Goal: Information Seeking & Learning: Check status

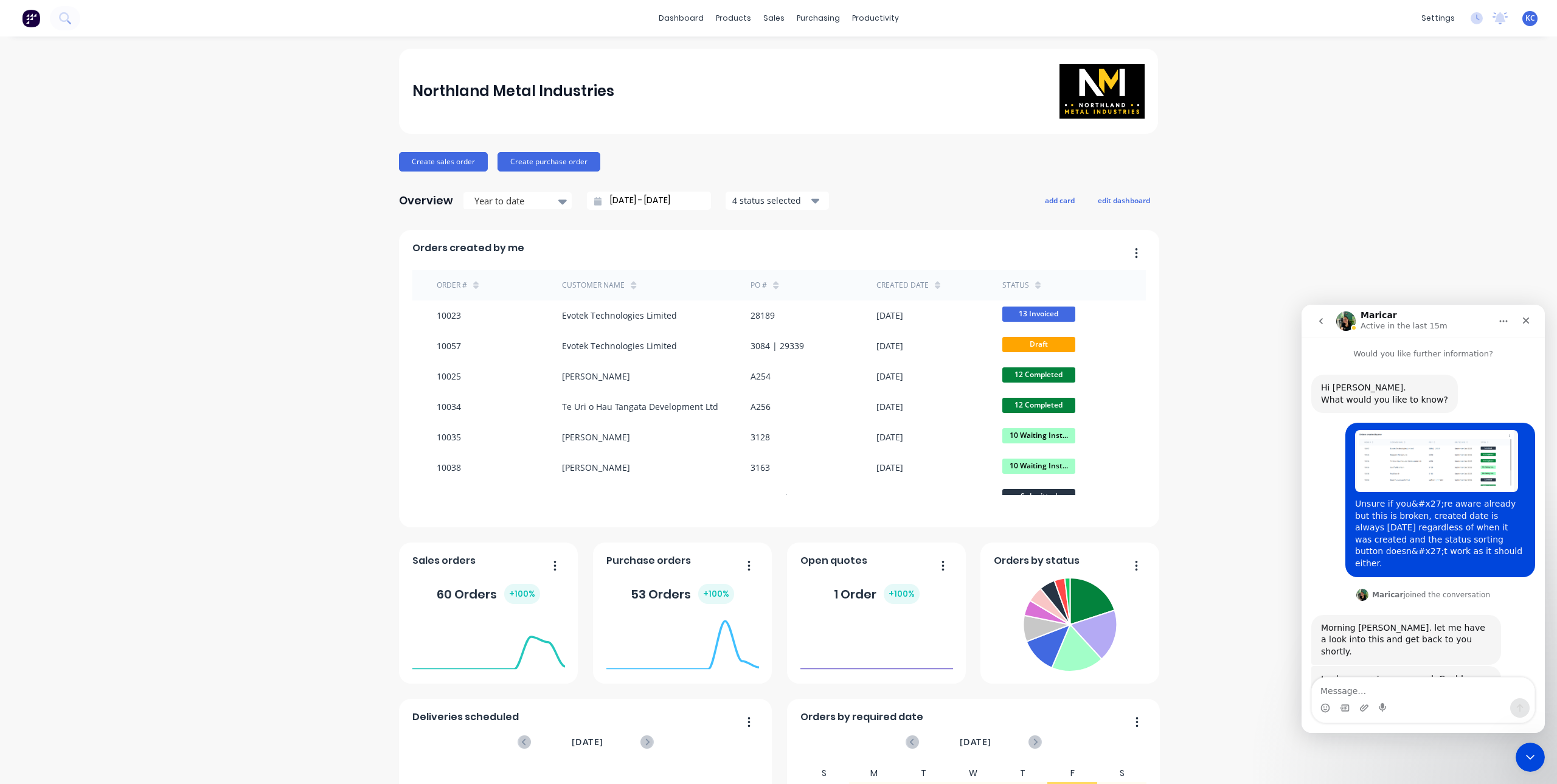
scroll to position [677, 0]
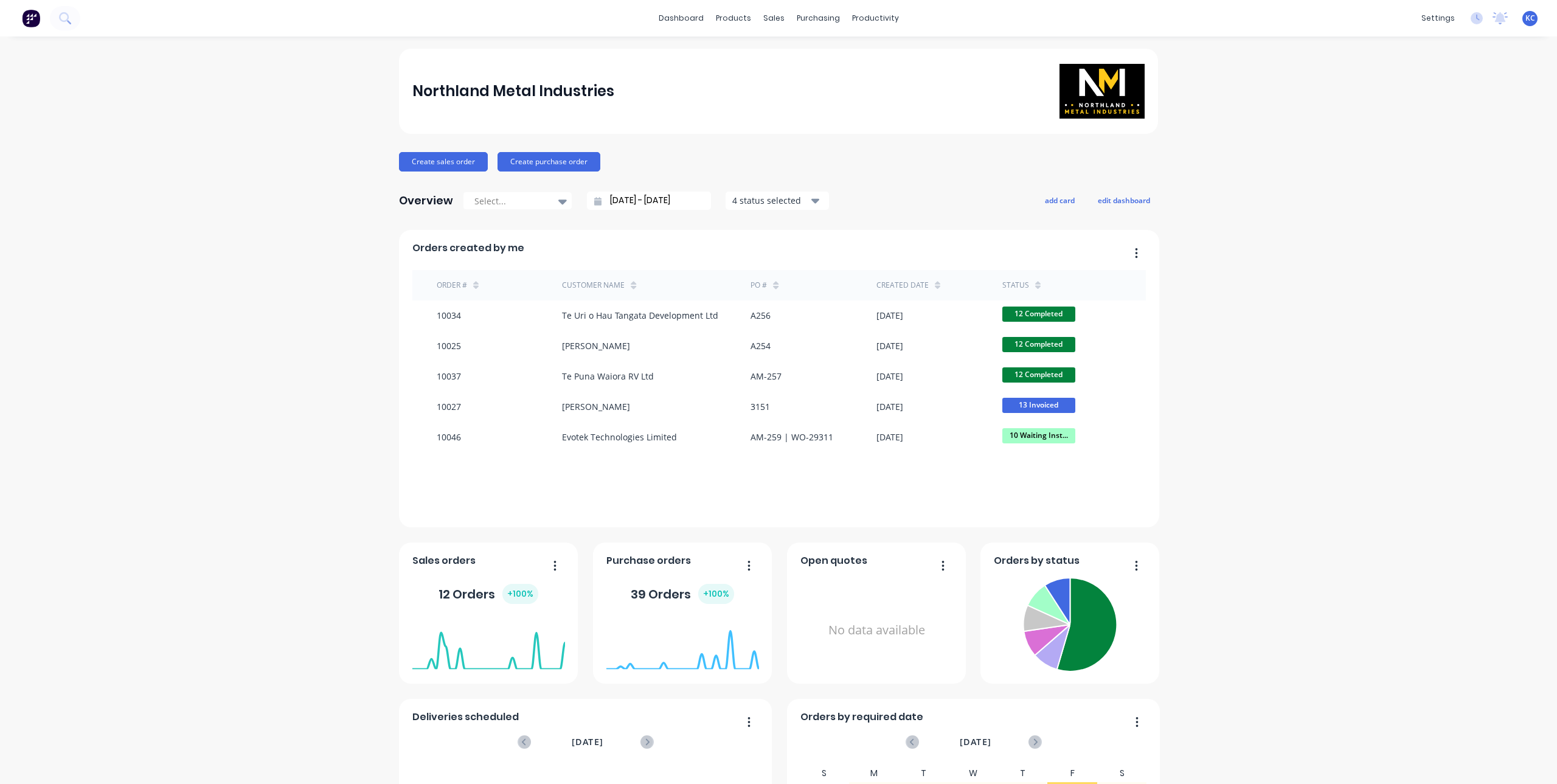
click at [1026, 281] on div "status" at bounding box center [1022, 285] width 38 height 18
click at [1035, 284] on icon at bounding box center [1038, 285] width 5 height 9
click at [1035, 282] on icon at bounding box center [1038, 285] width 5 height 9
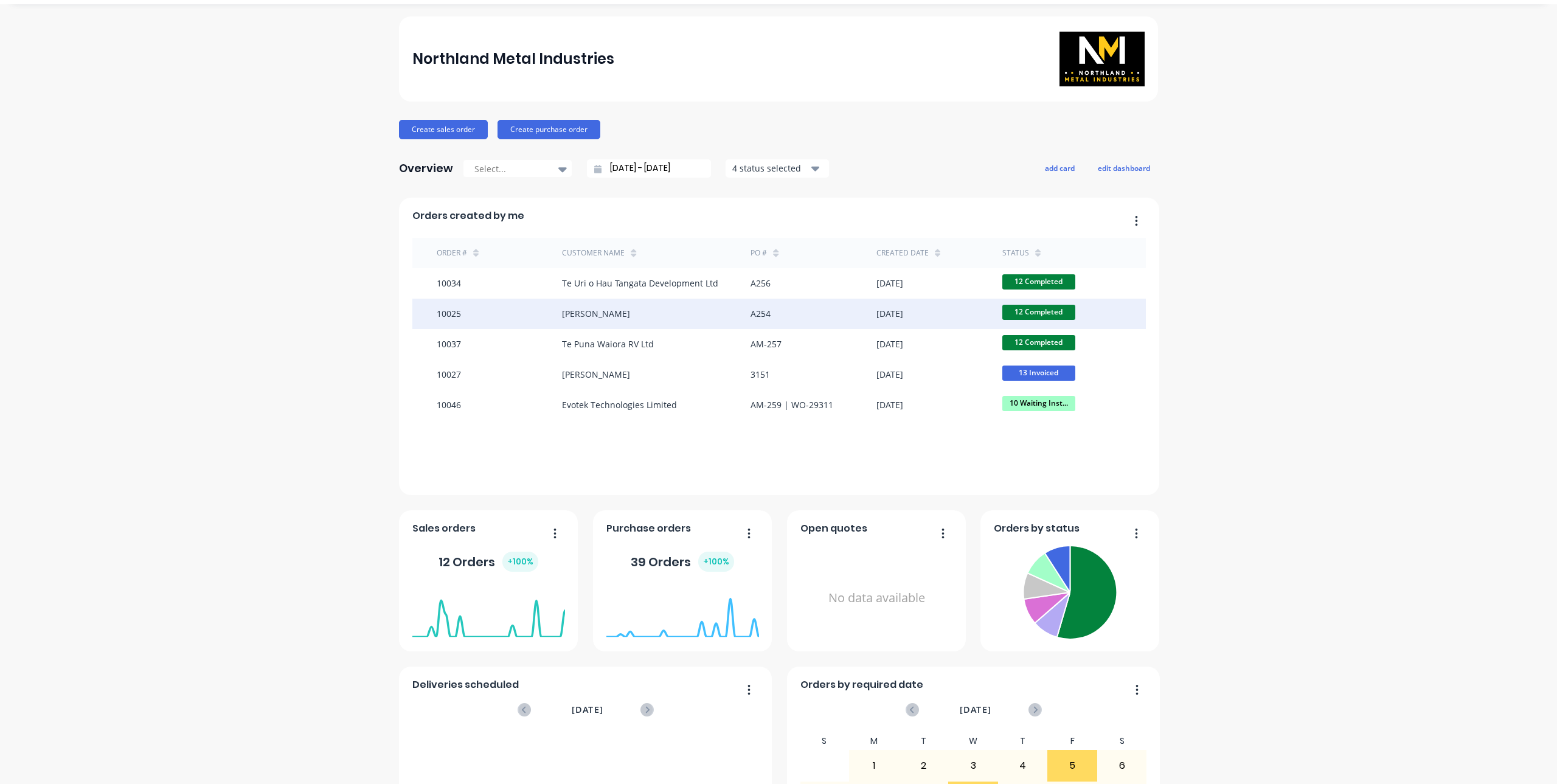
scroll to position [61, 0]
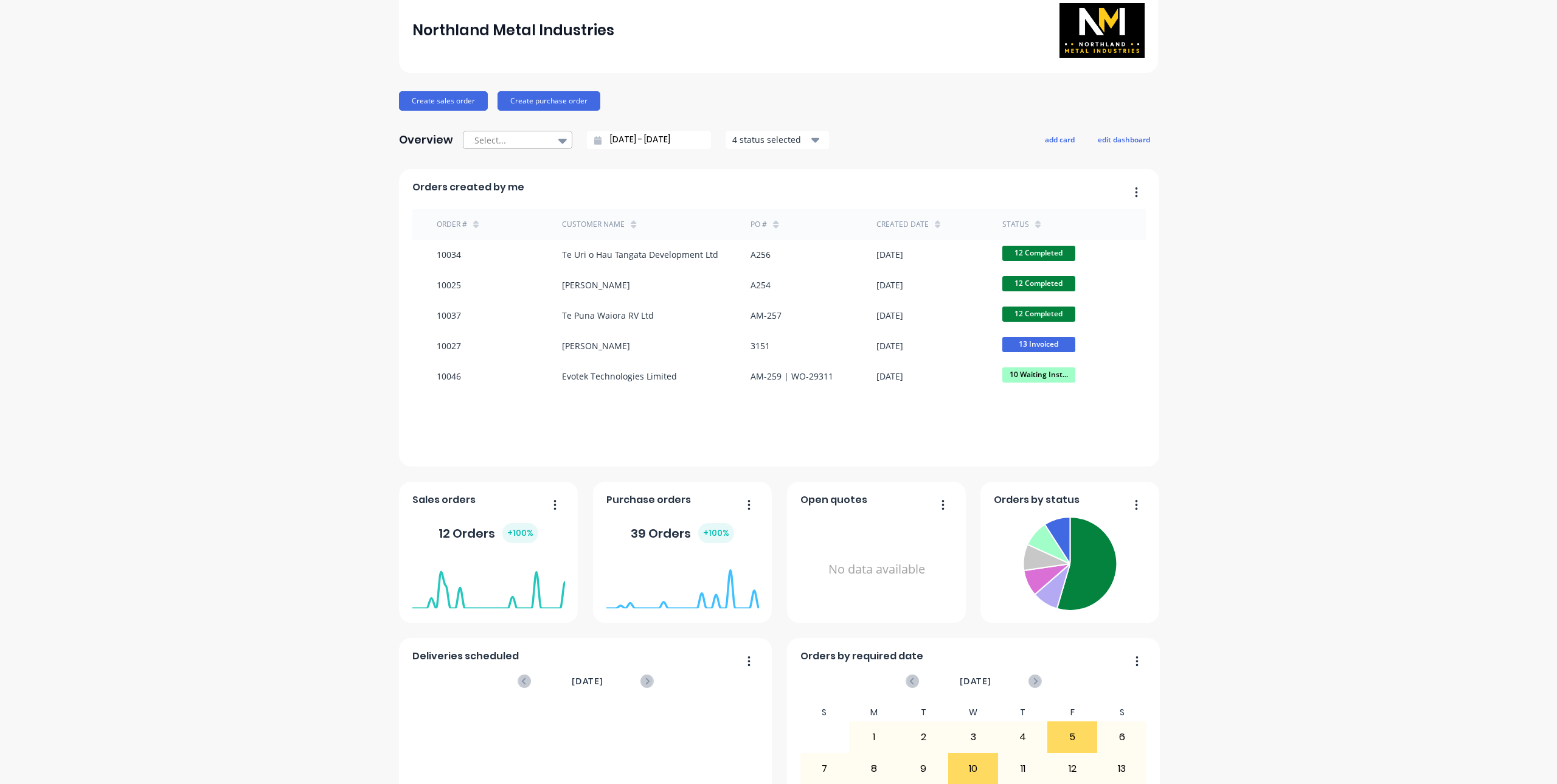
click at [563, 139] on div at bounding box center [562, 141] width 18 height 21
click at [534, 224] on div "Year to date" at bounding box center [518, 235] width 109 height 23
type input "01/01/25 - 02/09/25"
click at [1064, 219] on div "status" at bounding box center [1066, 224] width 126 height 31
click at [1035, 224] on icon at bounding box center [1038, 224] width 5 height 9
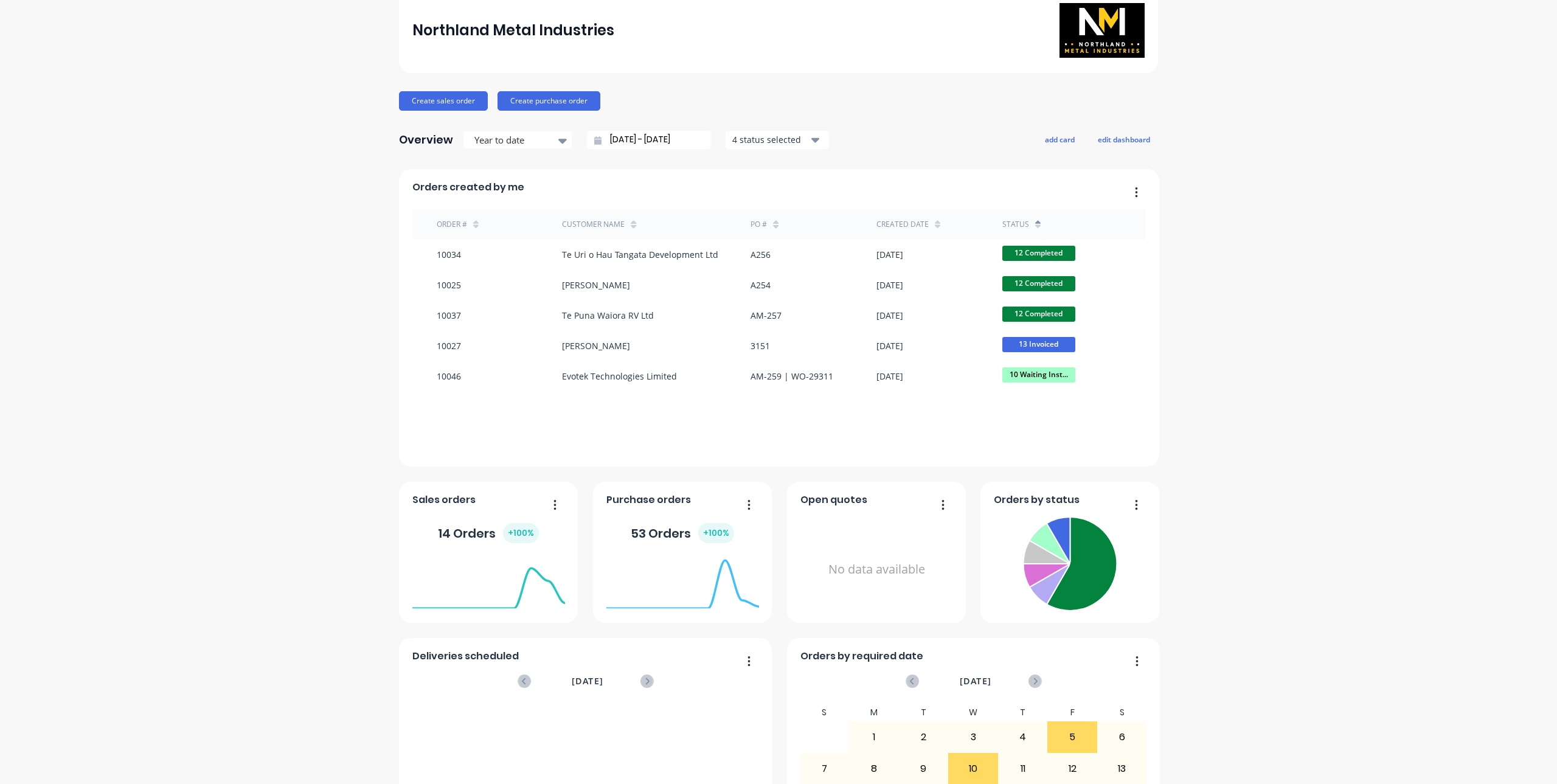
click at [1035, 225] on icon at bounding box center [1038, 224] width 5 height 9
click at [815, 140] on button "4 status selected" at bounding box center [777, 140] width 103 height 18
click at [797, 131] on button "4 status selected" at bounding box center [777, 140] width 103 height 18
click at [1099, 140] on button "edit dashboard" at bounding box center [1124, 139] width 68 height 16
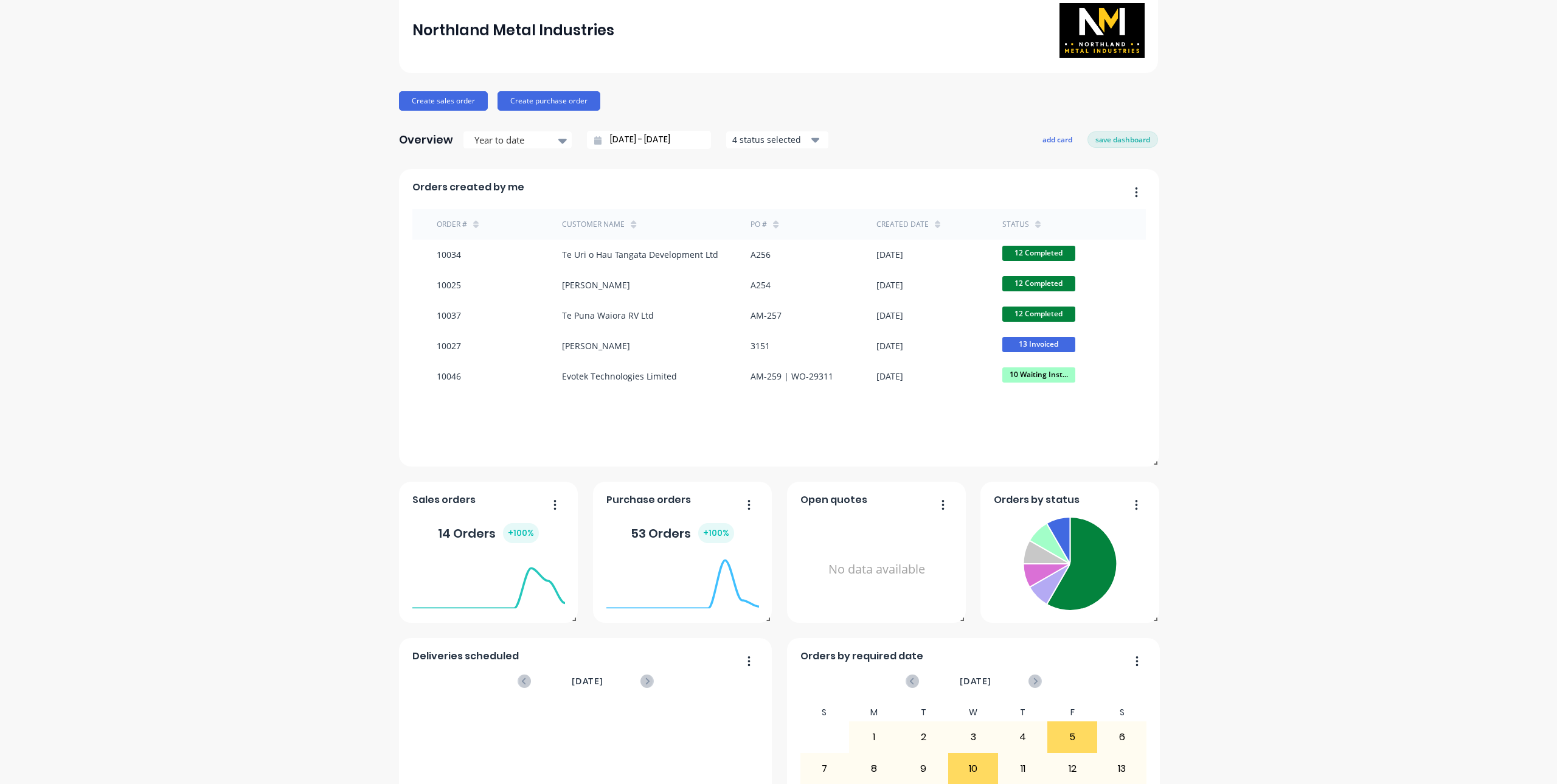
click at [733, 146] on div "4 status selected" at bounding box center [771, 139] width 77 height 13
click at [733, 143] on div "4 status selected" at bounding box center [771, 139] width 77 height 13
click at [504, 138] on div at bounding box center [511, 140] width 77 height 15
click at [522, 234] on div "Year to date" at bounding box center [518, 235] width 109 height 23
click at [1108, 134] on button "save dashboard" at bounding box center [1123, 139] width 71 height 16
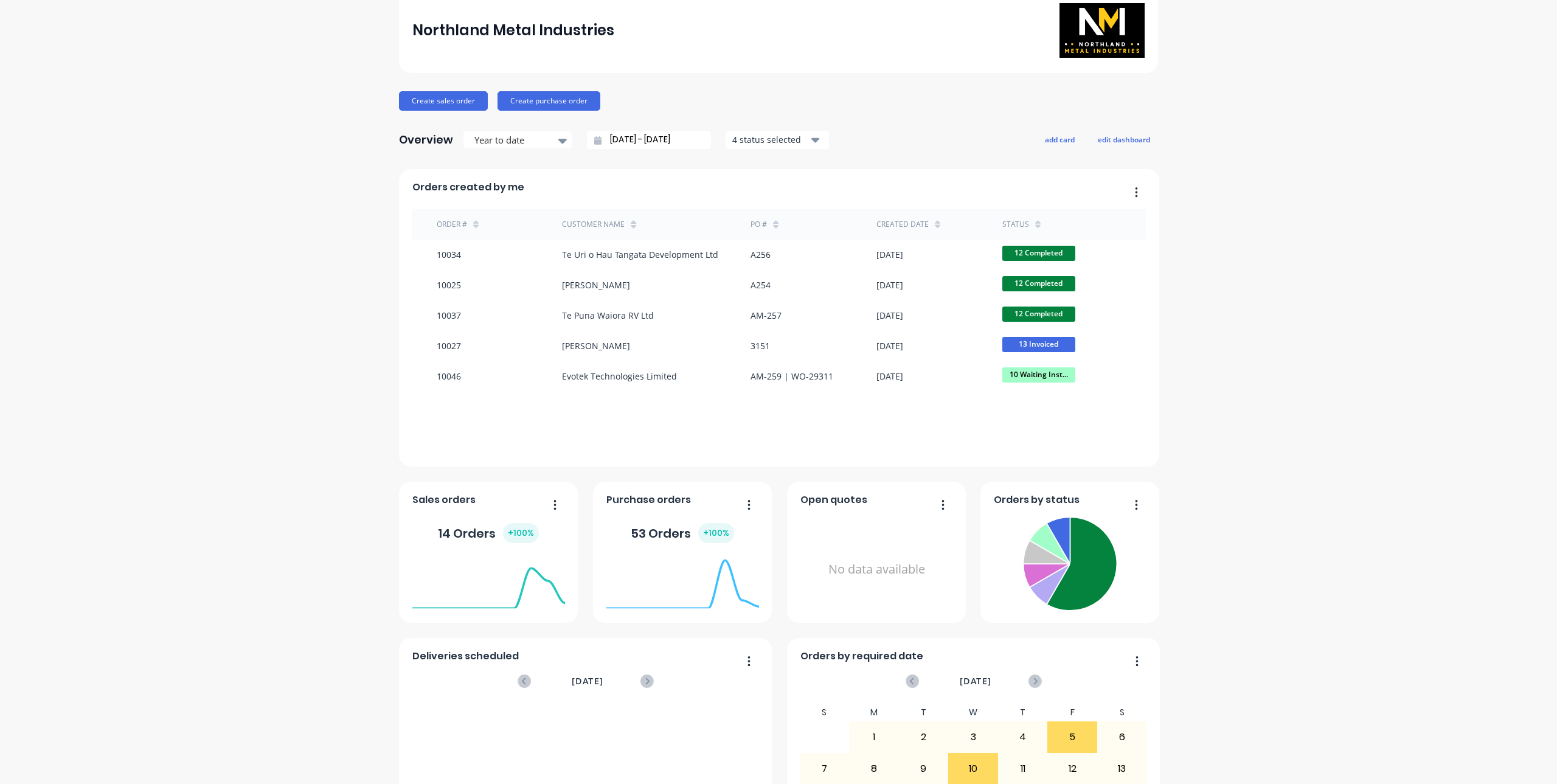
click at [1136, 187] on icon "button" at bounding box center [1136, 191] width 3 height 10
click at [811, 143] on icon "button" at bounding box center [816, 139] width 9 height 13
click at [735, 163] on div "button" at bounding box center [746, 170] width 24 height 24
click at [735, 173] on div "button" at bounding box center [746, 170] width 24 height 24
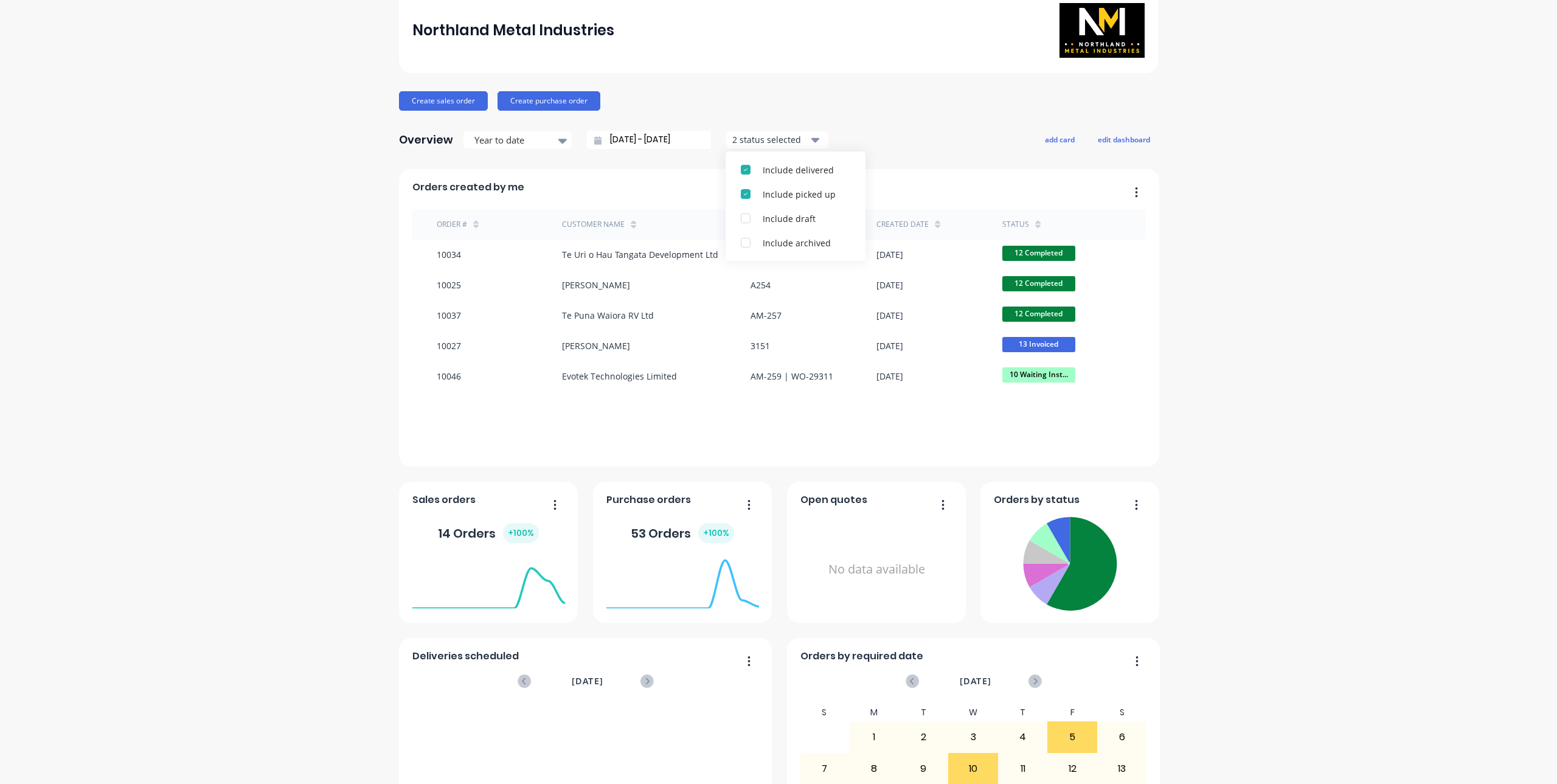
click at [735, 173] on div "button" at bounding box center [746, 170] width 24 height 24
click at [862, 131] on div "Overview Year to date 01/01/25 - 02/09/25 Filters Include draft Include archive…" at bounding box center [778, 140] width 759 height 24
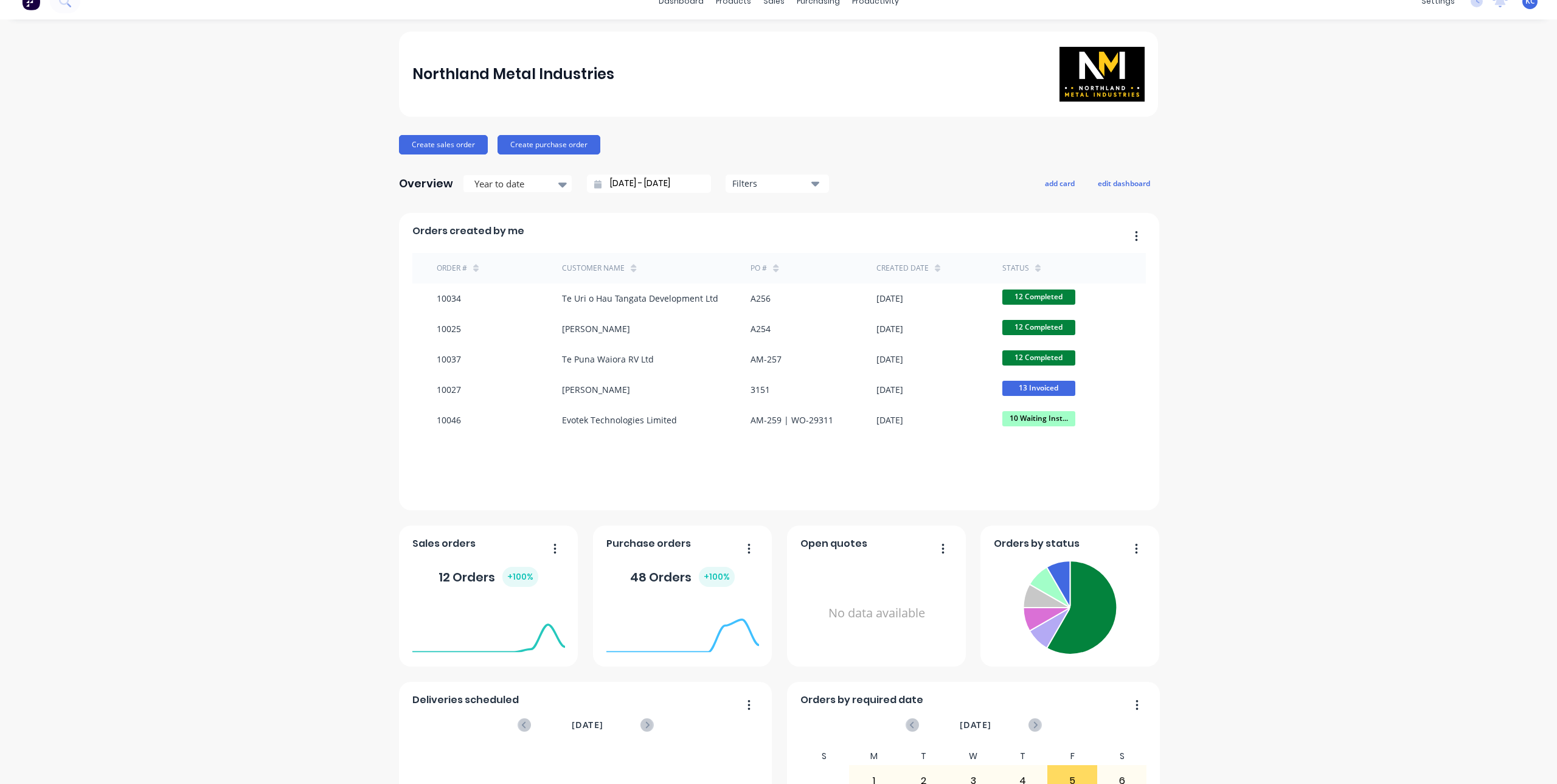
scroll to position [0, 0]
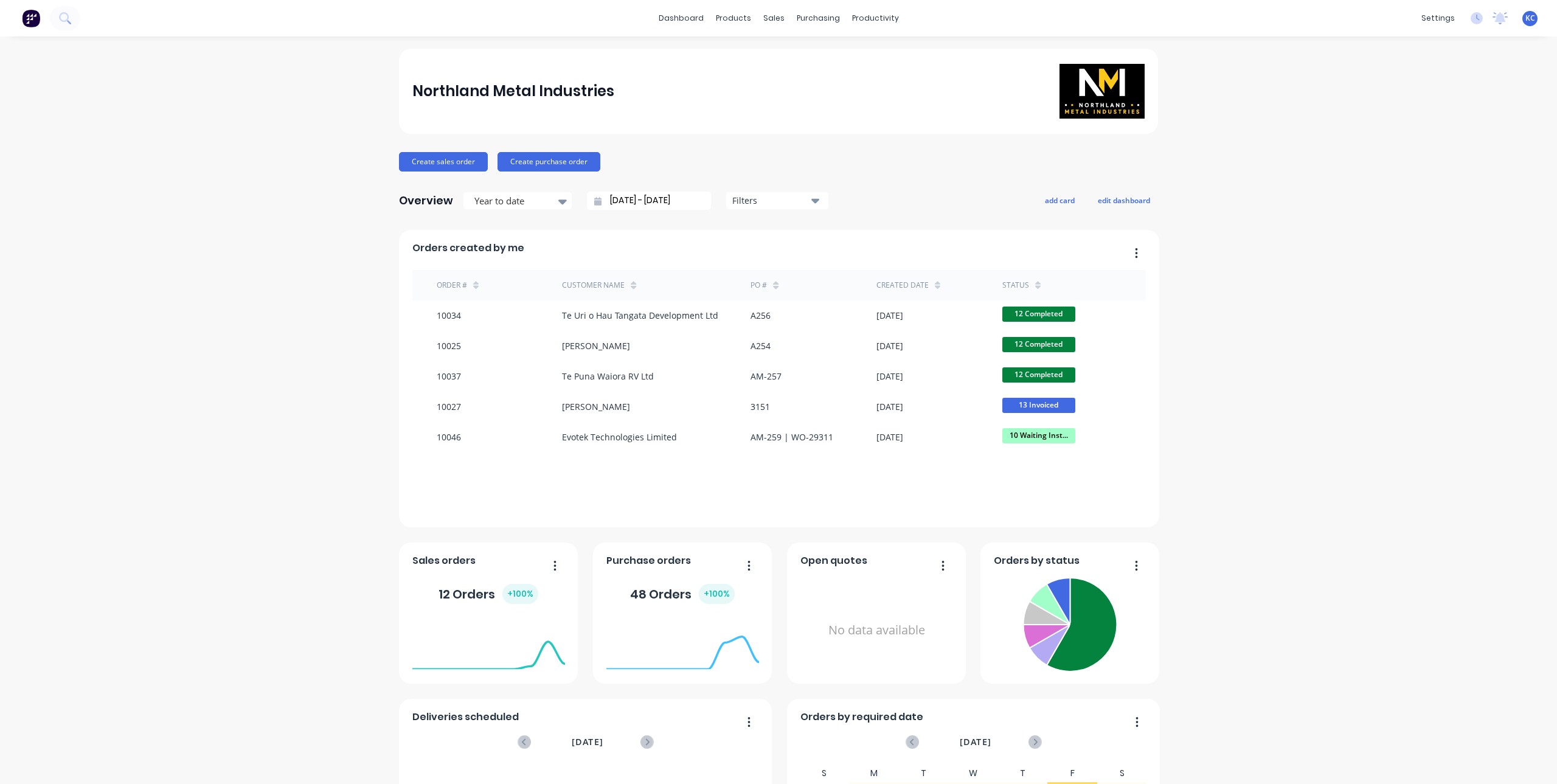
click at [811, 203] on icon "button" at bounding box center [816, 200] width 9 height 13
click at [740, 231] on div "button" at bounding box center [746, 231] width 24 height 24
click at [737, 249] on div "button" at bounding box center [746, 255] width 24 height 24
click at [740, 271] on div "button" at bounding box center [746, 279] width 24 height 24
click at [743, 297] on div "button" at bounding box center [746, 303] width 24 height 24
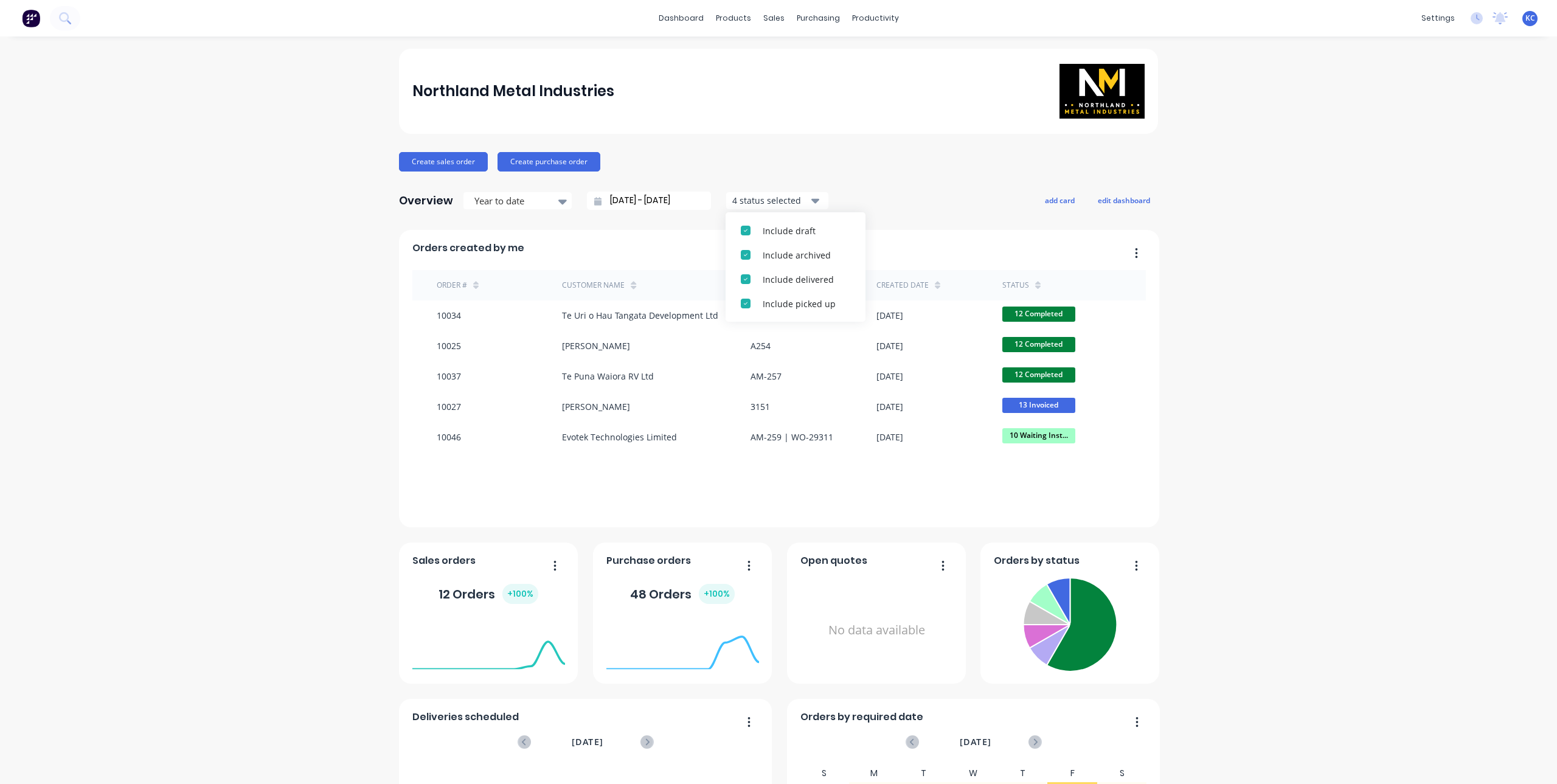
click at [803, 203] on button "4 status selected" at bounding box center [777, 200] width 103 height 18
click at [780, 55] on div at bounding box center [776, 59] width 18 height 11
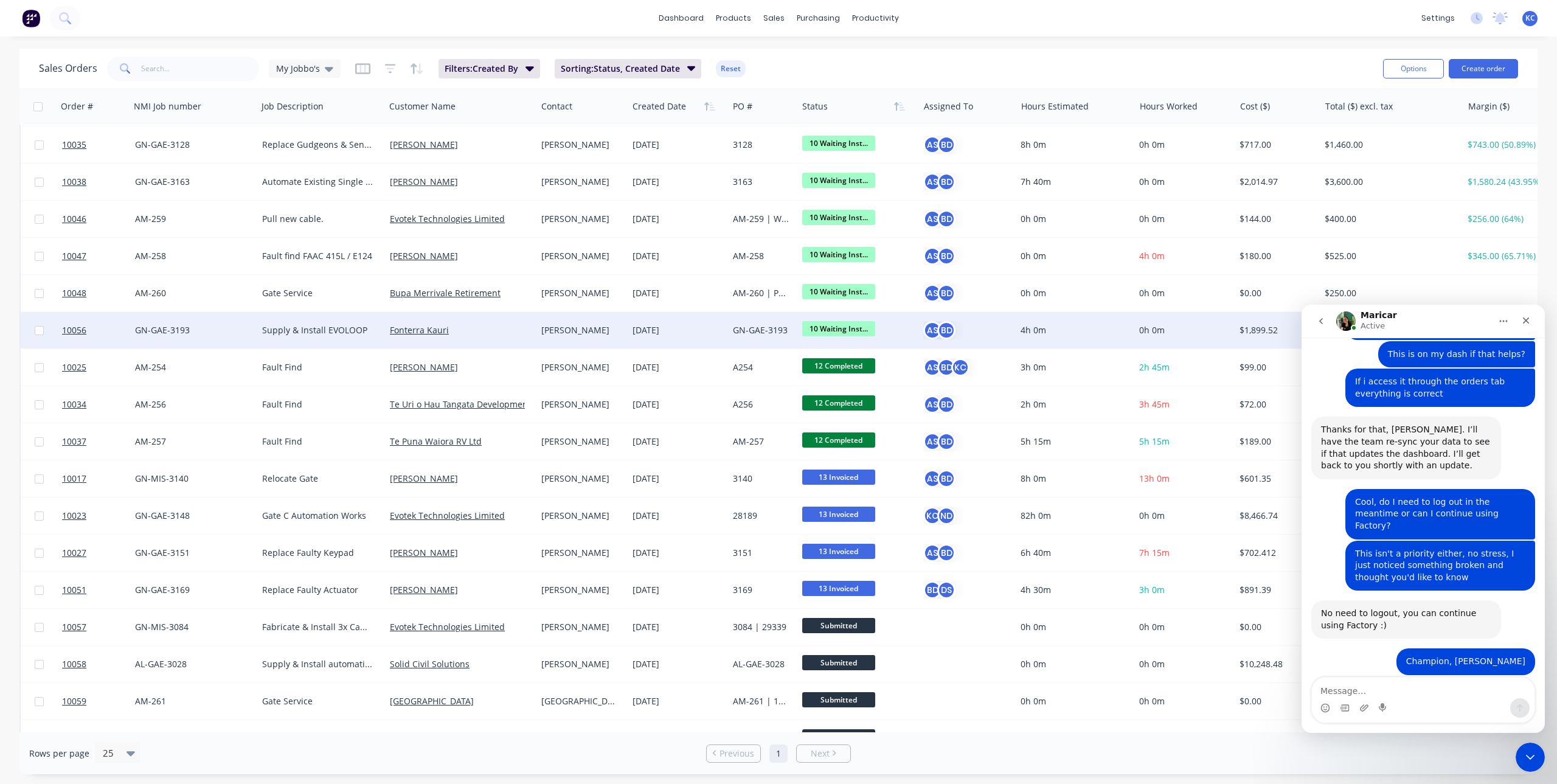
scroll to position [103, 0]
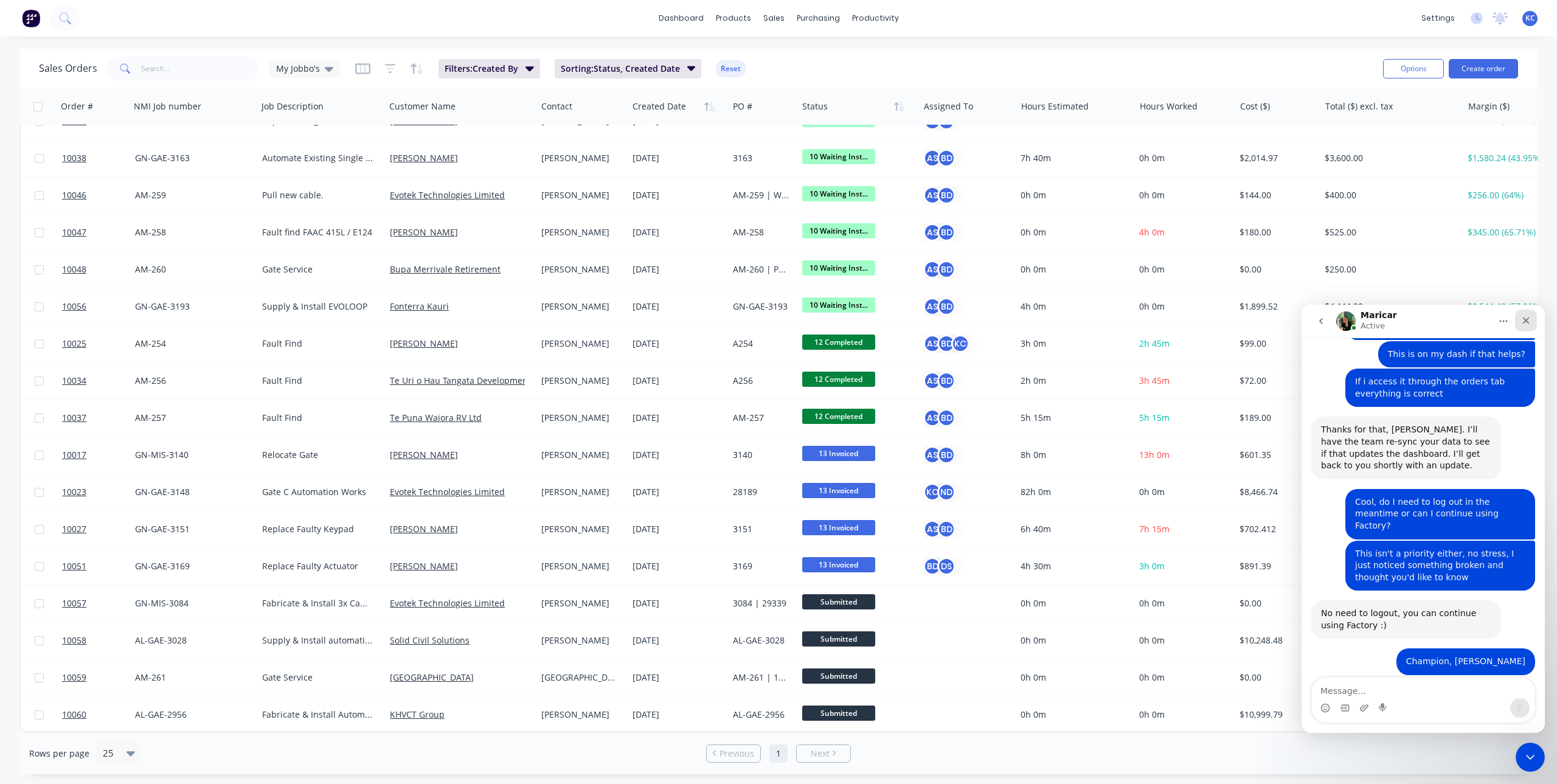
click at [1527, 315] on div "Close" at bounding box center [1526, 320] width 22 height 22
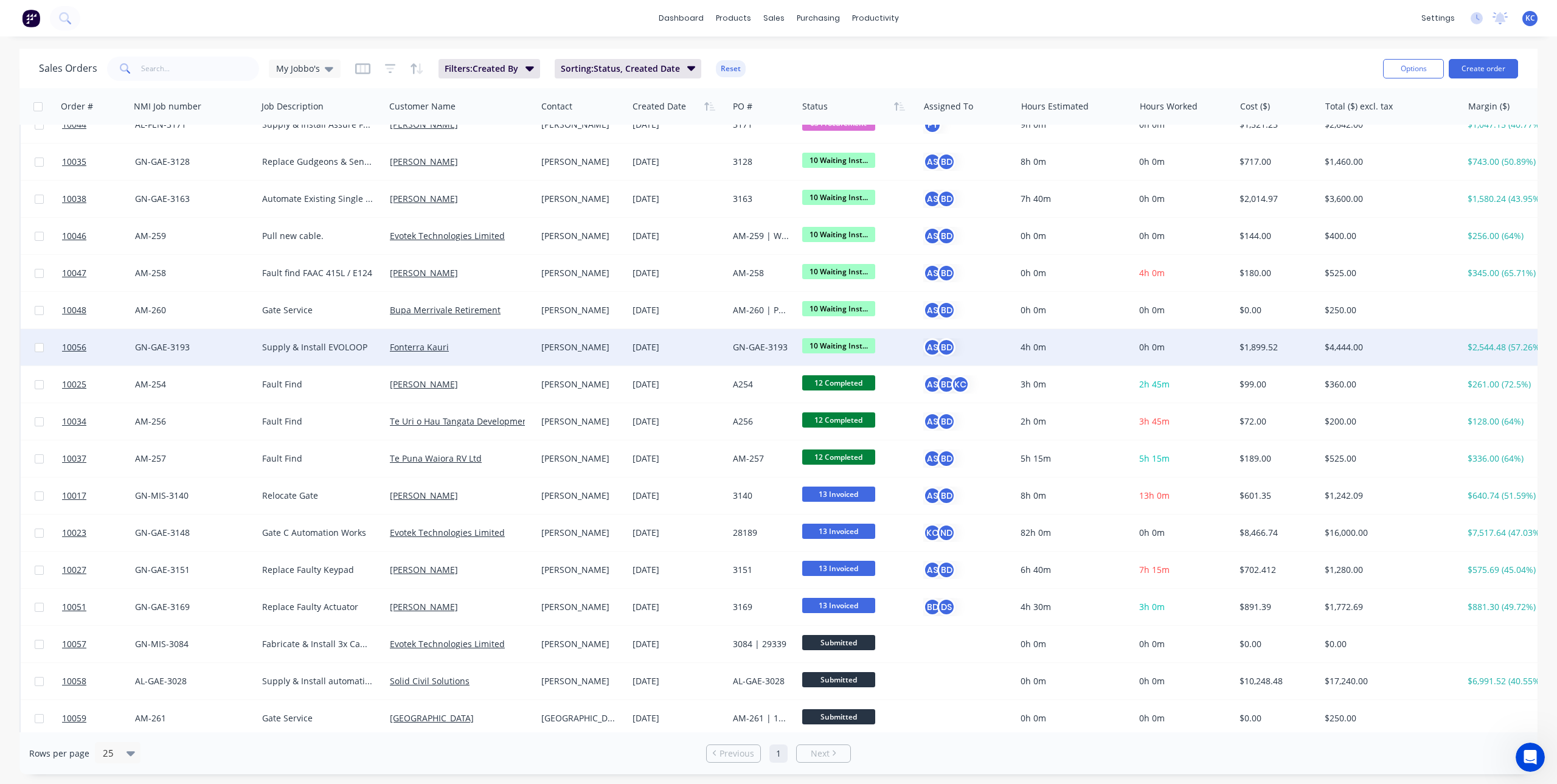
scroll to position [0, 0]
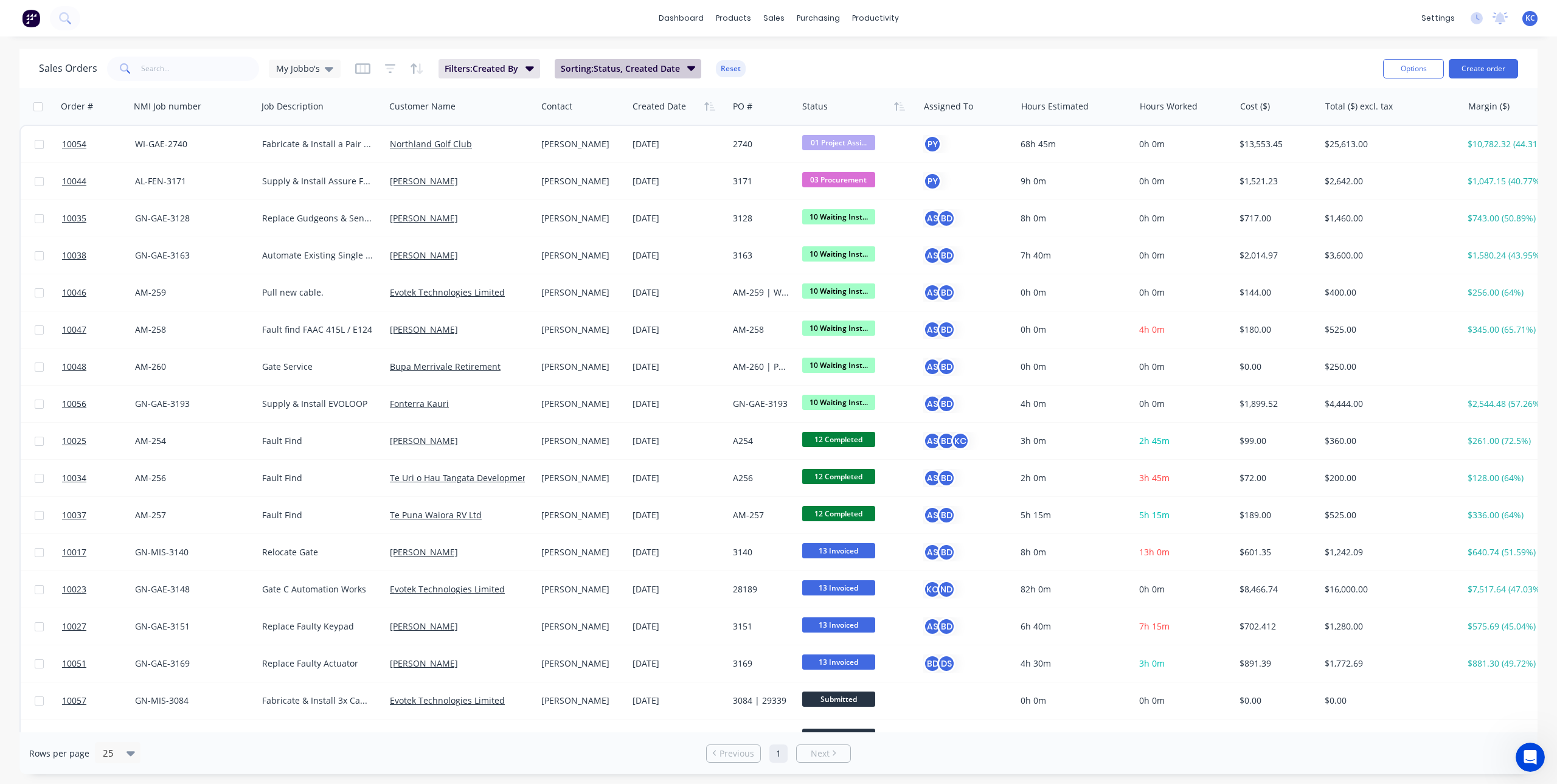
click at [696, 67] on button "Sorting: Status, Created Date" at bounding box center [629, 69] width 147 height 19
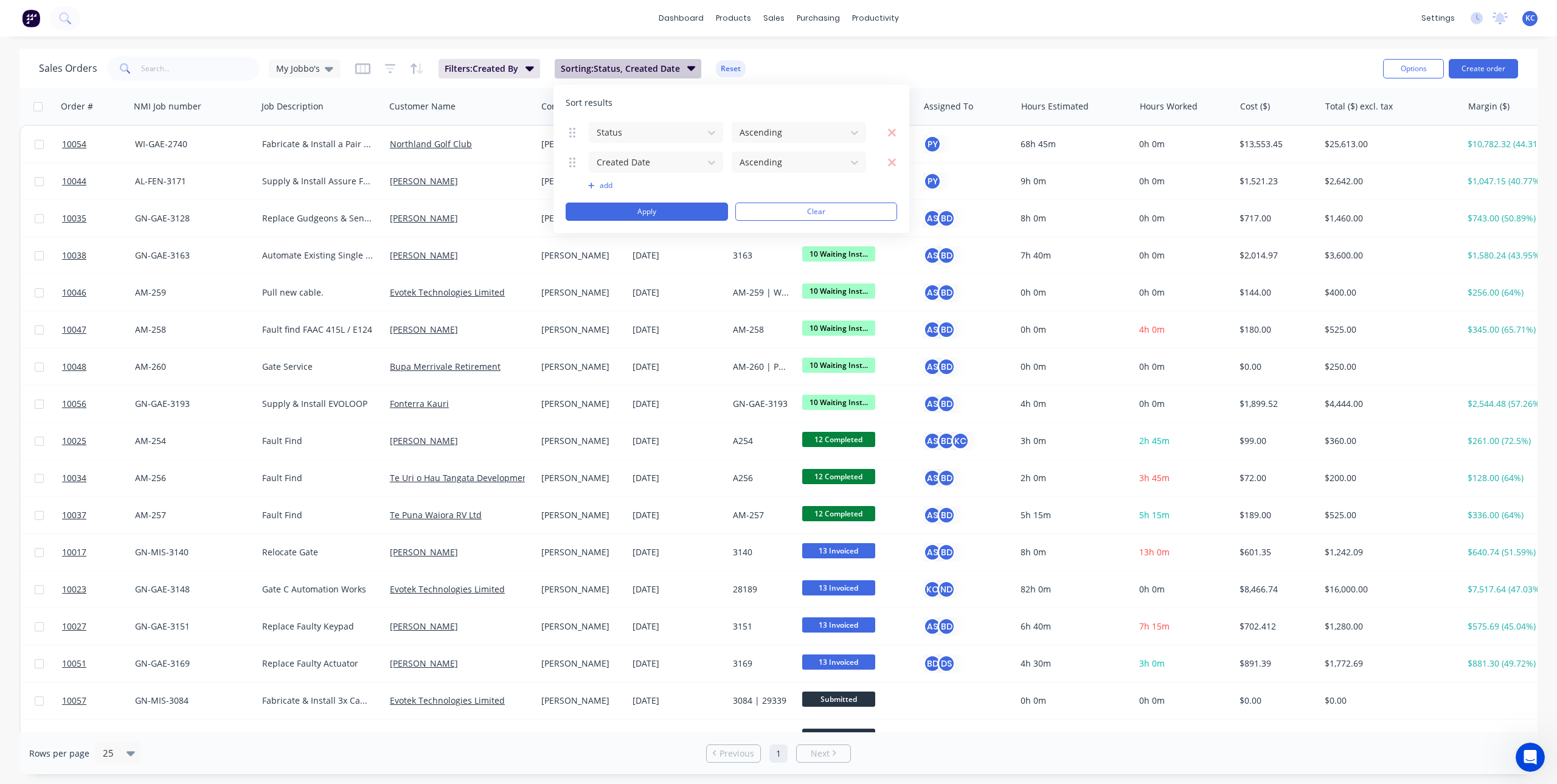
click at [696, 67] on button "Sorting: Status, Created Date" at bounding box center [629, 69] width 147 height 19
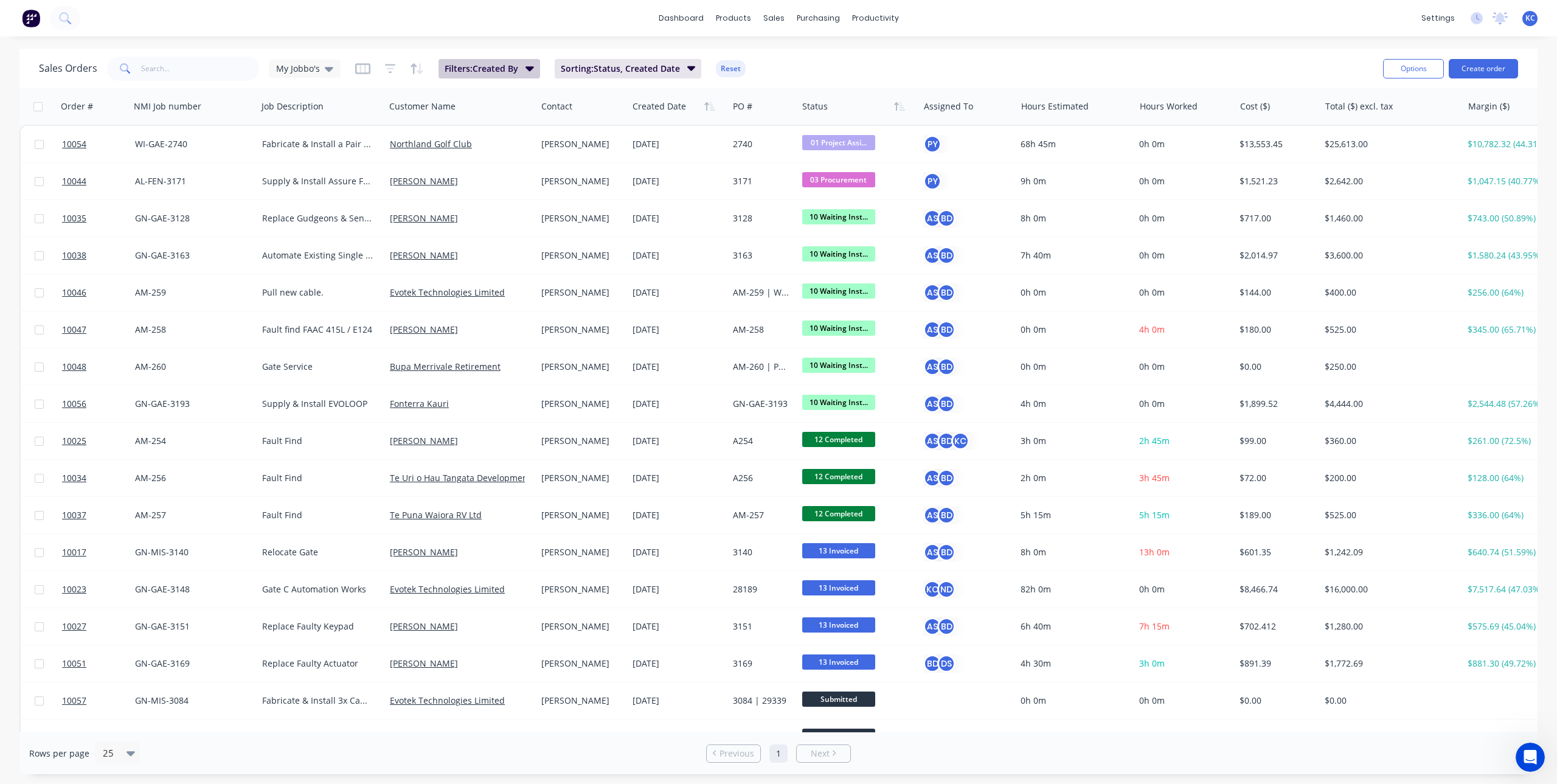
click at [526, 76] on button "Filters: Created By" at bounding box center [490, 69] width 101 height 19
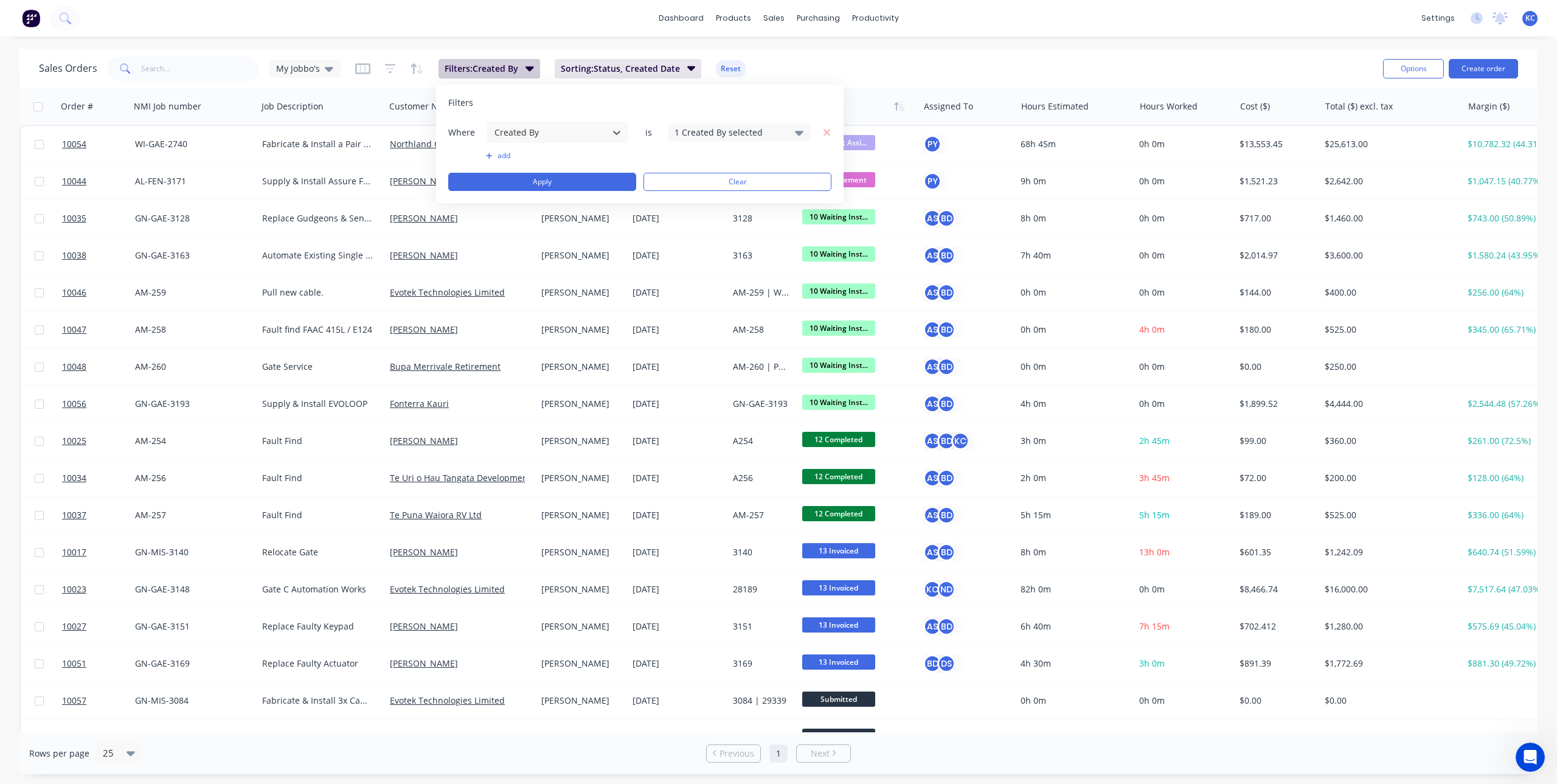
click at [526, 76] on button "Filters: Created By" at bounding box center [490, 69] width 101 height 19
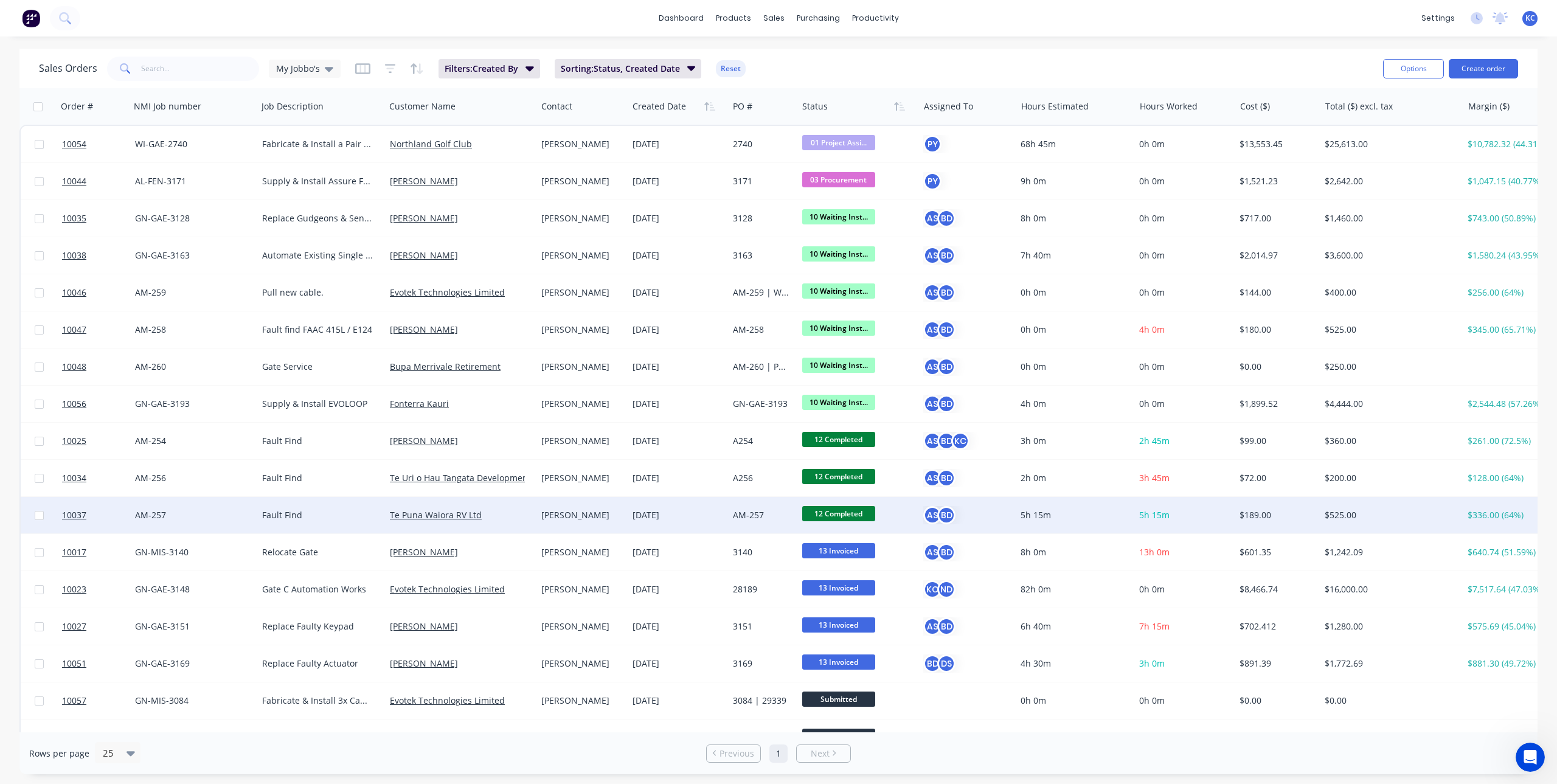
click at [747, 511] on div "AM-257" at bounding box center [761, 515] width 57 height 12
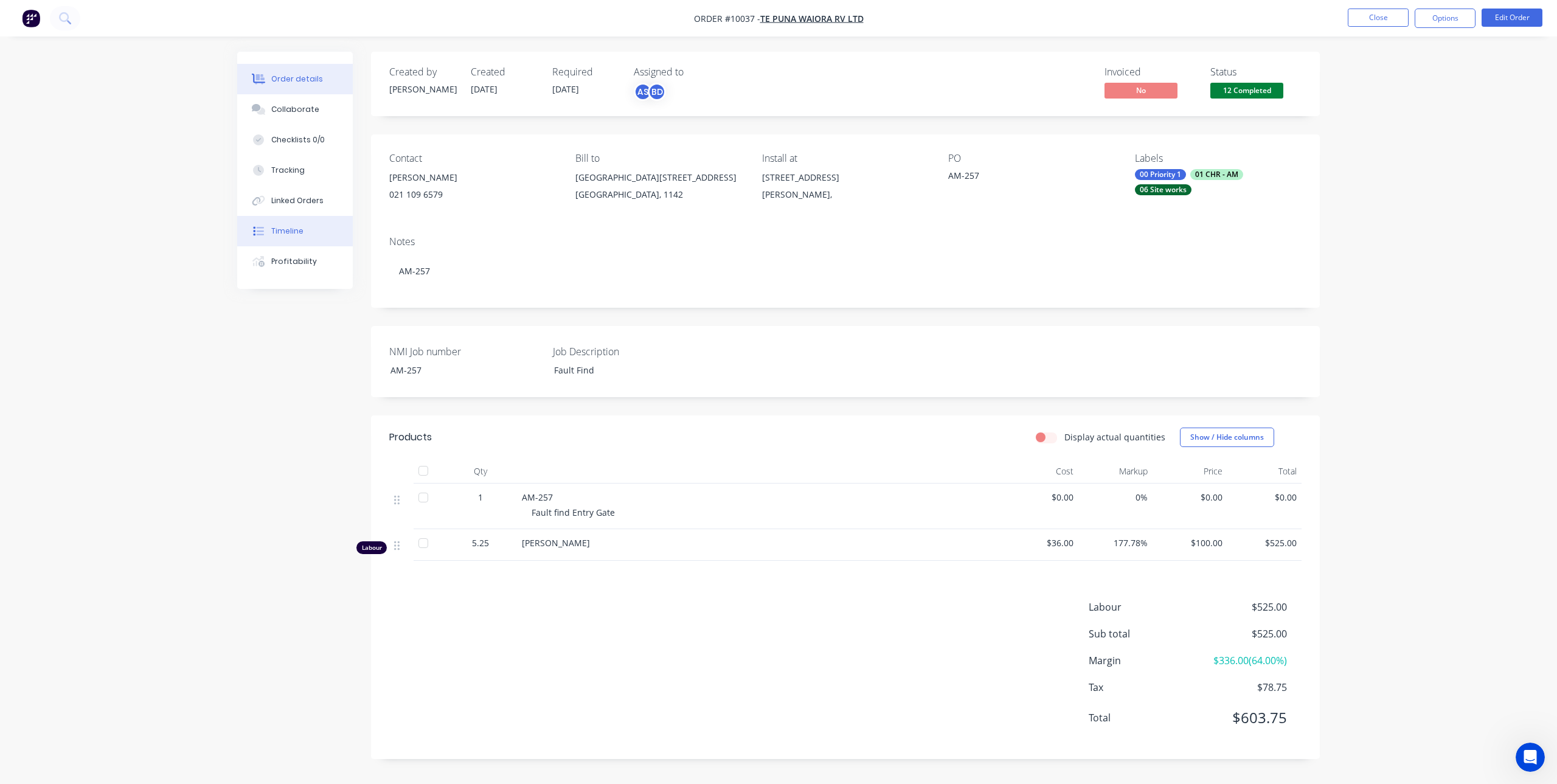
click at [313, 221] on button "Timeline" at bounding box center [295, 231] width 115 height 31
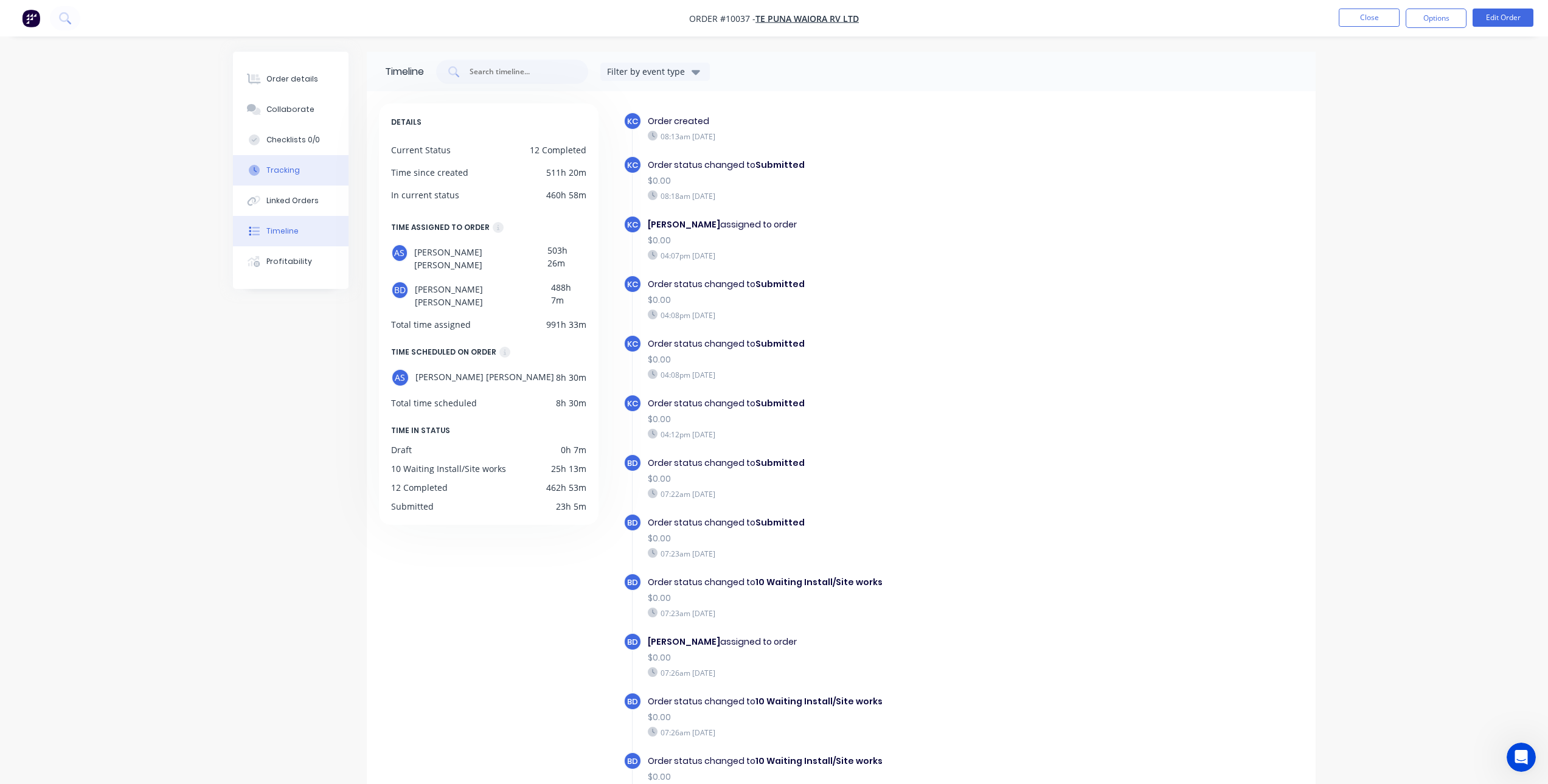
click at [316, 167] on button "Tracking" at bounding box center [291, 170] width 115 height 31
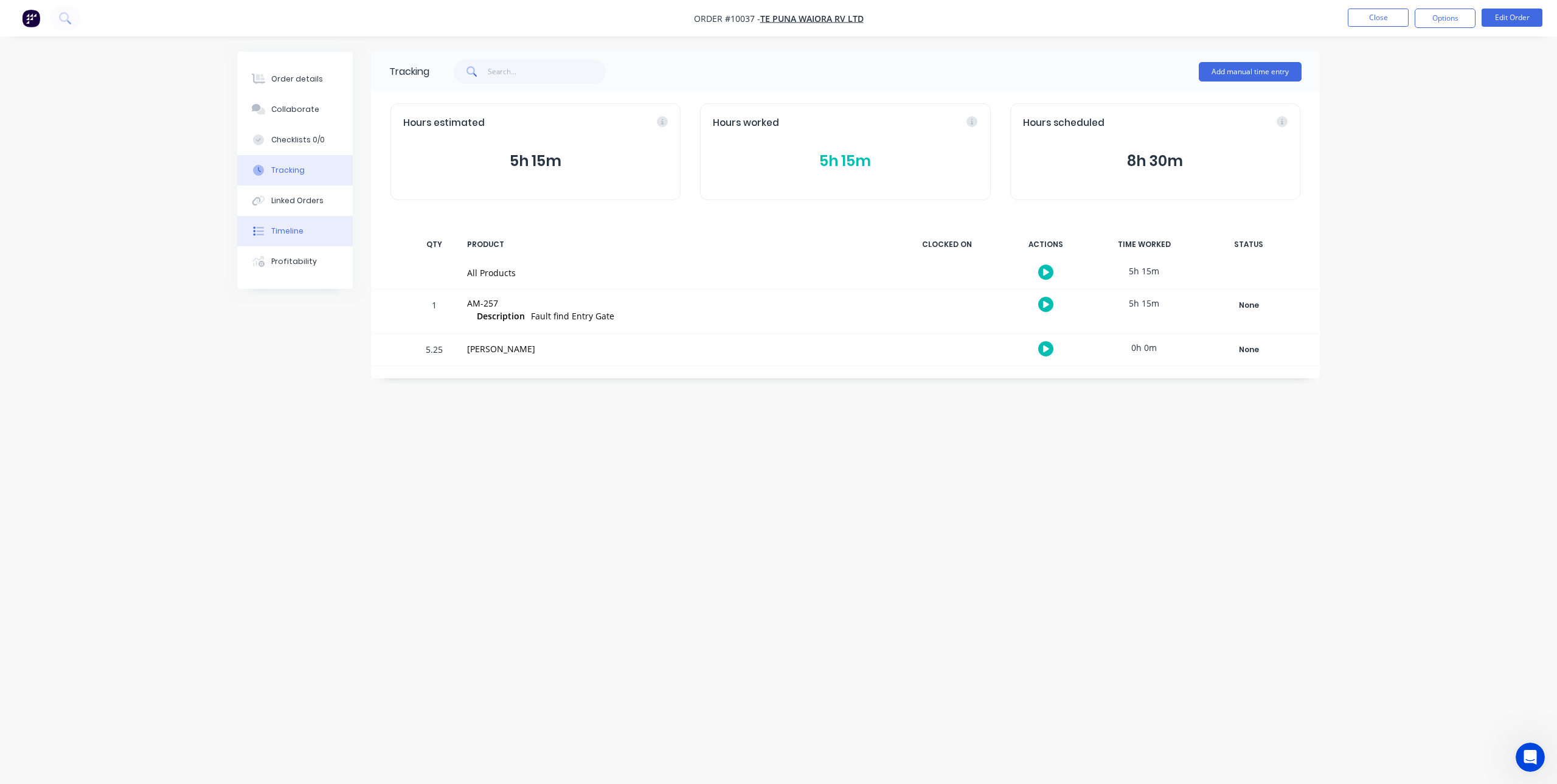
click at [301, 225] on button "Timeline" at bounding box center [295, 231] width 115 height 31
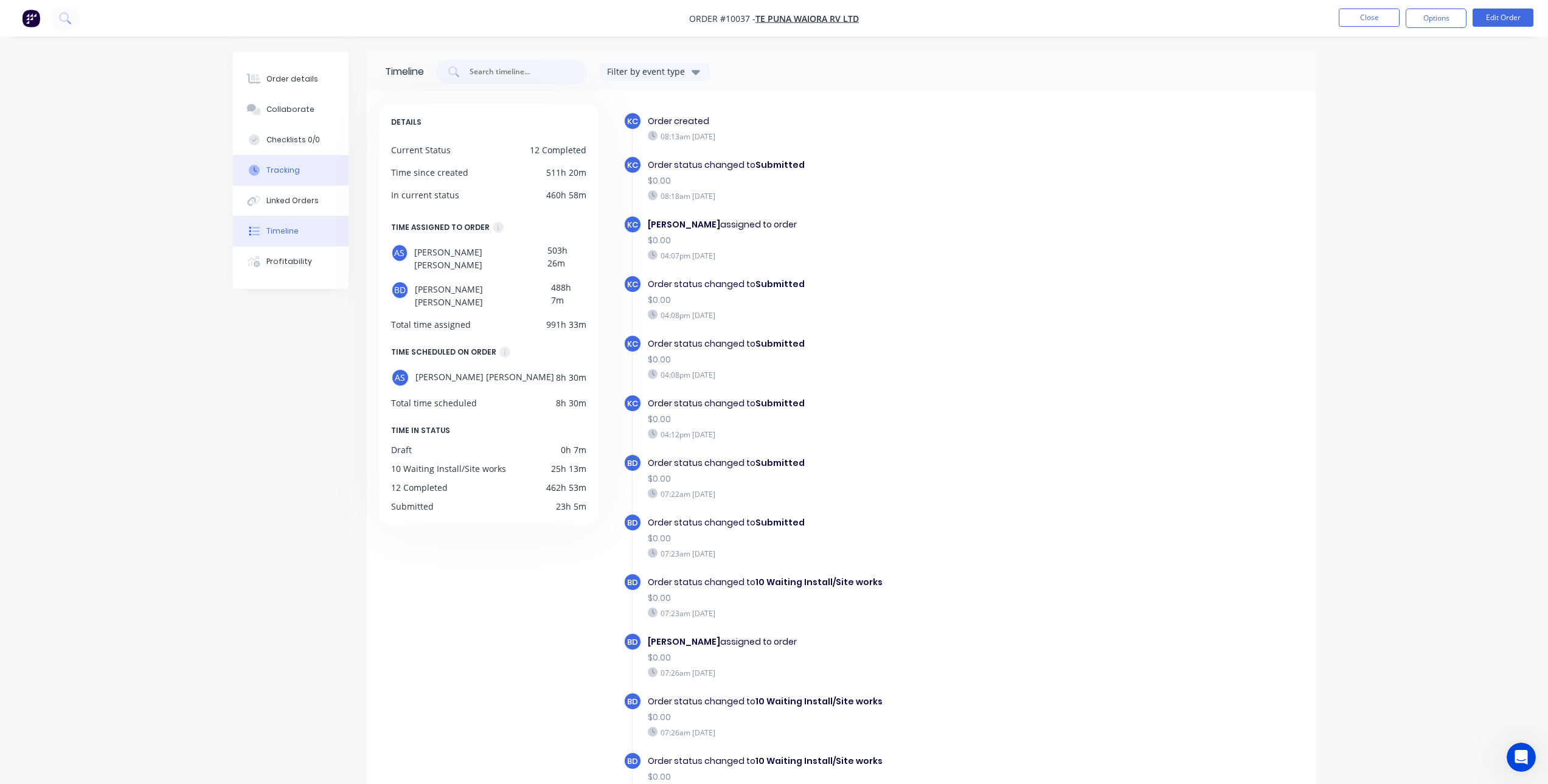
click at [305, 173] on button "Tracking" at bounding box center [291, 170] width 115 height 31
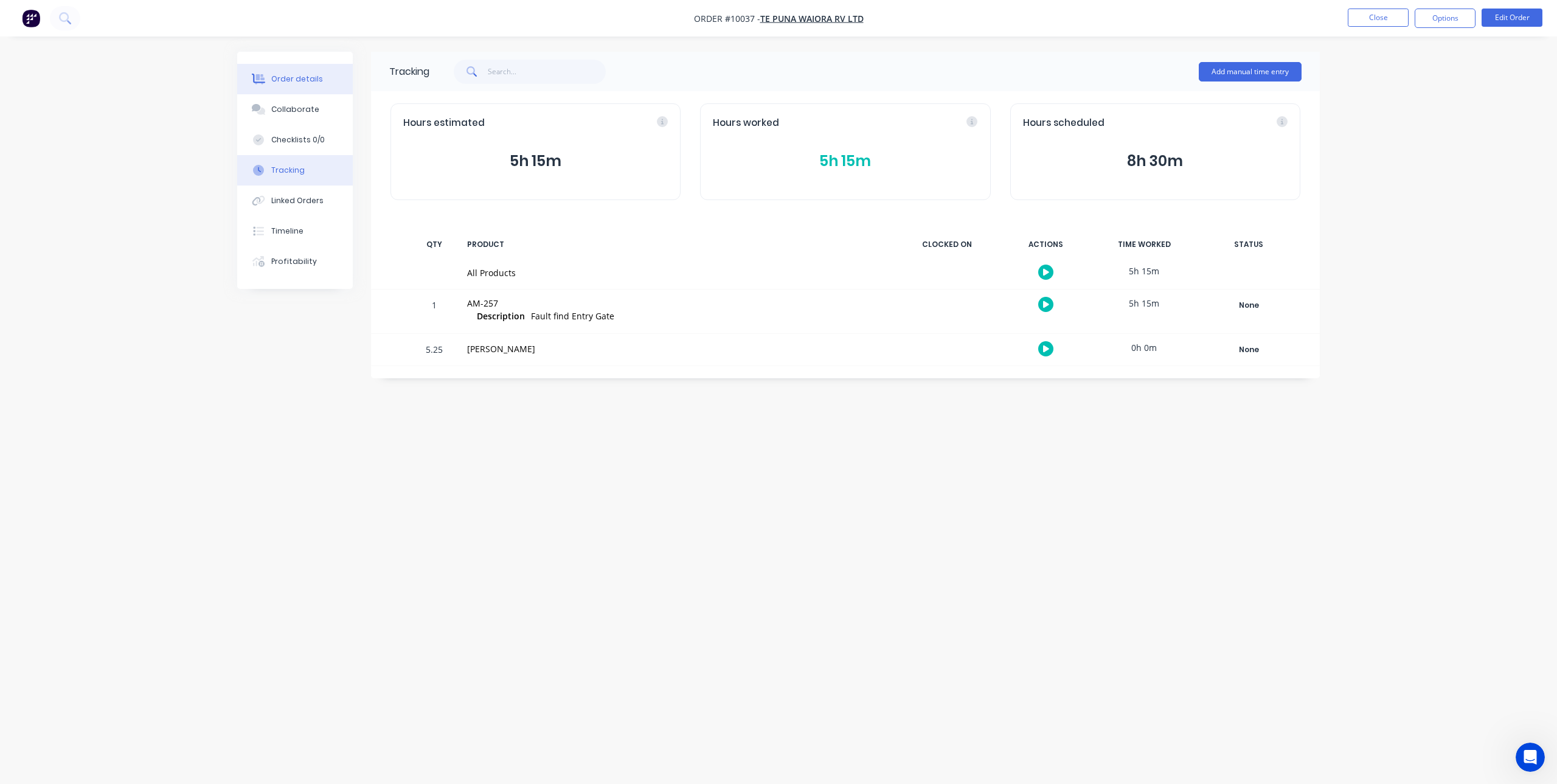
click at [307, 73] on button "Order details" at bounding box center [295, 79] width 115 height 31
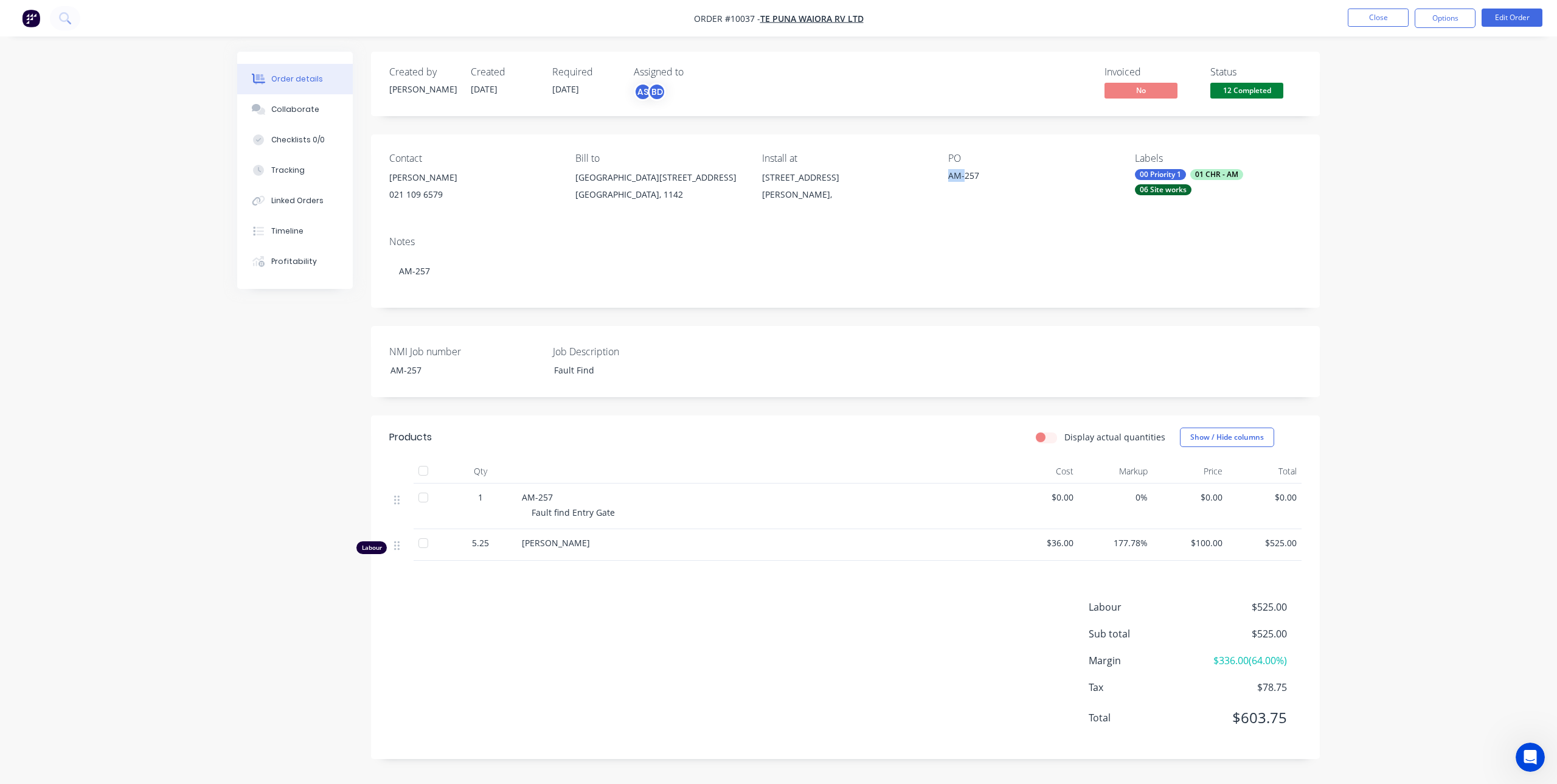
drag, startPoint x: 965, startPoint y: 177, endPoint x: 949, endPoint y: 177, distance: 16.0
click at [949, 177] on div "AM-257" at bounding box center [1025, 177] width 152 height 17
click at [937, 223] on div "Contact Gareth 021 109 6579 Bill to PO Box 90217 Victoria Street West Auckland,…" at bounding box center [845, 180] width 949 height 92
click at [39, 14] on img "button" at bounding box center [31, 17] width 18 height 18
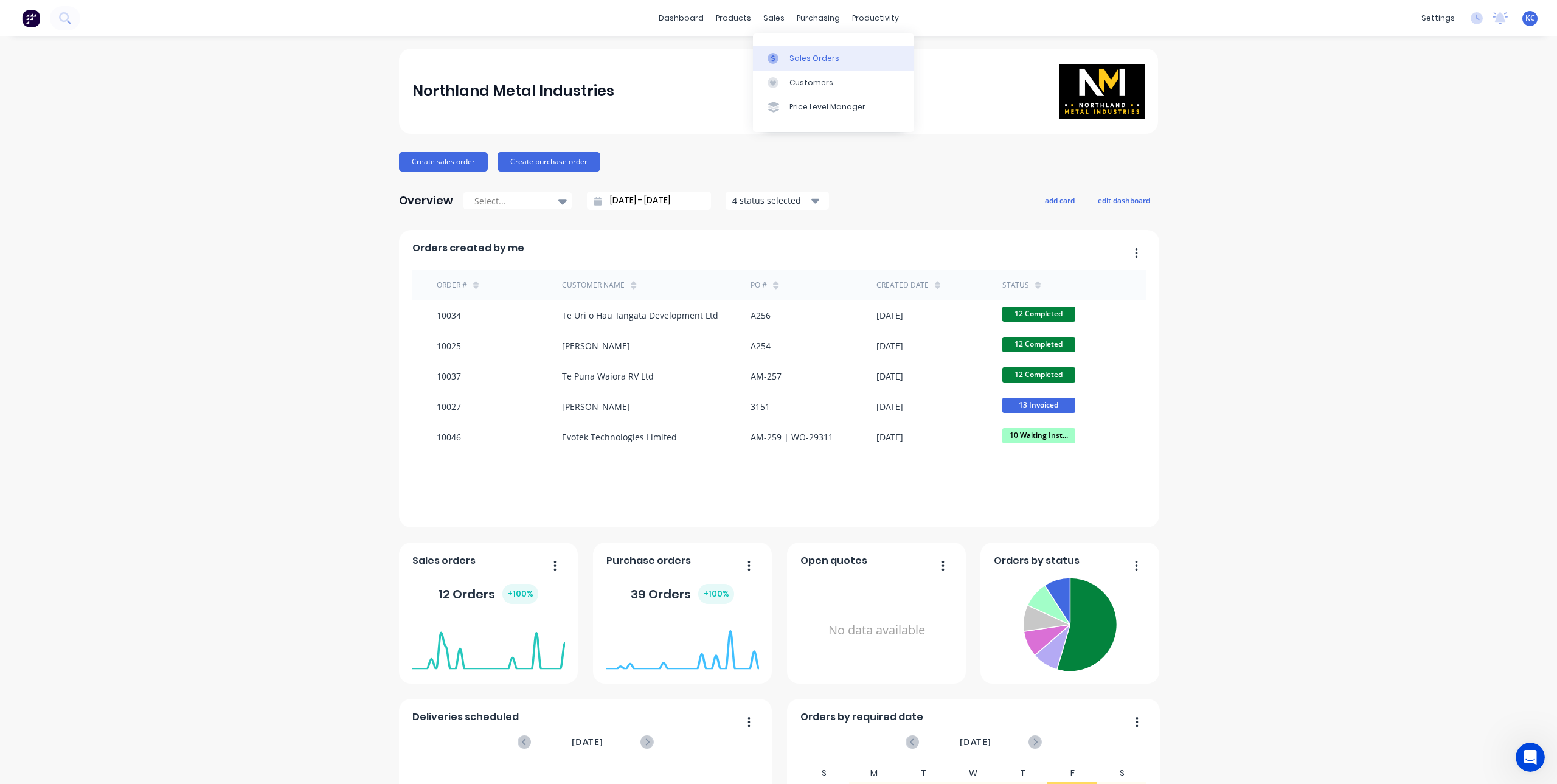
click at [783, 52] on link "Sales Orders" at bounding box center [833, 58] width 161 height 24
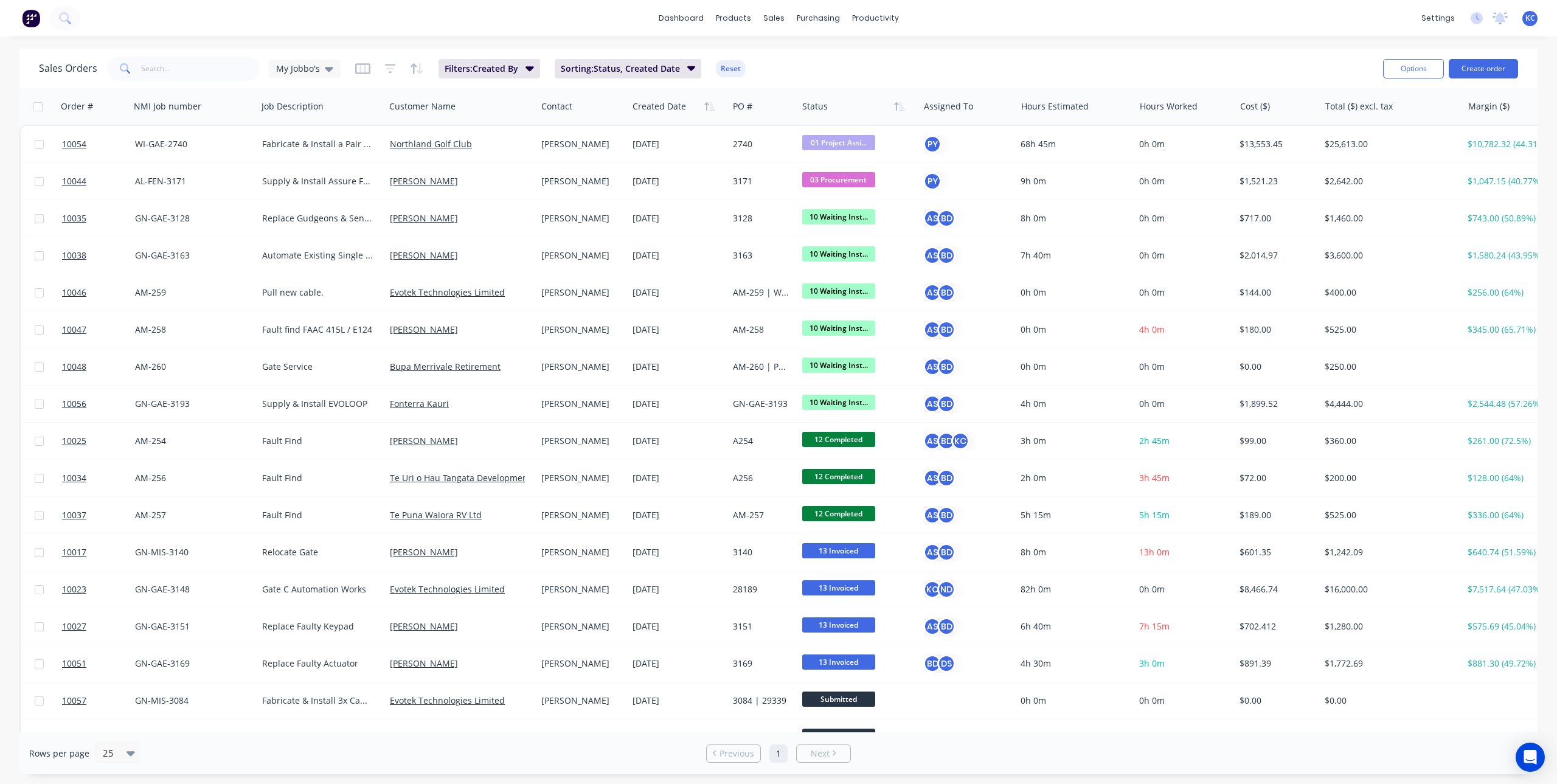
click at [23, 17] on img at bounding box center [31, 17] width 18 height 18
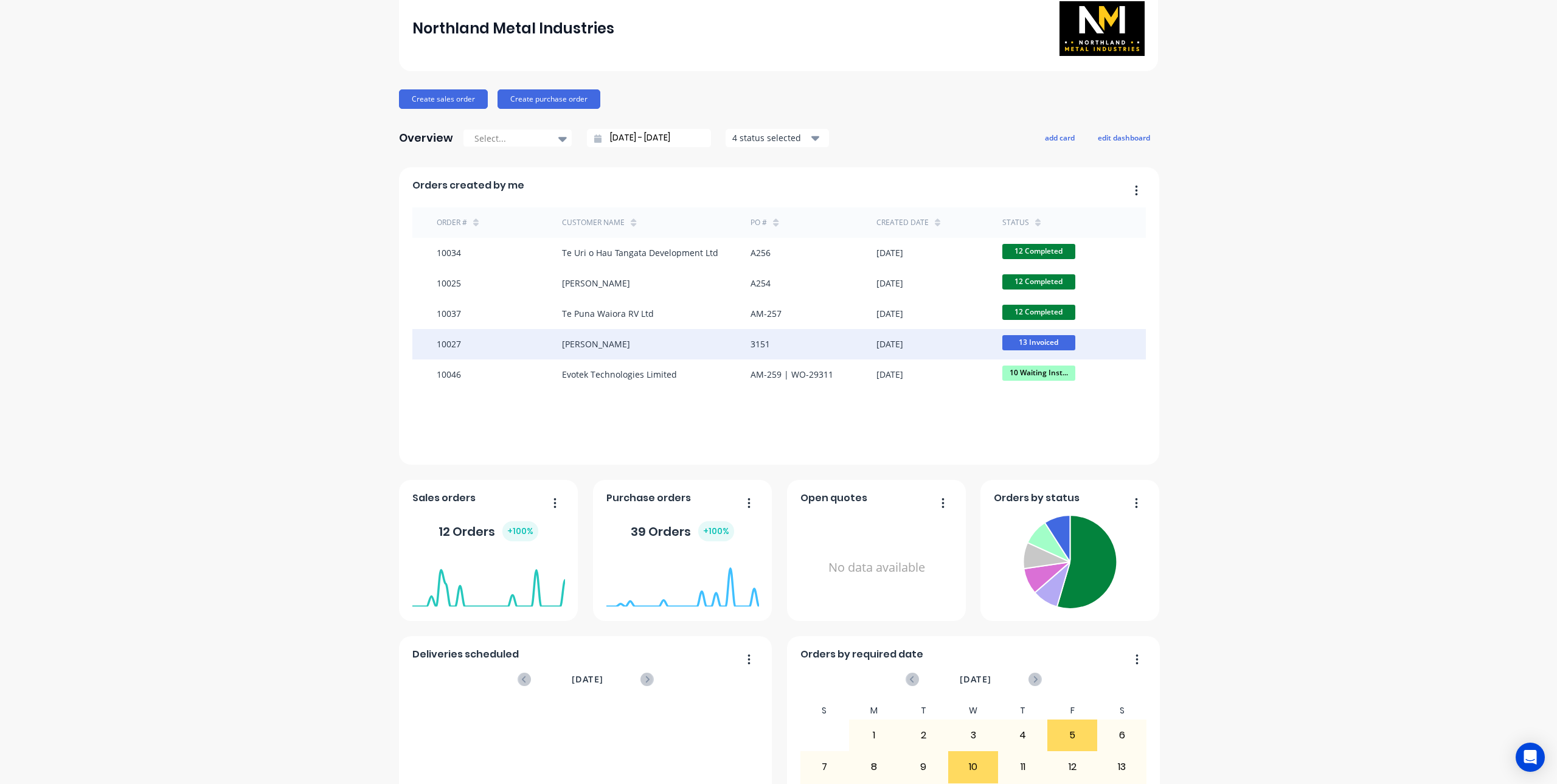
scroll to position [121, 0]
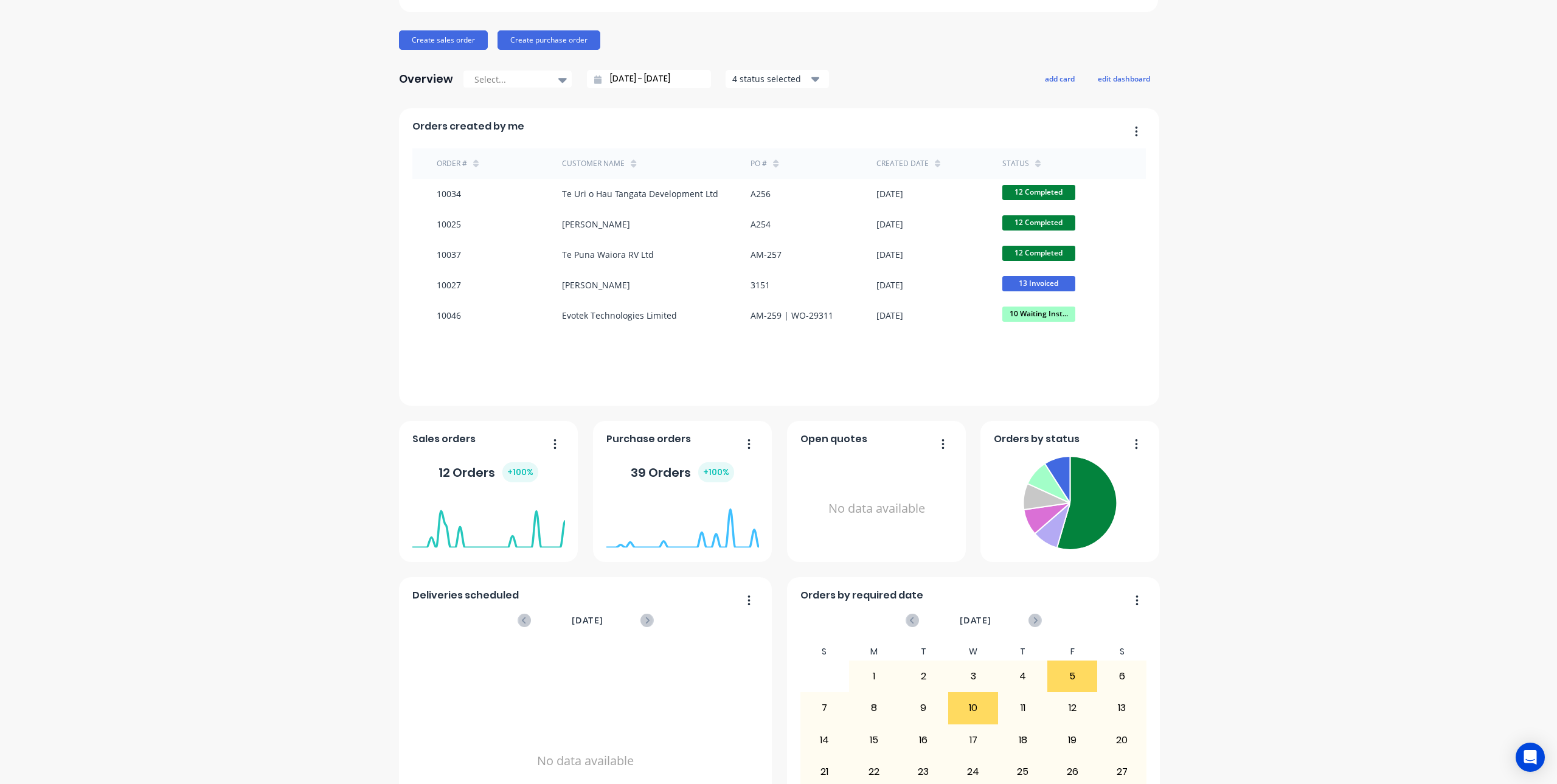
click at [979, 347] on div "Order # Customer Name PO # Created date status 10034 Te Uri o Hau Tangata Devel…" at bounding box center [780, 260] width 734 height 225
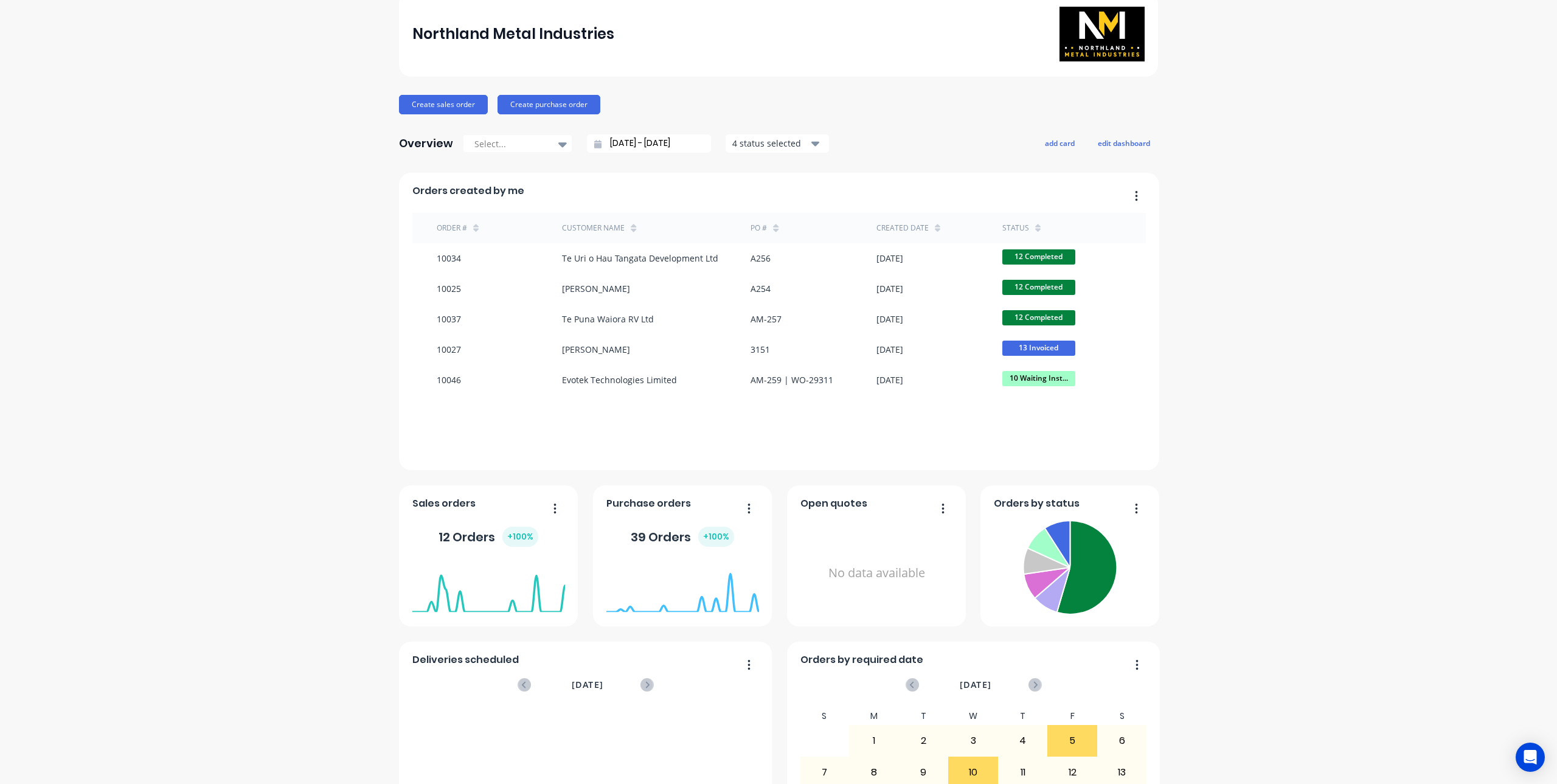
scroll to position [0, 0]
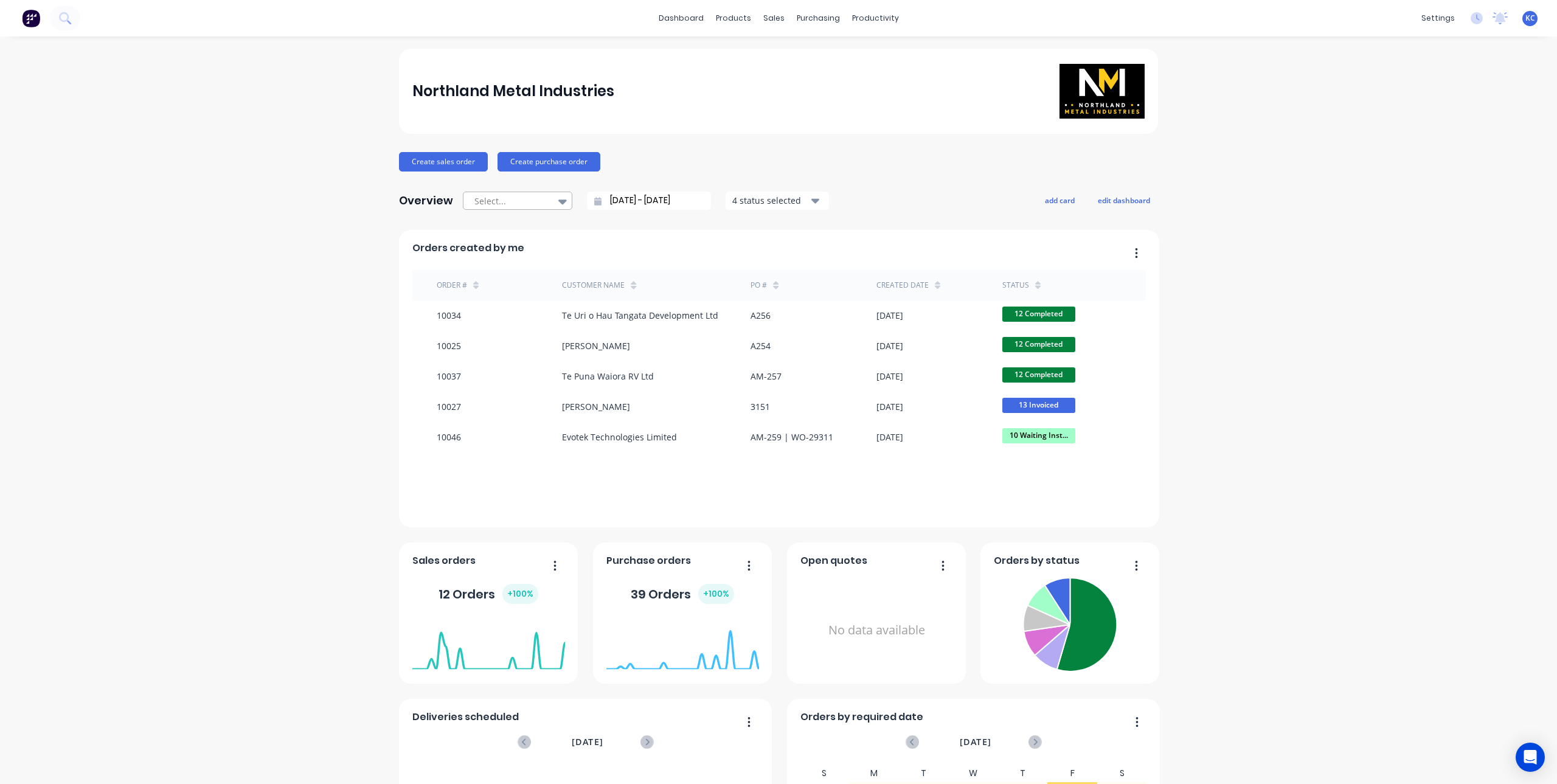
click at [561, 204] on div at bounding box center [562, 202] width 18 height 21
click at [522, 298] on div "Year to date" at bounding box center [518, 296] width 109 height 23
type input "01/01/25 - 02/09/25"
click at [1026, 281] on div "status" at bounding box center [1022, 285] width 38 height 18
click at [1035, 285] on icon at bounding box center [1038, 285] width 5 height 9
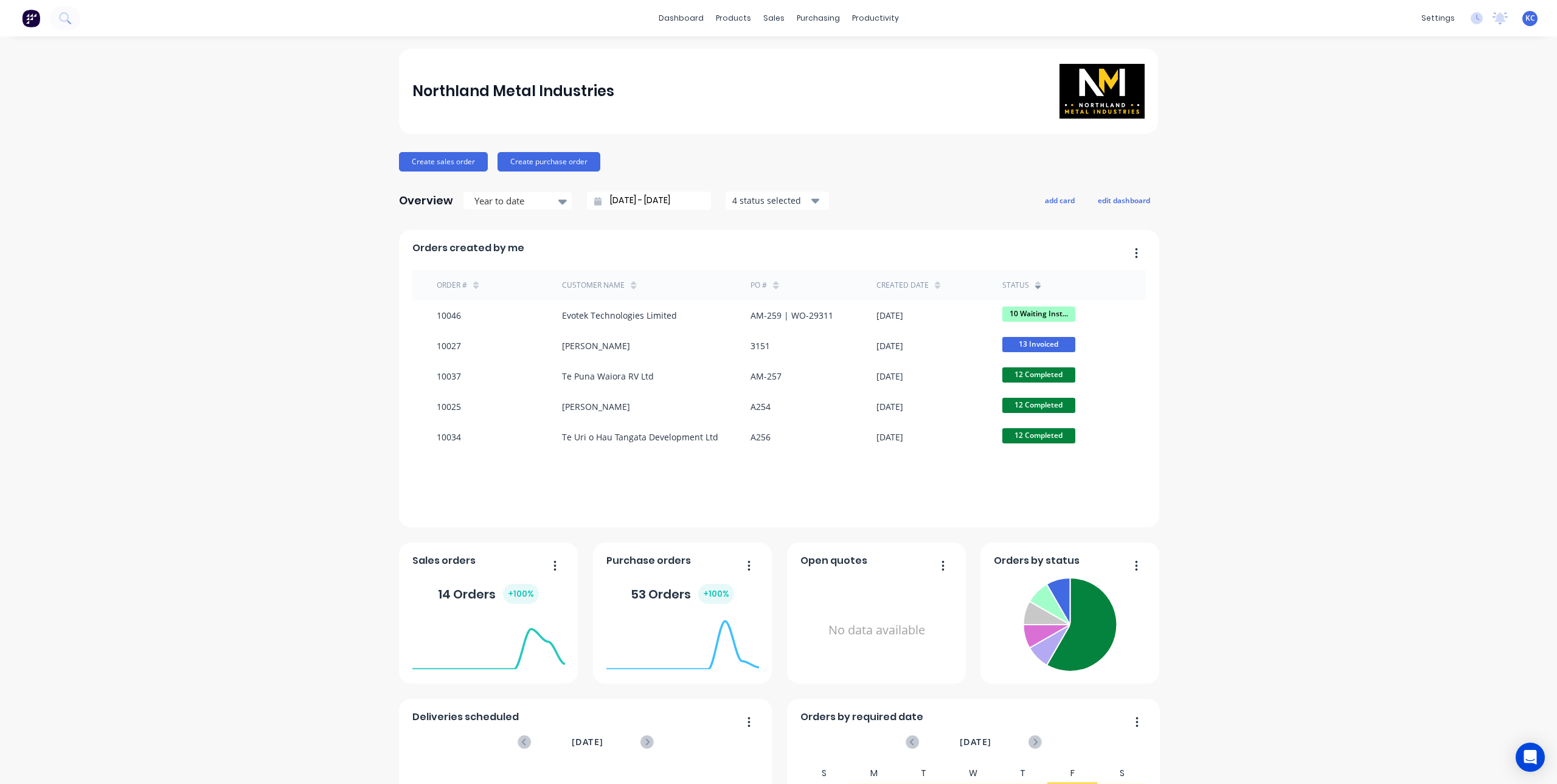
click at [1035, 285] on icon at bounding box center [1038, 285] width 5 height 9
click at [1035, 288] on icon at bounding box center [1038, 285] width 5 height 9
click at [1035, 280] on div at bounding box center [1038, 285] width 5 height 18
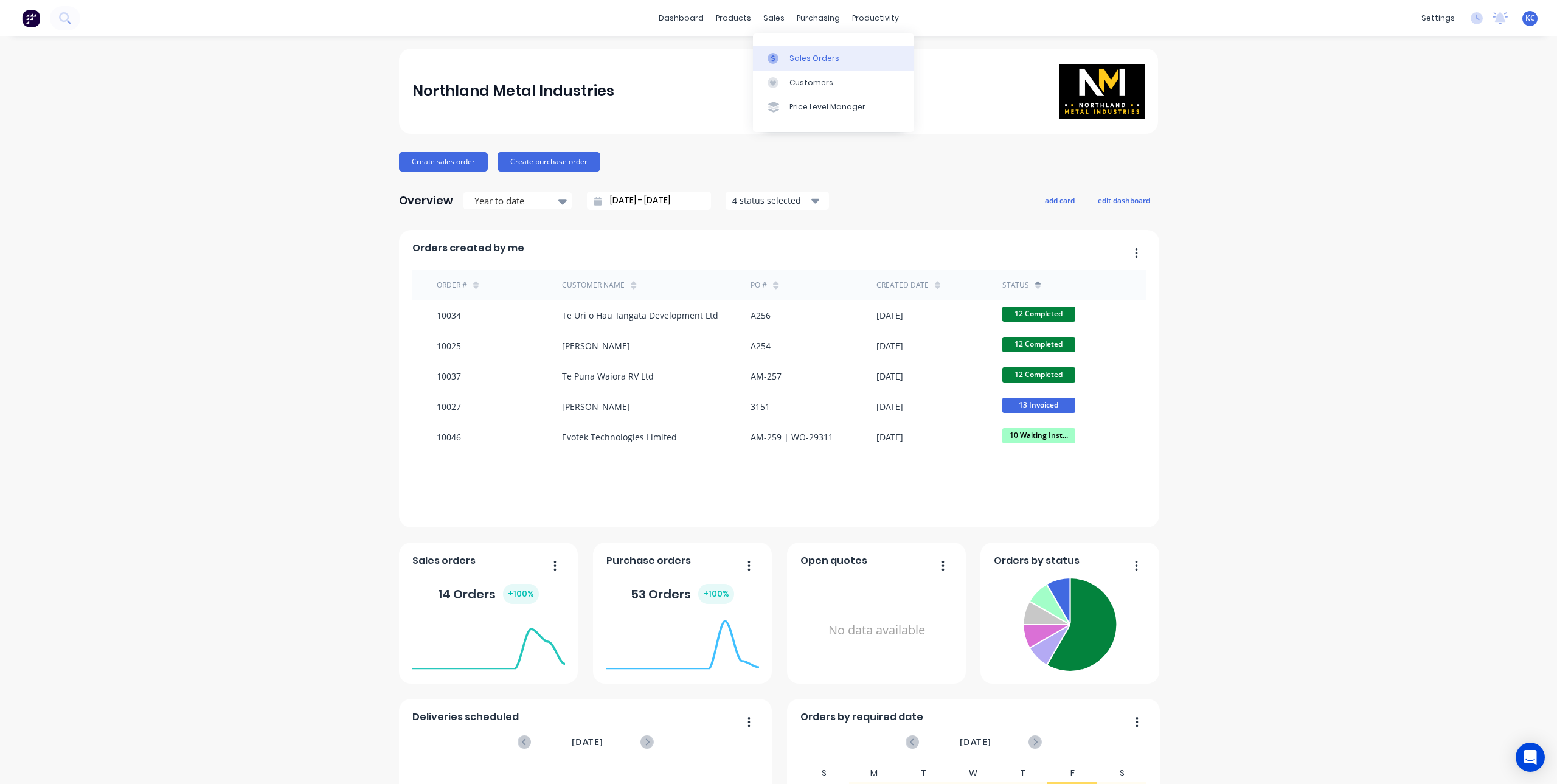
click at [790, 57] on div "Sales Orders" at bounding box center [814, 59] width 50 height 11
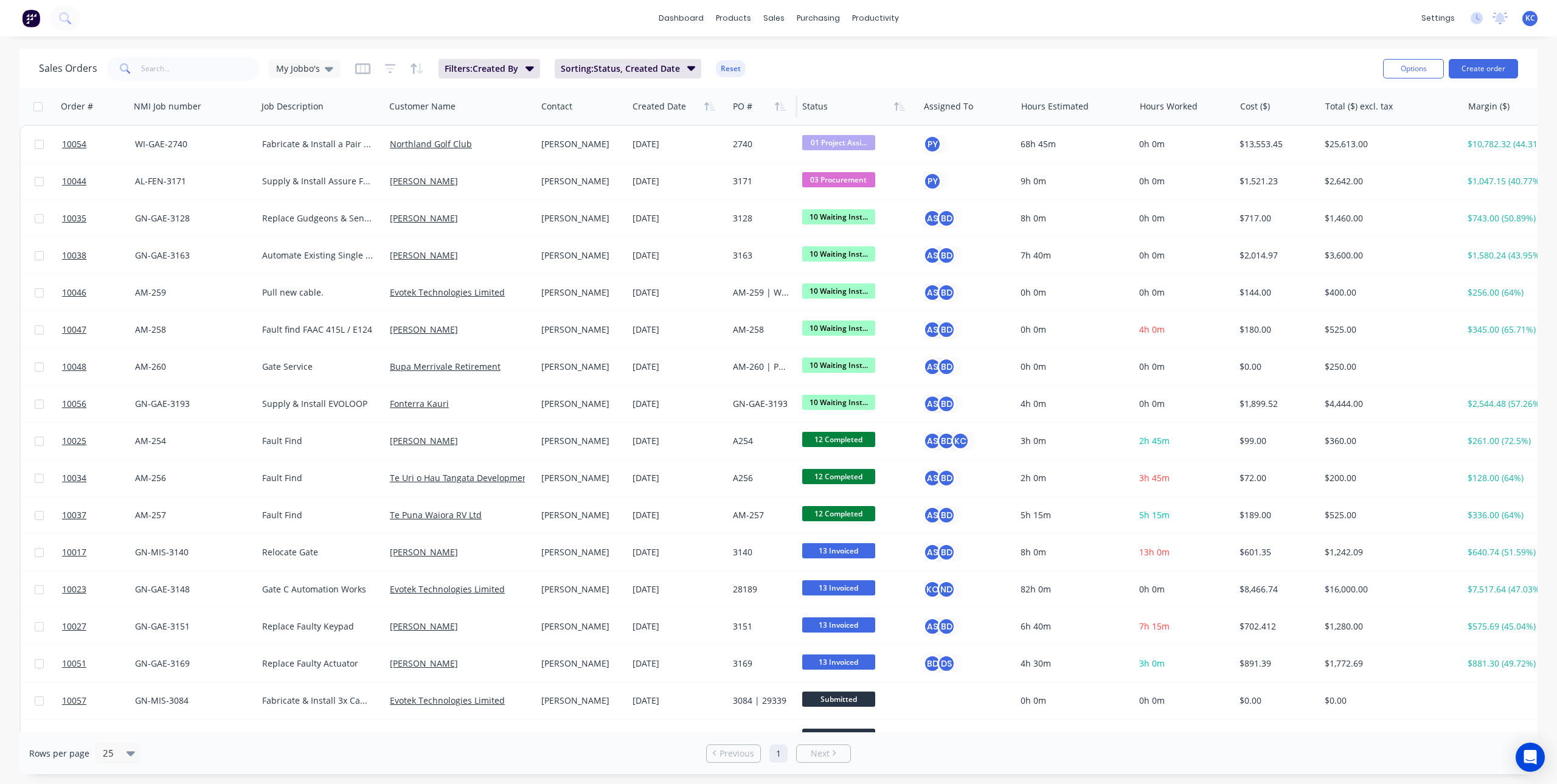
click at [753, 112] on div at bounding box center [761, 107] width 57 height 24
click at [777, 114] on button "button" at bounding box center [780, 106] width 18 height 18
click at [900, 106] on icon "button" at bounding box center [900, 106] width 11 height 10
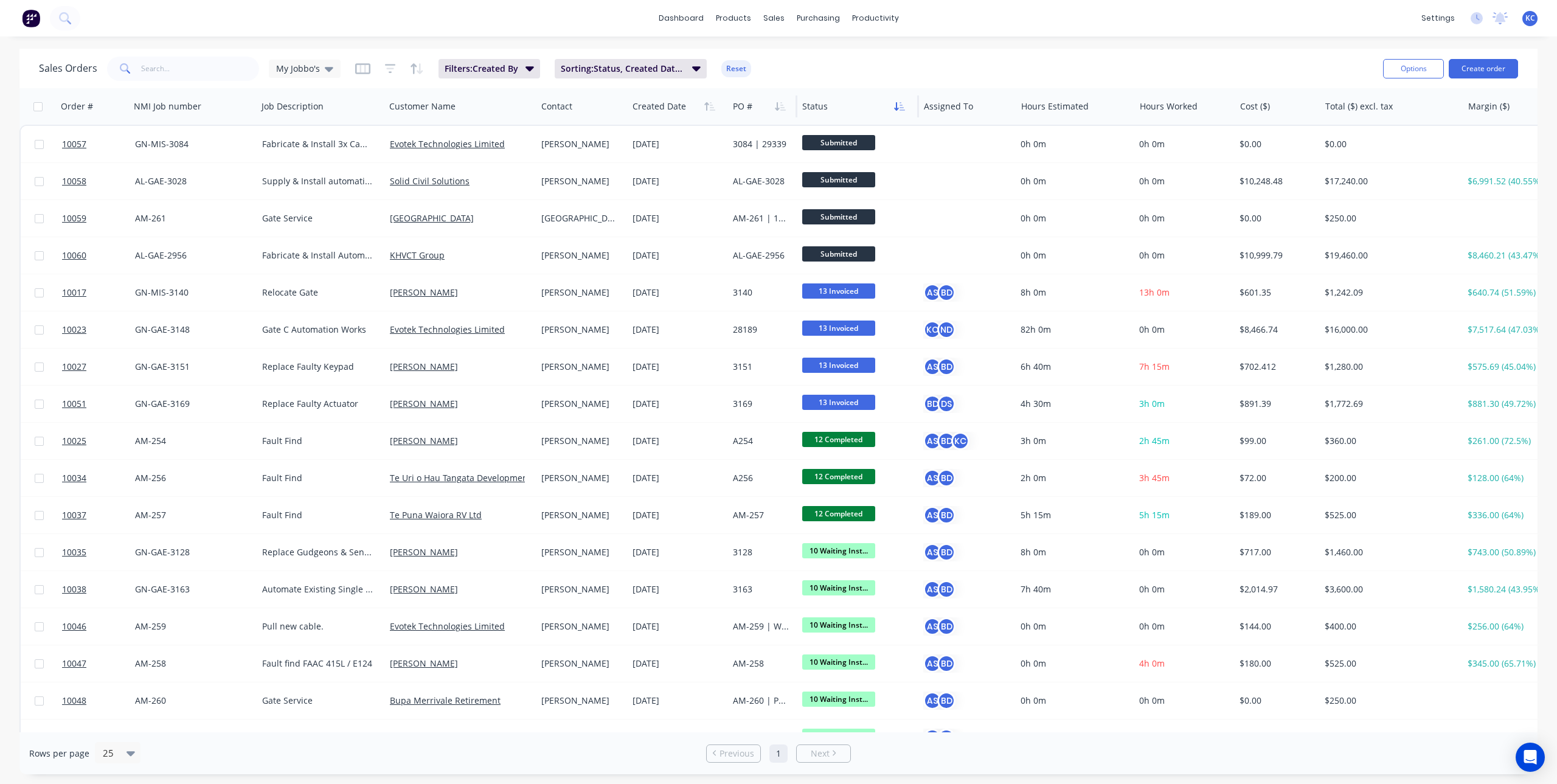
click at [902, 107] on icon "button" at bounding box center [900, 106] width 11 height 10
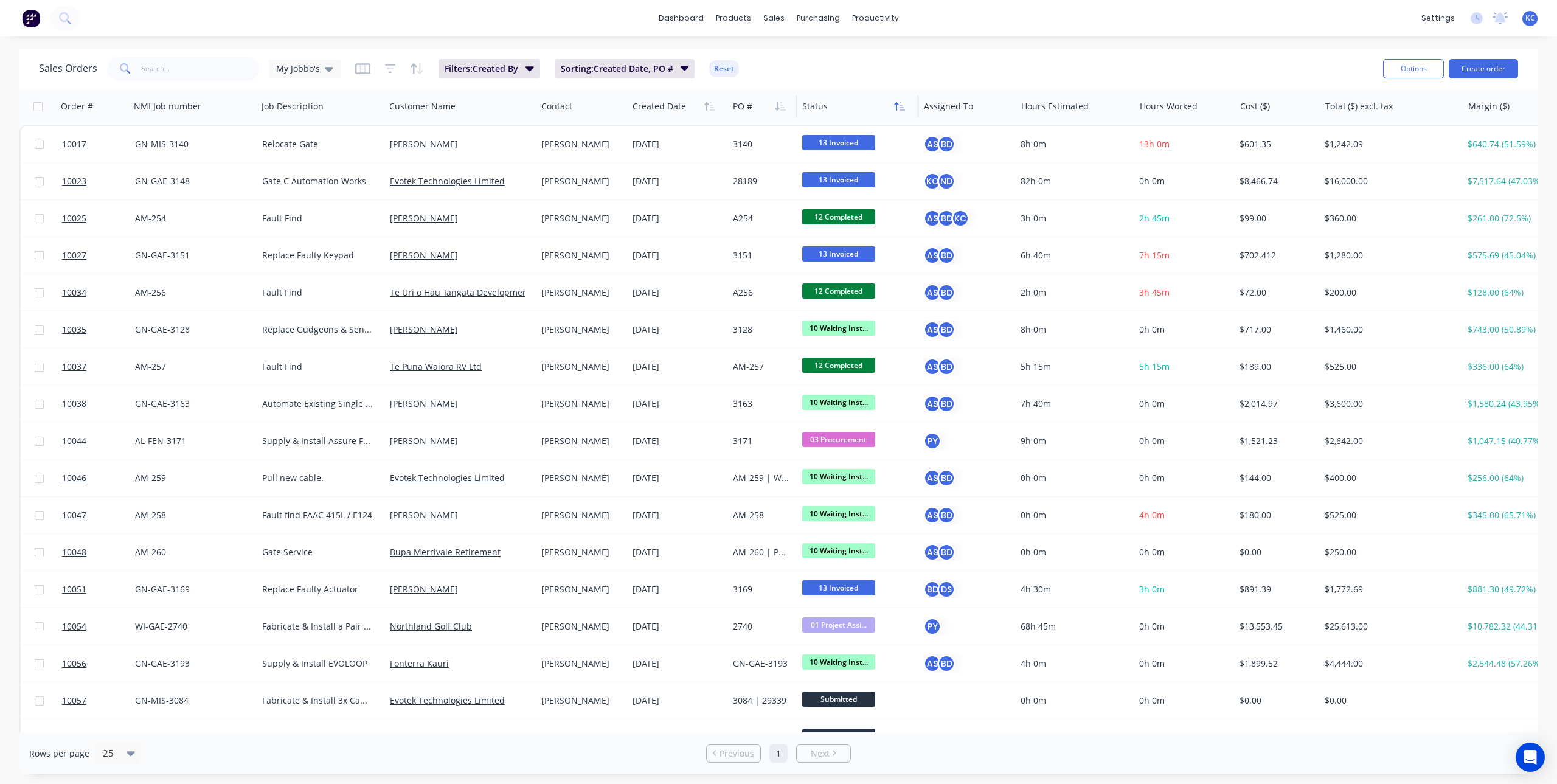
click at [903, 105] on icon "button" at bounding box center [900, 106] width 11 height 10
click at [905, 107] on icon "button" at bounding box center [900, 106] width 11 height 10
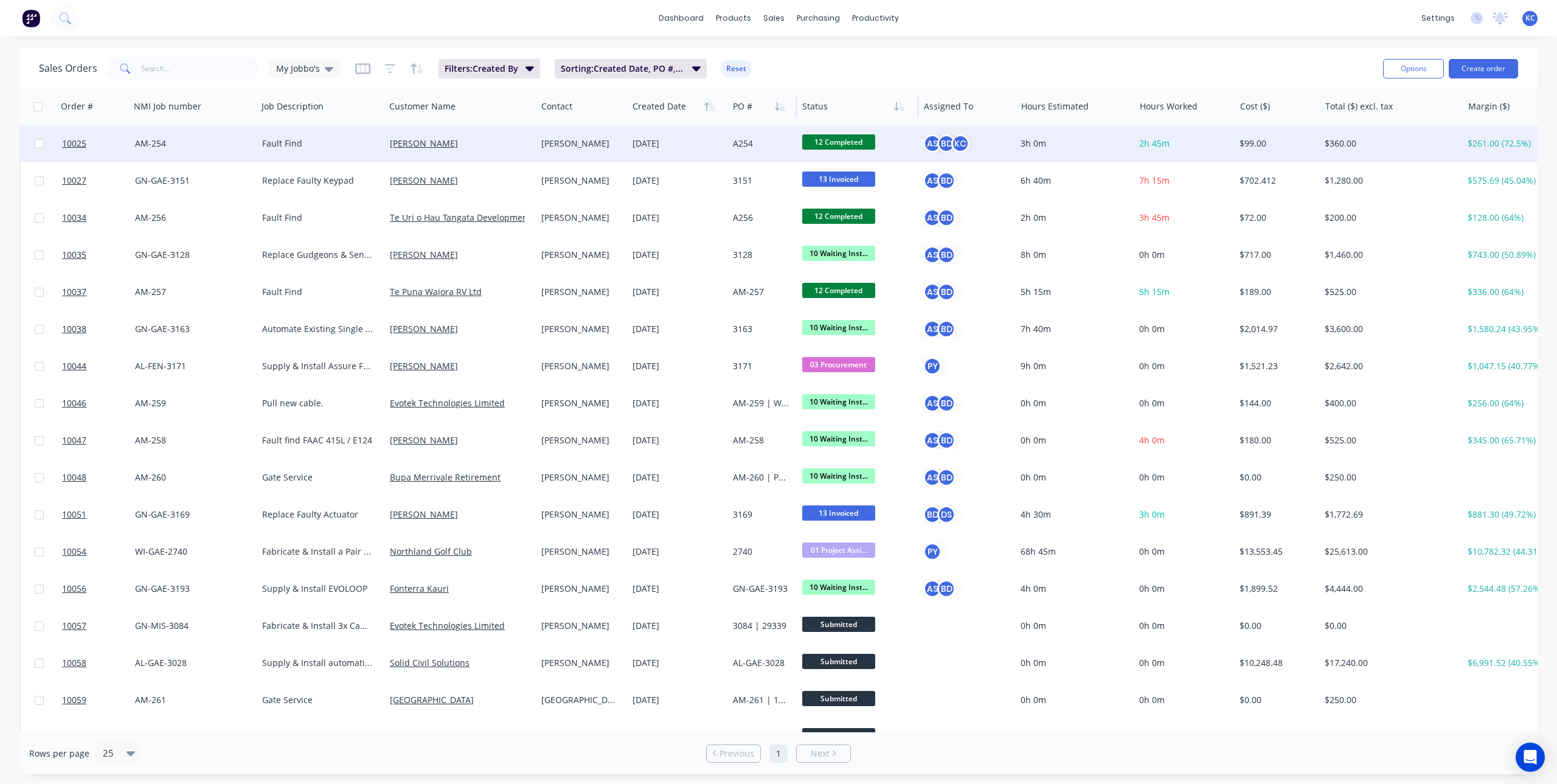
scroll to position [103, 0]
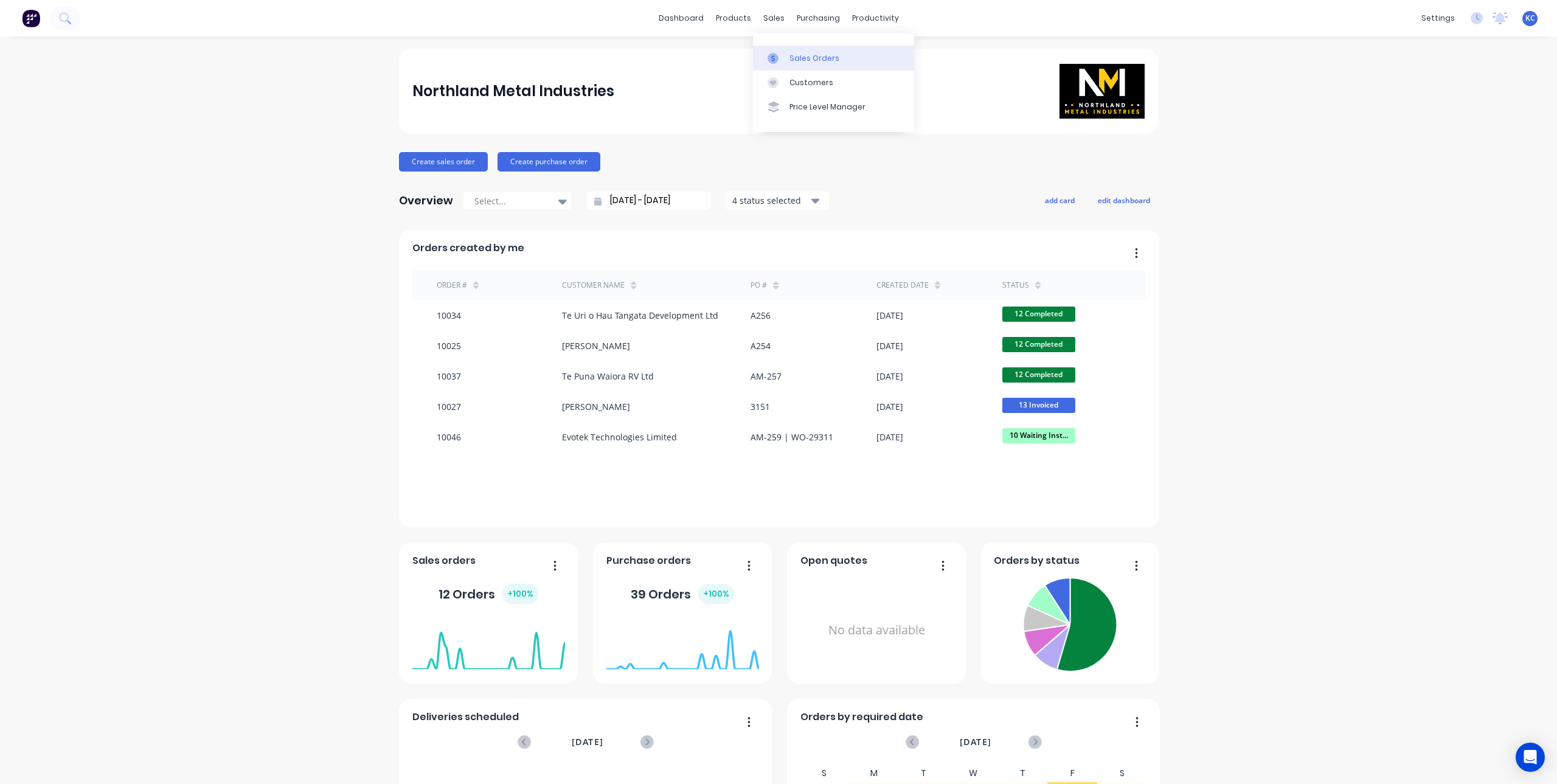
click at [797, 51] on link "Sales Orders" at bounding box center [833, 58] width 161 height 24
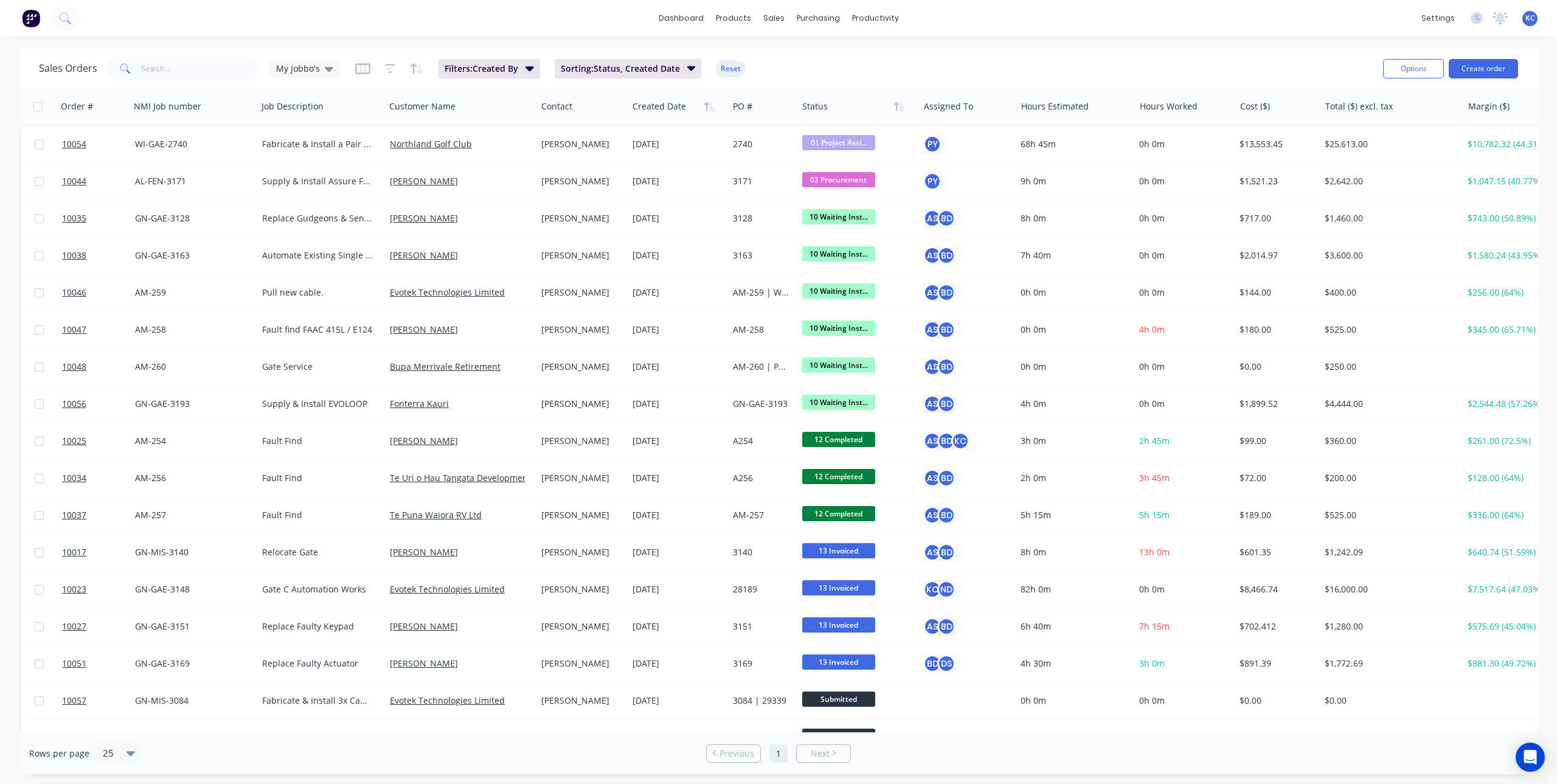
drag, startPoint x: 1351, startPoint y: 0, endPoint x: 1333, endPoint y: 19, distance: 26.2
click at [1333, 19] on div "dashboard products sales purchasing productivity dashboard products Product Cat…" at bounding box center [778, 18] width 1557 height 37
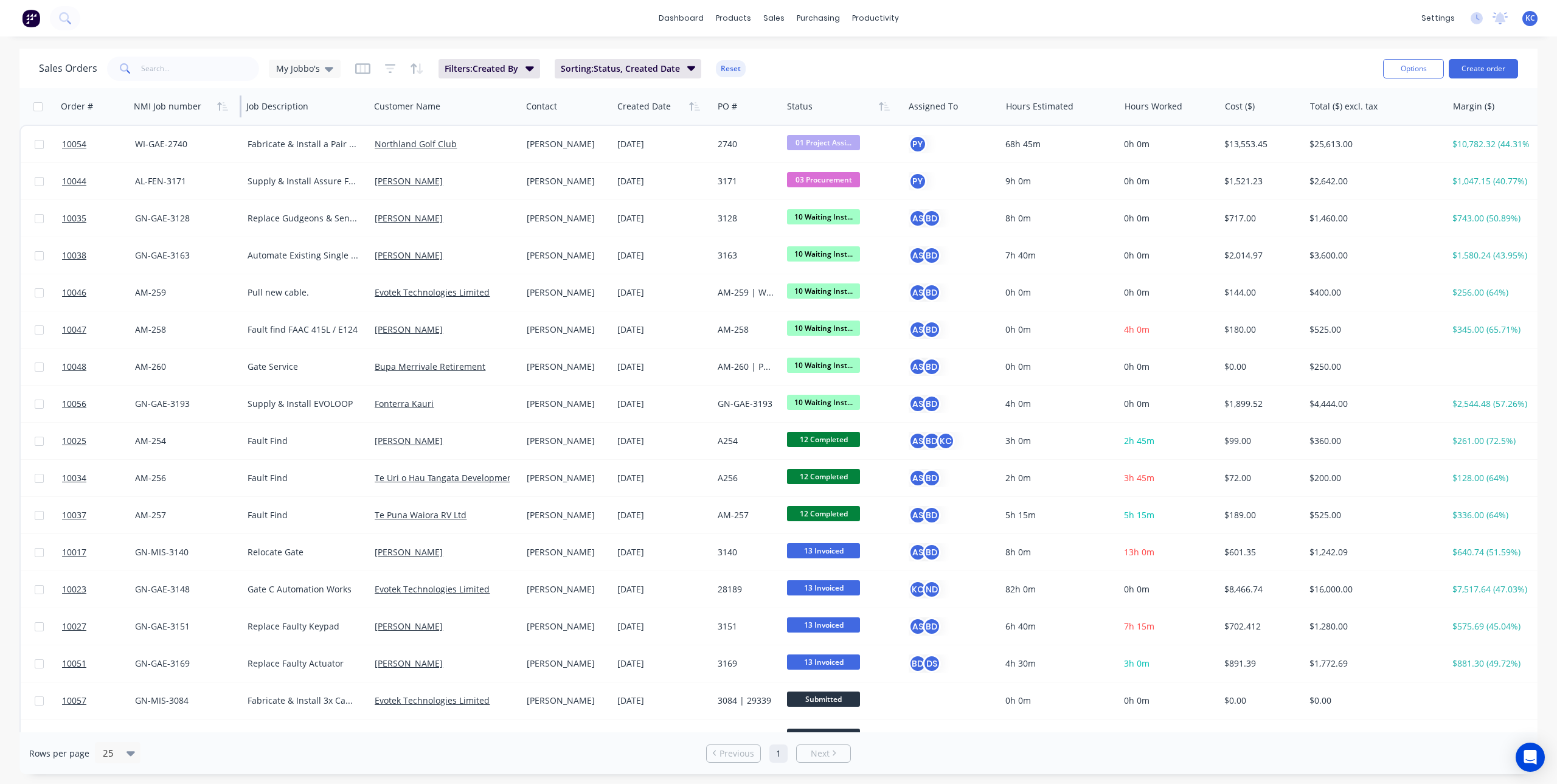
drag, startPoint x: 255, startPoint y: 108, endPoint x: 203, endPoint y: 102, distance: 52.3
click at [203, 102] on div "NMI Job number" at bounding box center [185, 107] width 113 height 37
drag, startPoint x: 127, startPoint y: 107, endPoint x: 17, endPoint y: 94, distance: 110.8
click at [17, 94] on div "Sales Orders My Jobbo's Filters: Created By Sorting: Status, Created Date Reset…" at bounding box center [778, 412] width 1557 height 725
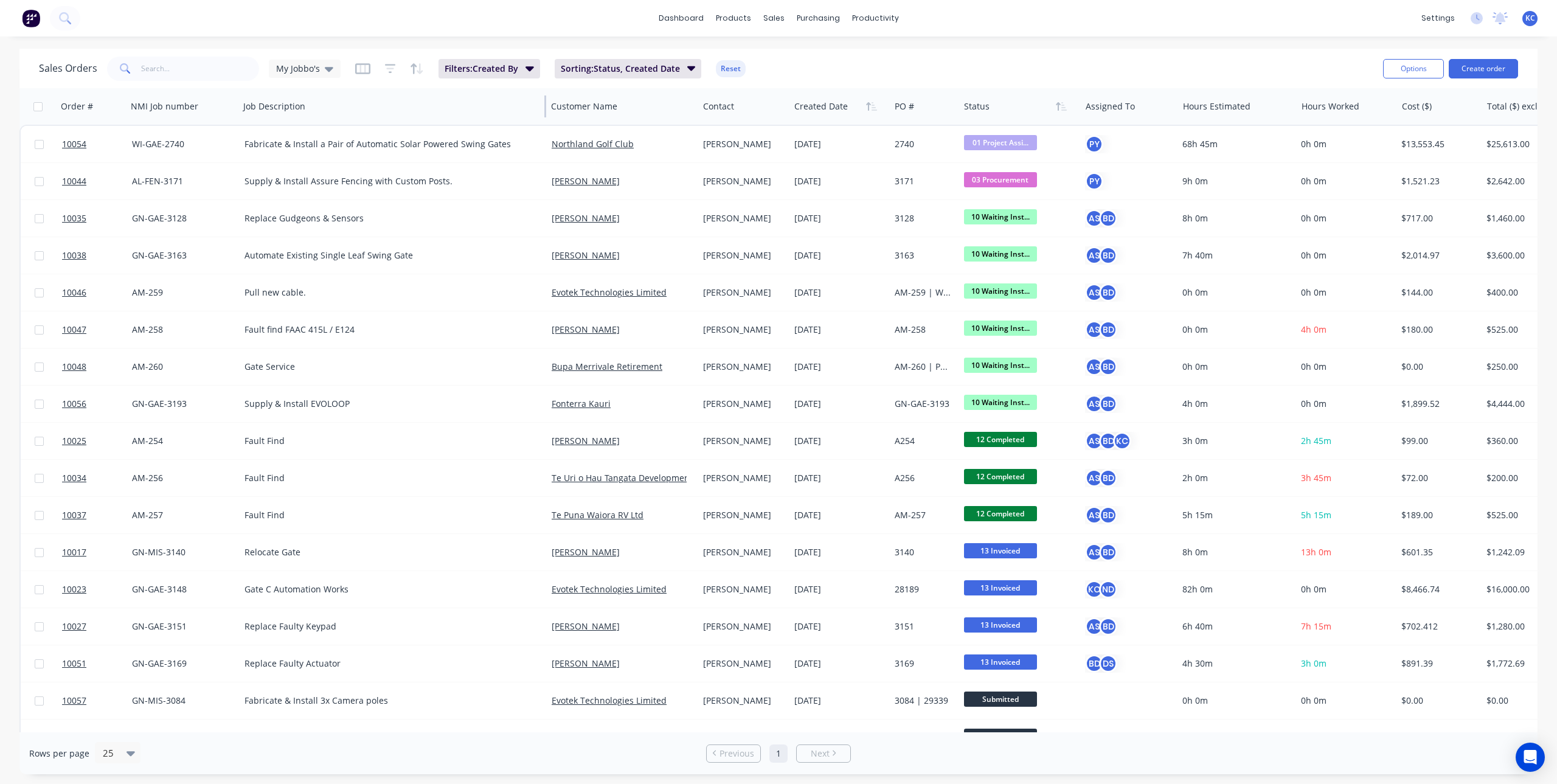
drag, startPoint x: 365, startPoint y: 110, endPoint x: 545, endPoint y: 115, distance: 180.1
click at [545, 115] on div at bounding box center [546, 106] width 2 height 22
drag, startPoint x: 543, startPoint y: 113, endPoint x: 380, endPoint y: 112, distance: 163.0
click at [380, 112] on div "Job Description" at bounding box center [393, 107] width 308 height 37
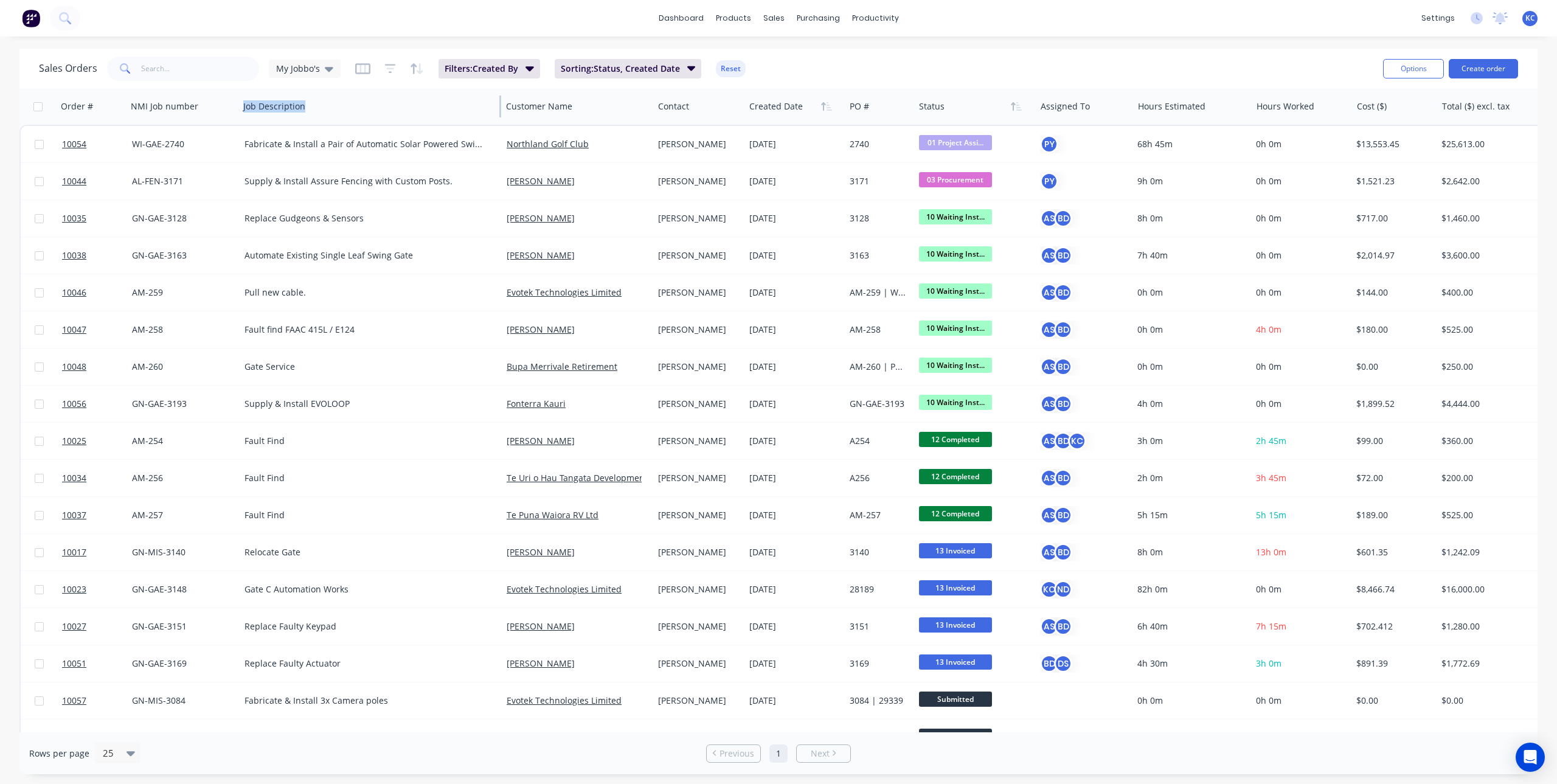
drag, startPoint x: 546, startPoint y: 102, endPoint x: 500, endPoint y: 105, distance: 46.1
click at [500, 105] on div at bounding box center [500, 106] width 2 height 22
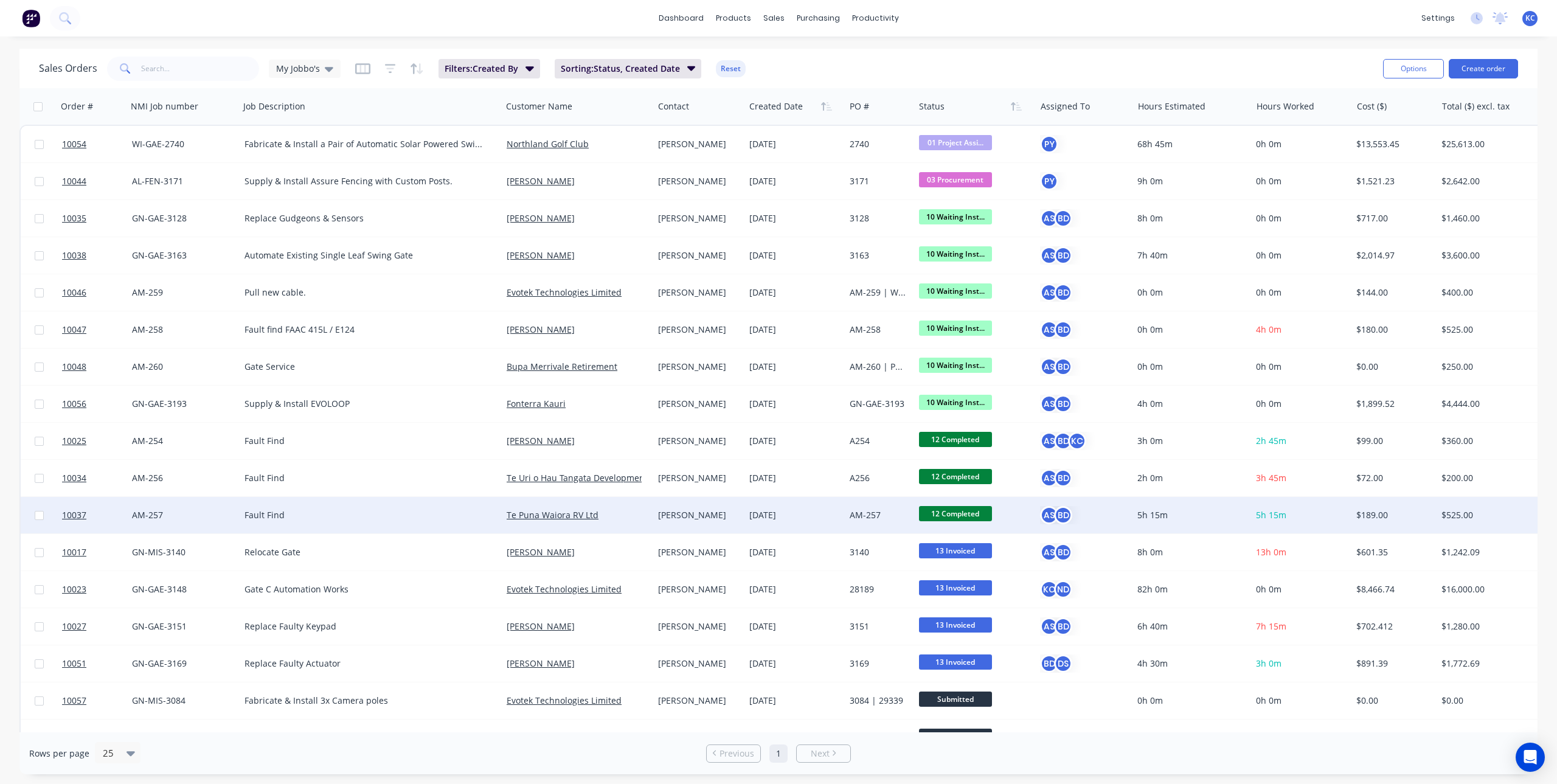
click at [694, 505] on div "[PERSON_NAME]" at bounding box center [699, 516] width 91 height 37
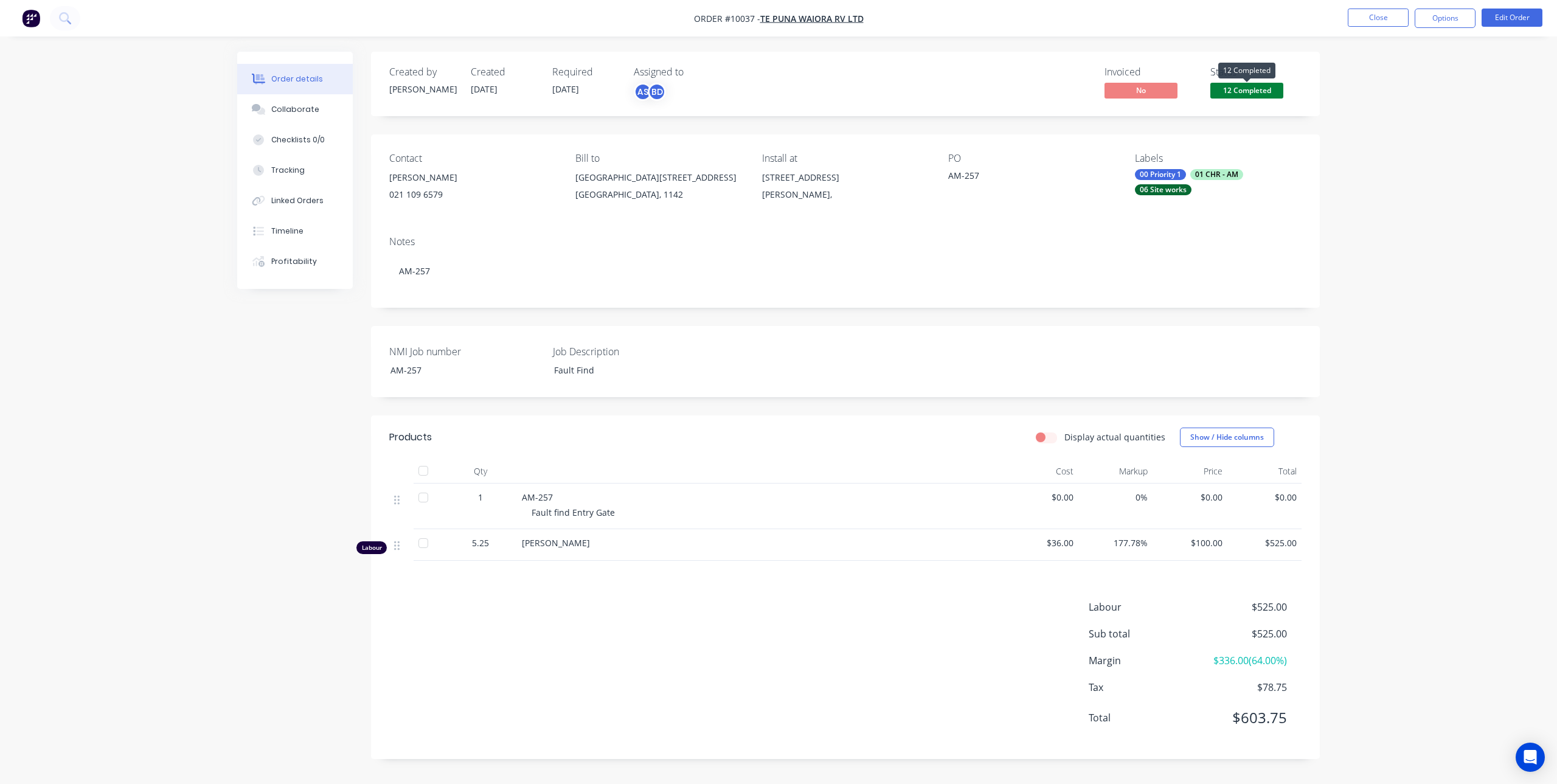
click at [1233, 85] on span "12 Completed" at bounding box center [1248, 90] width 73 height 15
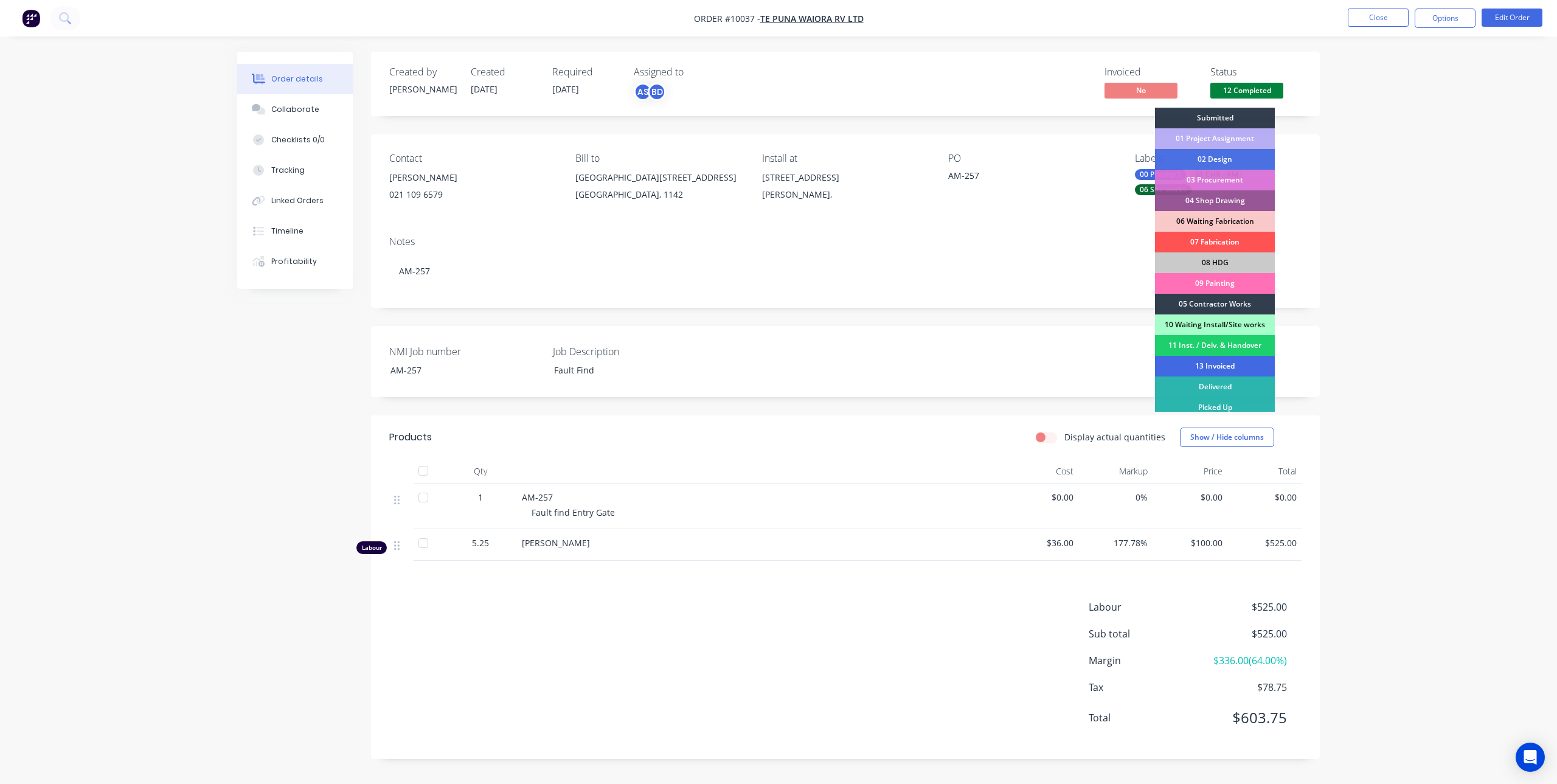
click at [1220, 364] on div "13 Invoiced" at bounding box center [1214, 366] width 120 height 21
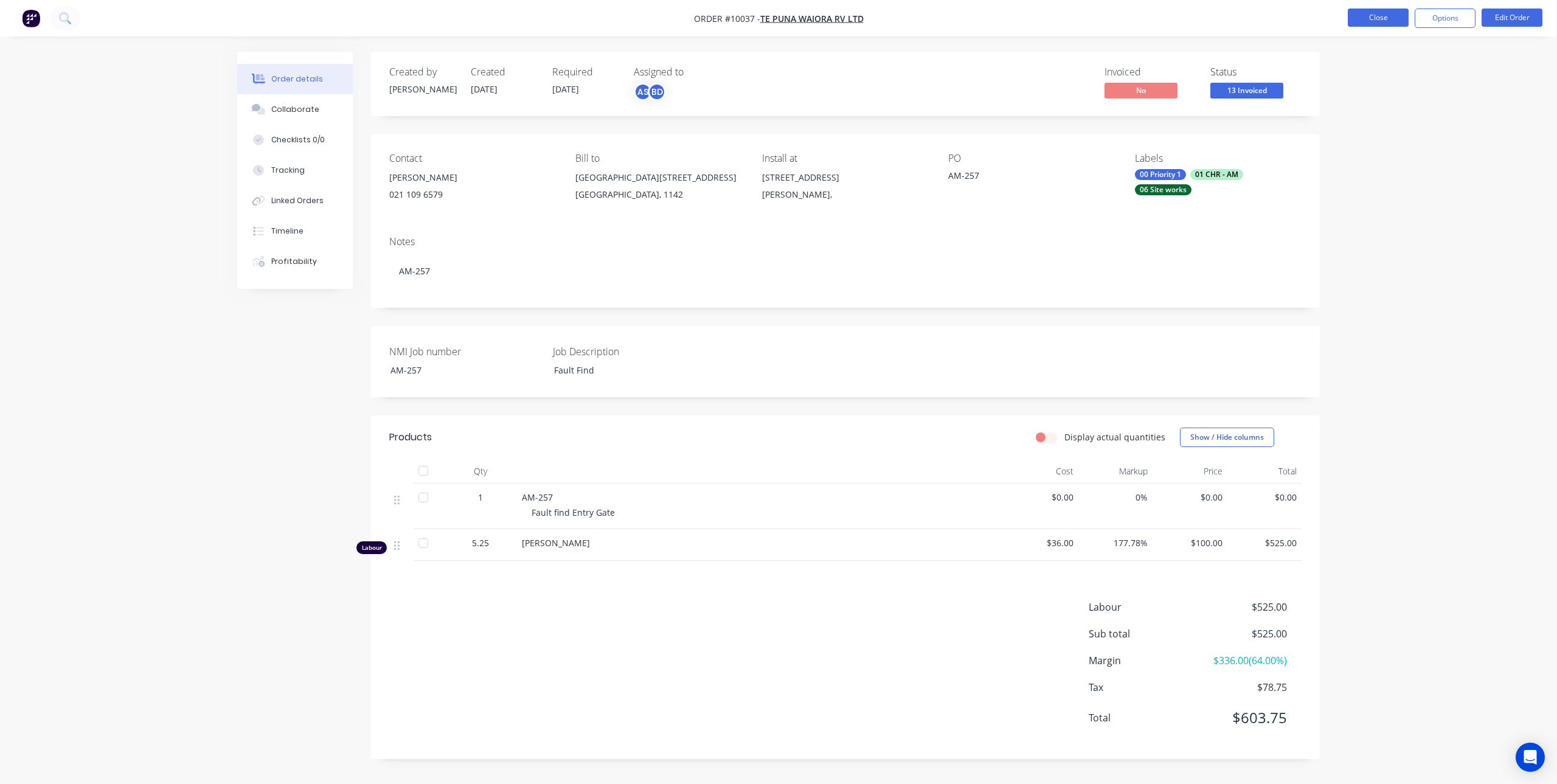
click at [1361, 20] on button "Close" at bounding box center [1379, 17] width 61 height 18
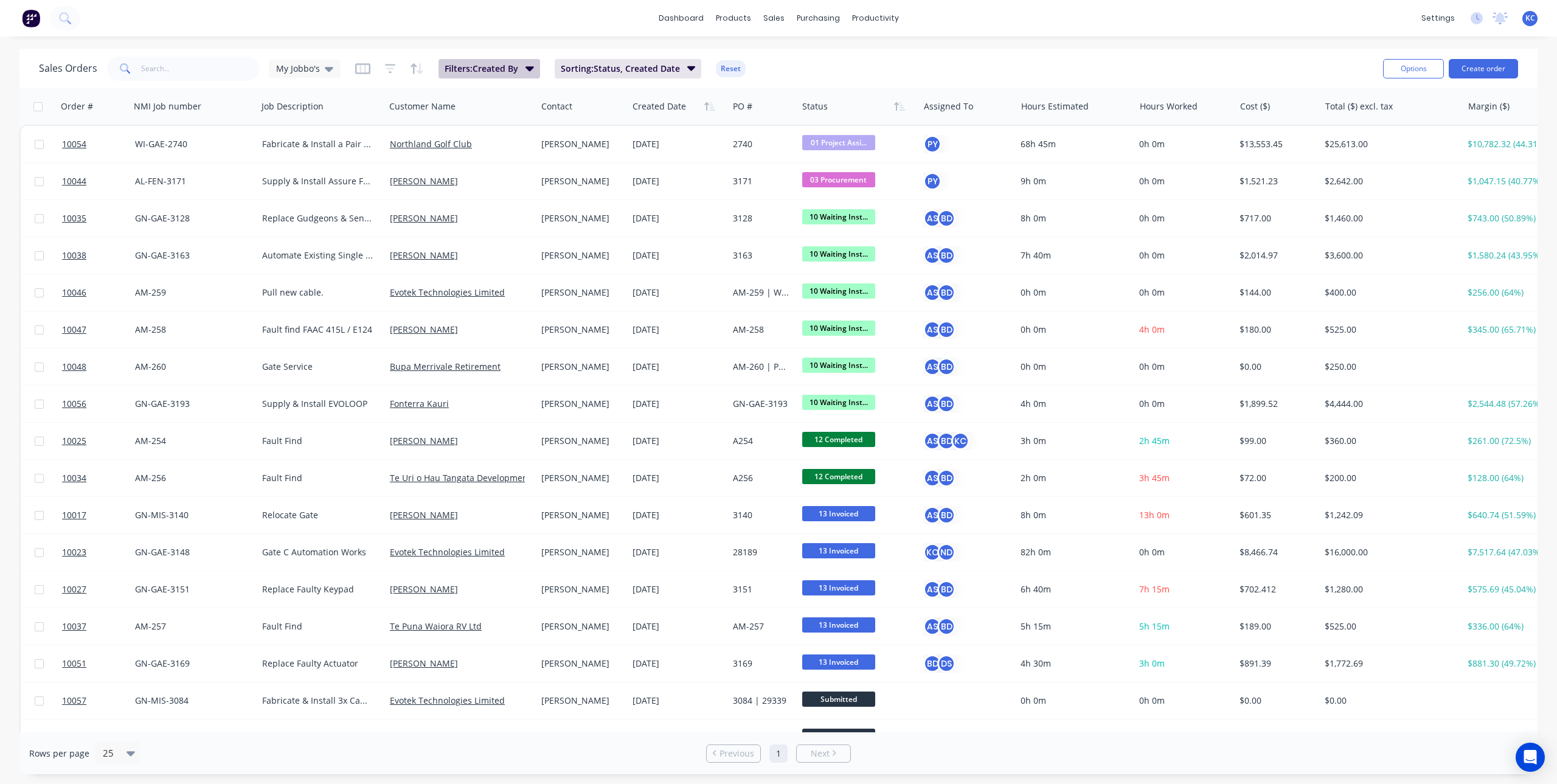
click at [535, 71] on button "Filters: Created By" at bounding box center [490, 69] width 101 height 19
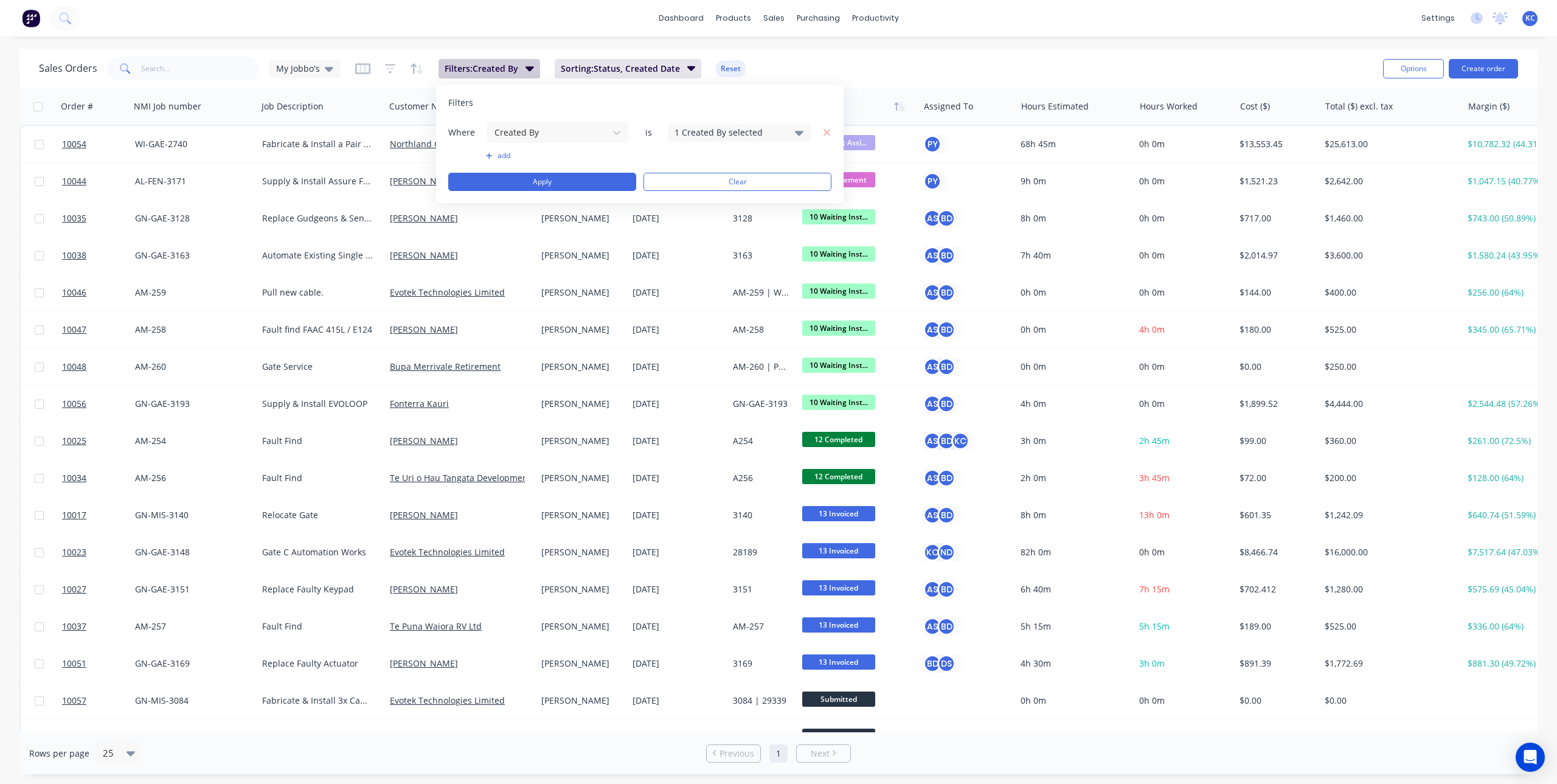
click at [535, 71] on button "Filters: Created By" at bounding box center [490, 69] width 101 height 19
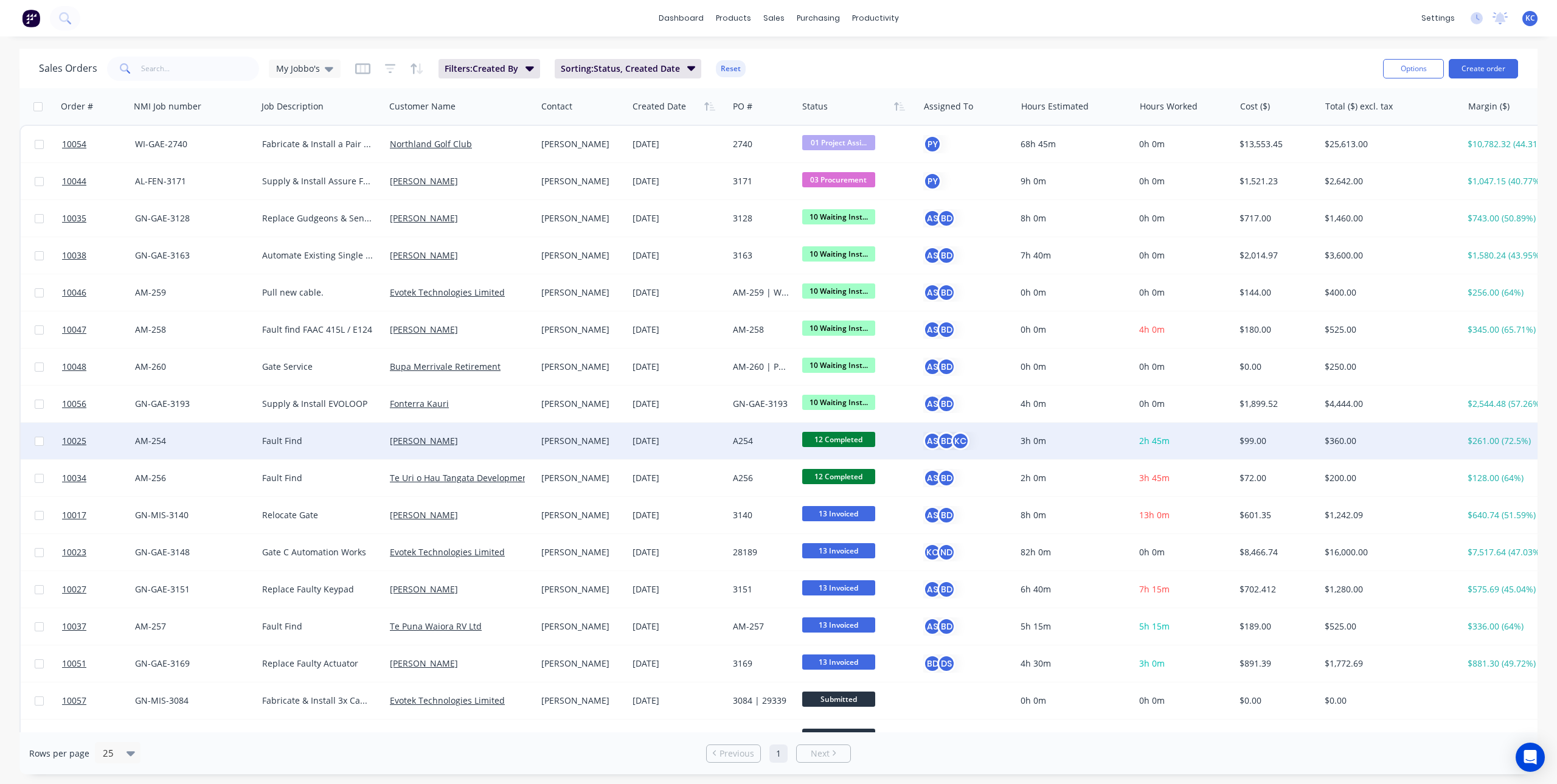
click at [703, 433] on div "[DATE]" at bounding box center [678, 441] width 101 height 37
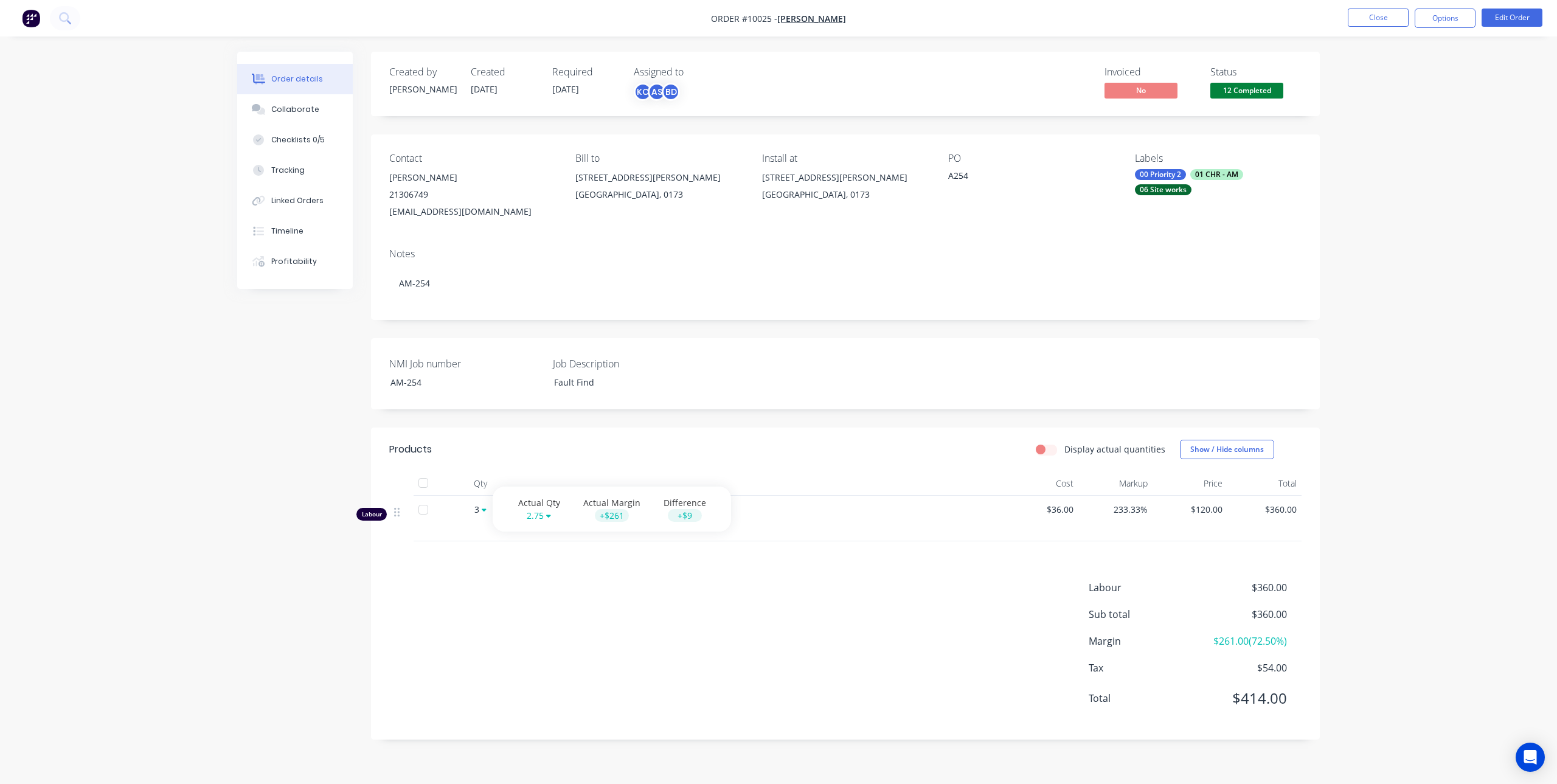
click at [483, 511] on icon at bounding box center [484, 510] width 5 height 7
click at [482, 510] on icon at bounding box center [484, 510] width 5 height 7
click at [483, 511] on icon at bounding box center [484, 510] width 5 height 3
drag, startPoint x: 576, startPoint y: 524, endPoint x: 632, endPoint y: 571, distance: 73.1
click at [632, 571] on div "Products Display actual quantities Show / Hide columns Qty Cost Markup Price To…" at bounding box center [845, 583] width 949 height 312
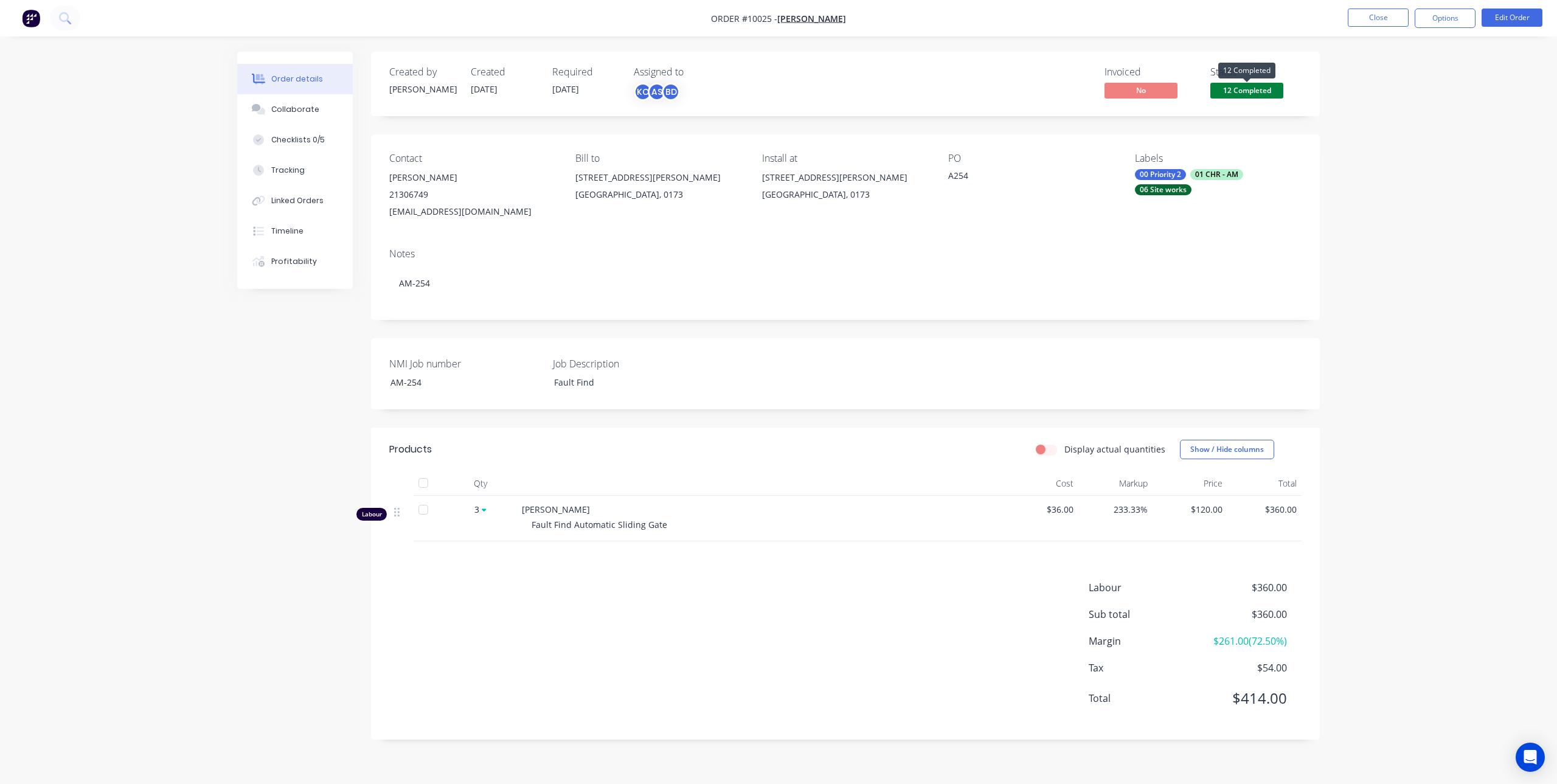
click at [1238, 86] on span "12 Completed" at bounding box center [1248, 90] width 73 height 15
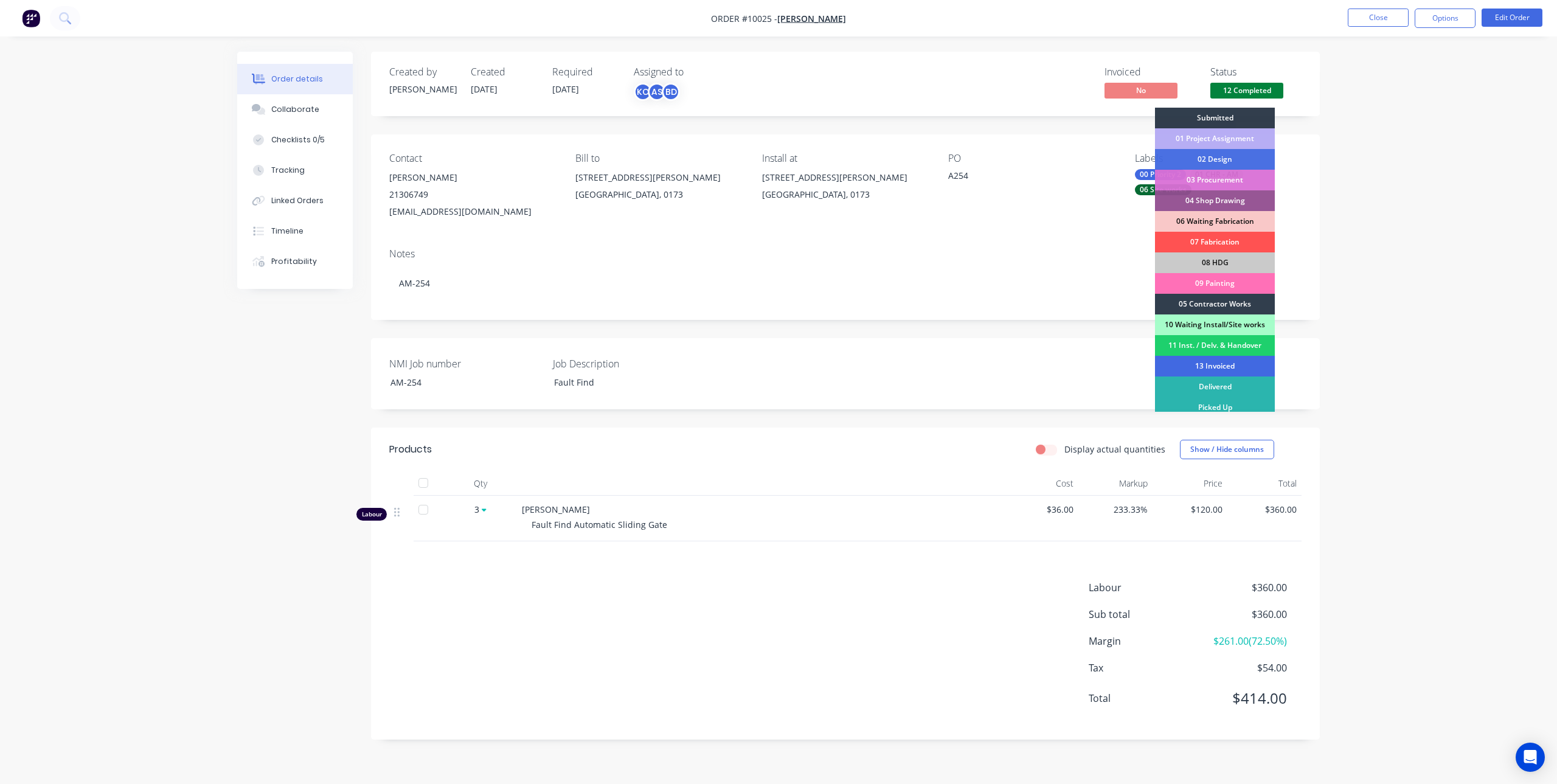
click at [1231, 365] on div "13 Invoiced" at bounding box center [1214, 366] width 120 height 21
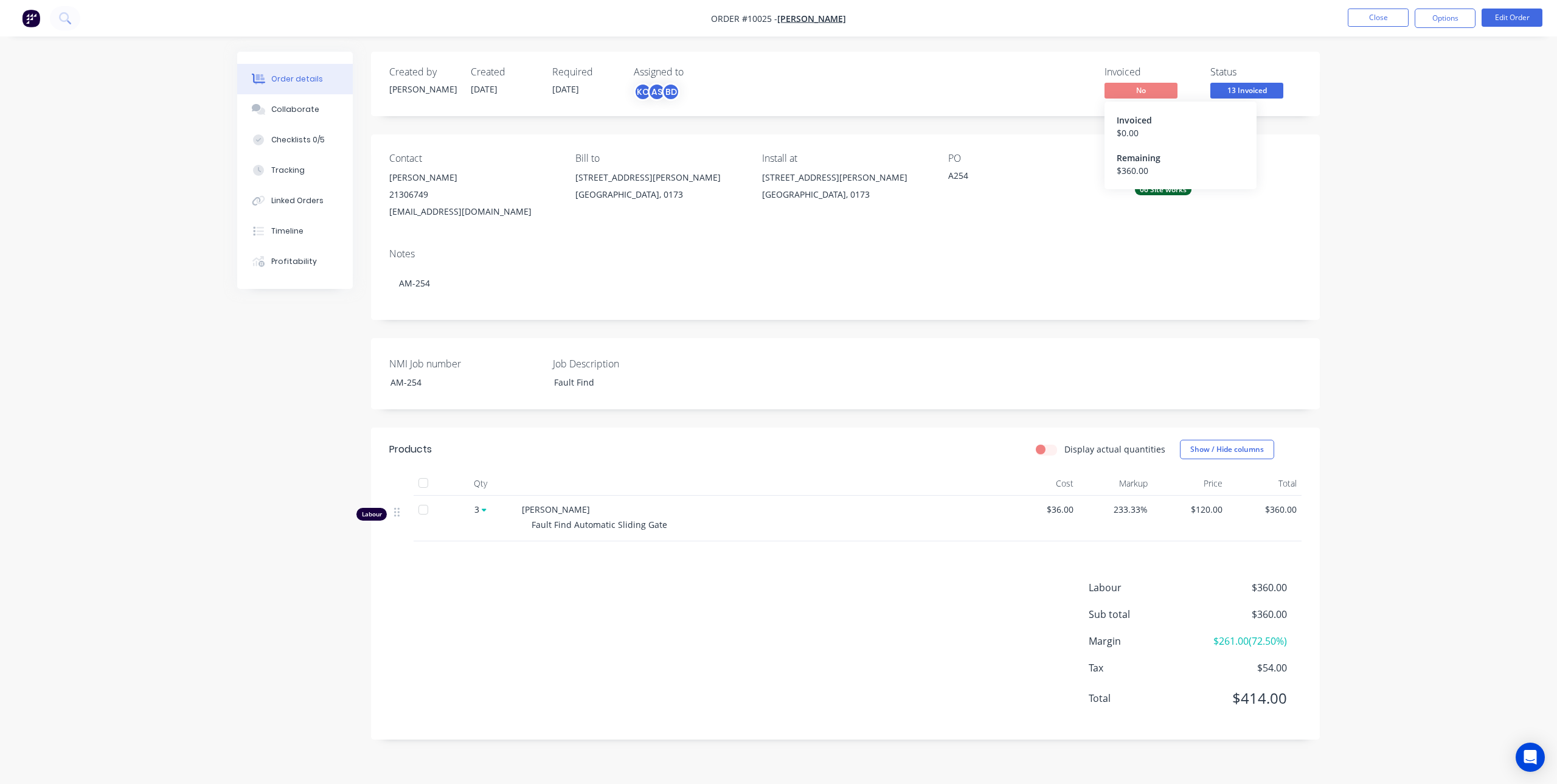
click at [1136, 93] on span "No" at bounding box center [1142, 90] width 73 height 15
click at [1129, 69] on div "Invoiced" at bounding box center [1150, 72] width 91 height 11
click at [1133, 131] on div "$ 0.00" at bounding box center [1181, 133] width 128 height 13
click at [295, 259] on div "Profitability" at bounding box center [294, 261] width 45 height 11
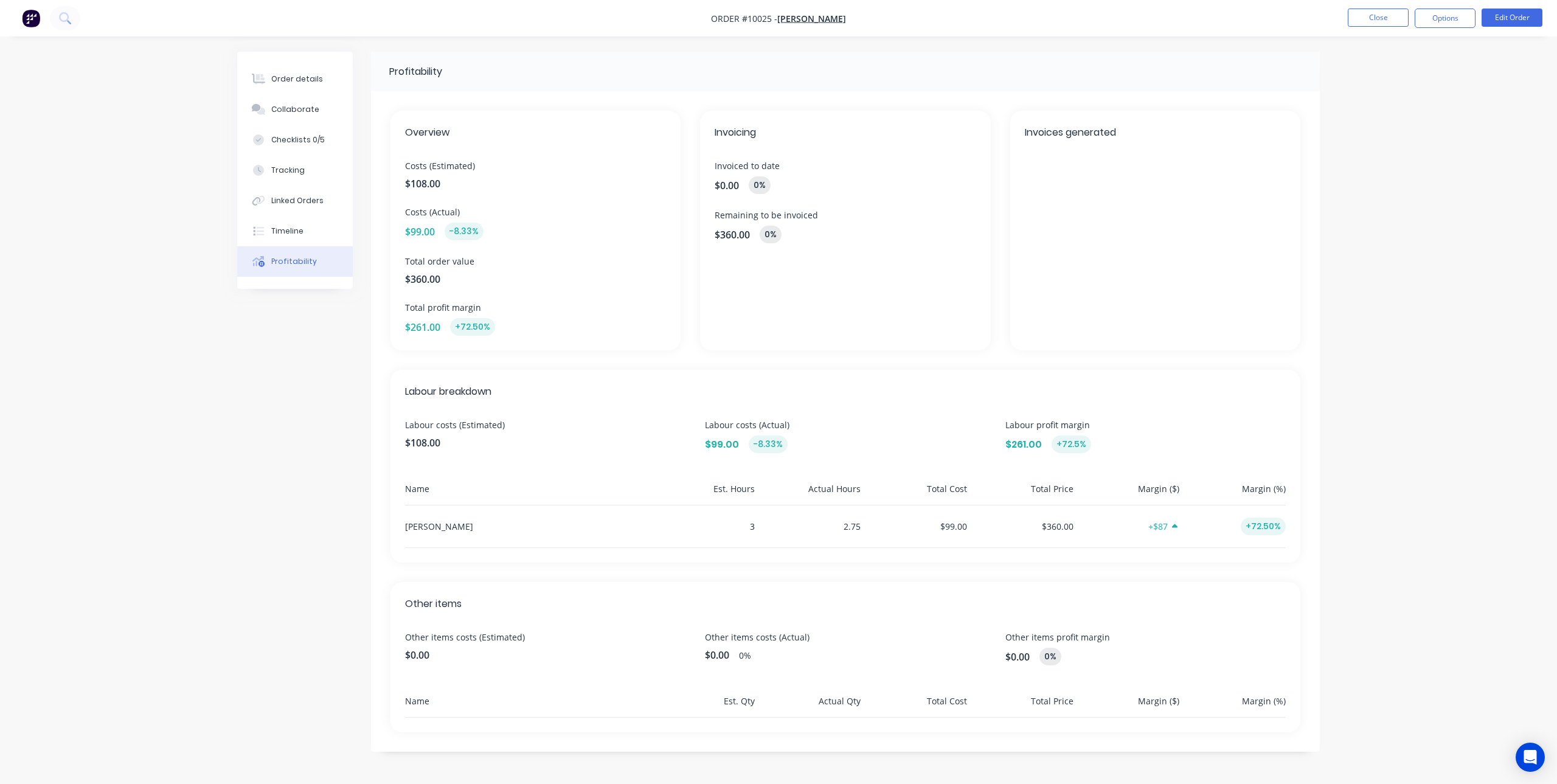
click at [1094, 149] on div "Invoices generated" at bounding box center [1156, 231] width 290 height 239
click at [1449, 24] on button "Options" at bounding box center [1446, 18] width 61 height 19
click at [1143, 117] on div "Invoices generated" at bounding box center [1156, 231] width 290 height 239
click at [283, 81] on div "Order details" at bounding box center [296, 79] width 52 height 11
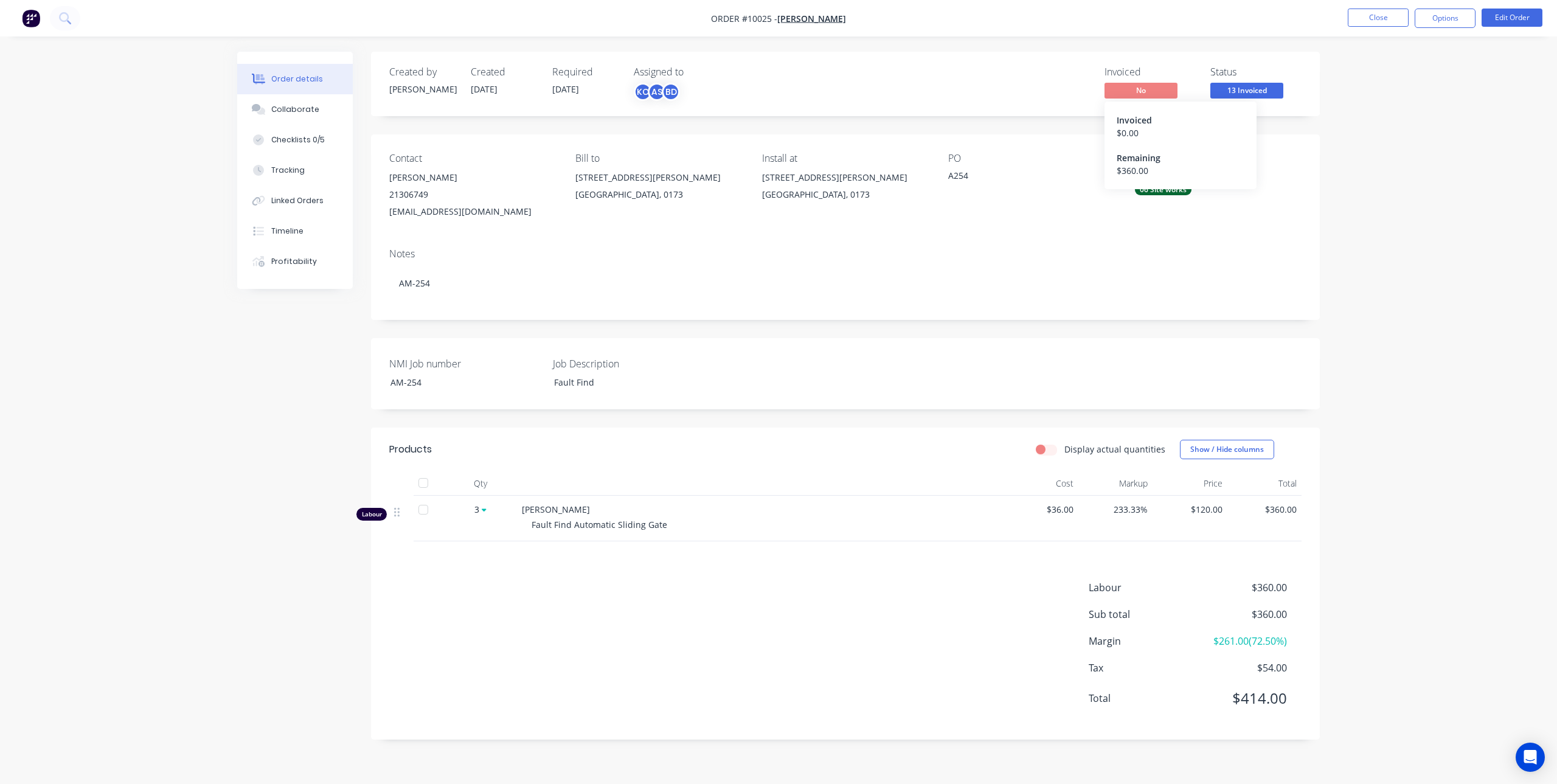
click at [1123, 86] on span "No" at bounding box center [1142, 90] width 73 height 15
click at [1136, 65] on div "Created by [PERSON_NAME] Created [DATE] Required [DATE] Assigned to KC AS BD In…" at bounding box center [845, 84] width 949 height 65
click at [1133, 80] on div "Invoiced No" at bounding box center [1150, 84] width 91 height 35
click at [1444, 15] on button "Options" at bounding box center [1446, 18] width 61 height 19
click at [1385, 127] on div "Order Confirmation" at bounding box center [1409, 122] width 112 height 17
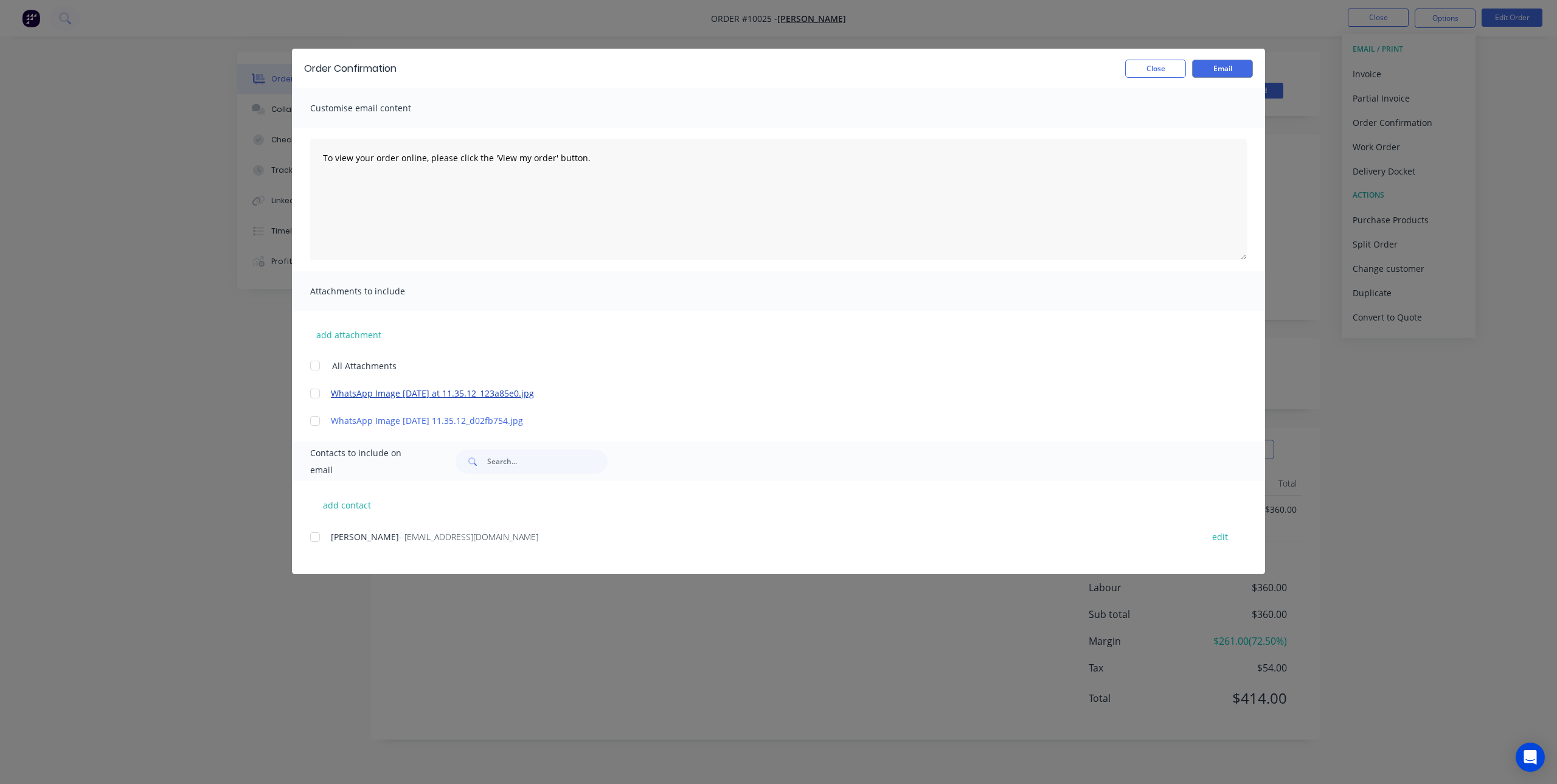
click at [460, 396] on link "WhatsApp Image [DATE] at 11.35.12_123a85e0.jpg" at bounding box center [761, 393] width 859 height 13
click at [1158, 63] on button "Close" at bounding box center [1156, 68] width 61 height 18
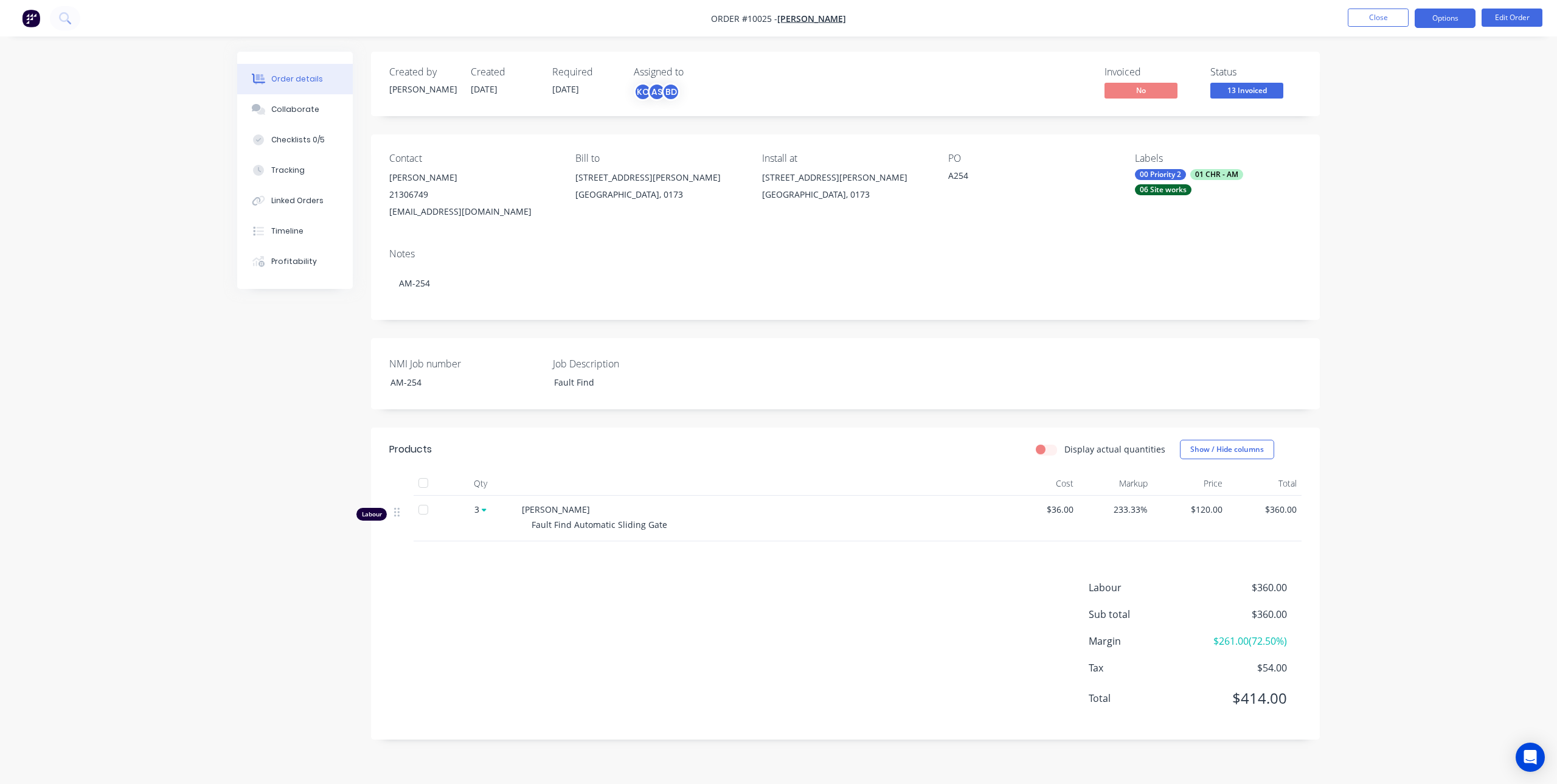
click at [1463, 17] on button "Options" at bounding box center [1446, 18] width 61 height 19
click at [1395, 69] on div "Invoice" at bounding box center [1409, 73] width 112 height 17
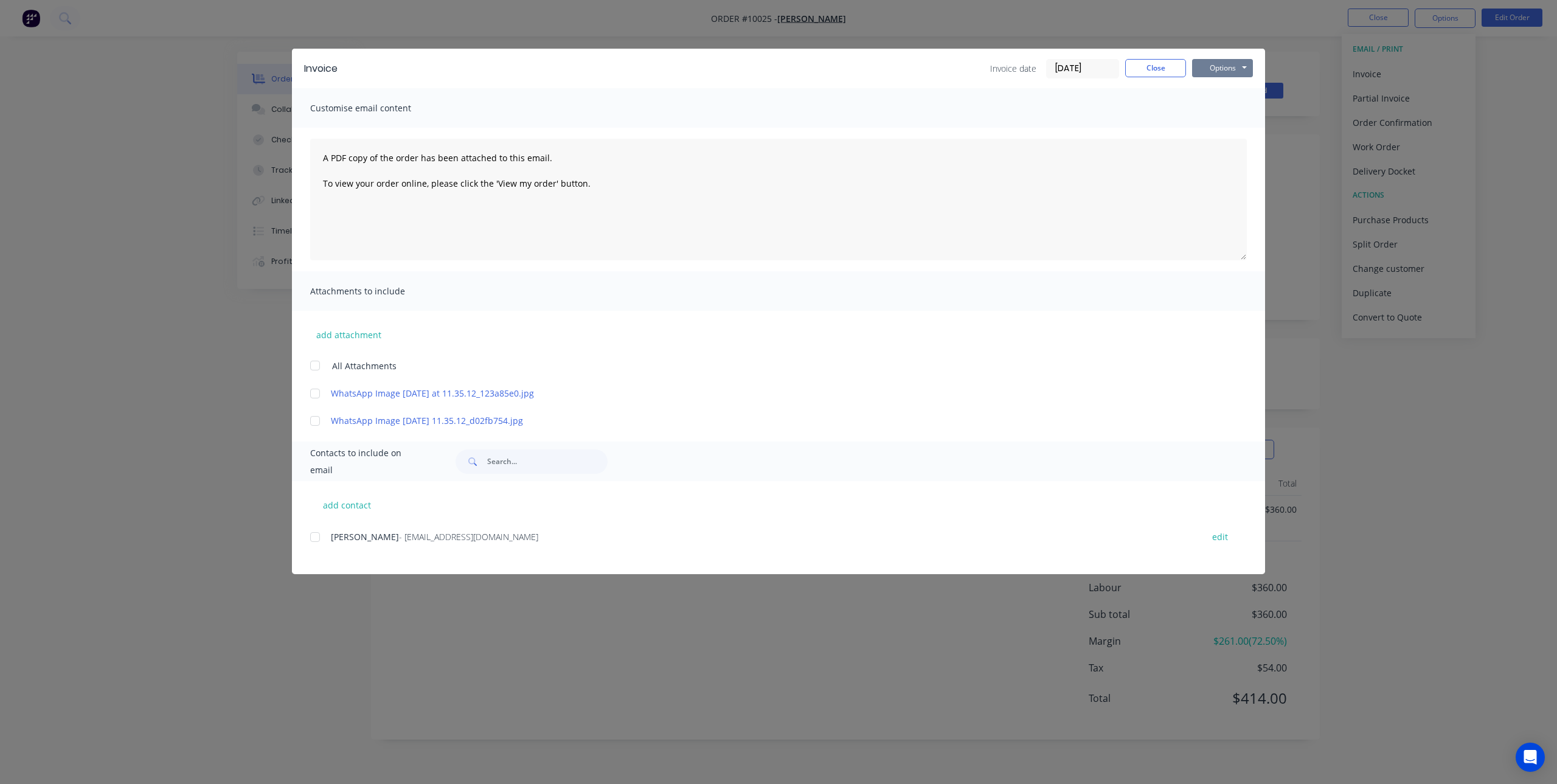
click at [1226, 70] on button "Options" at bounding box center [1223, 68] width 61 height 18
click at [1227, 67] on button "Options" at bounding box center [1223, 68] width 61 height 18
click at [1171, 67] on button "Close" at bounding box center [1156, 68] width 61 height 18
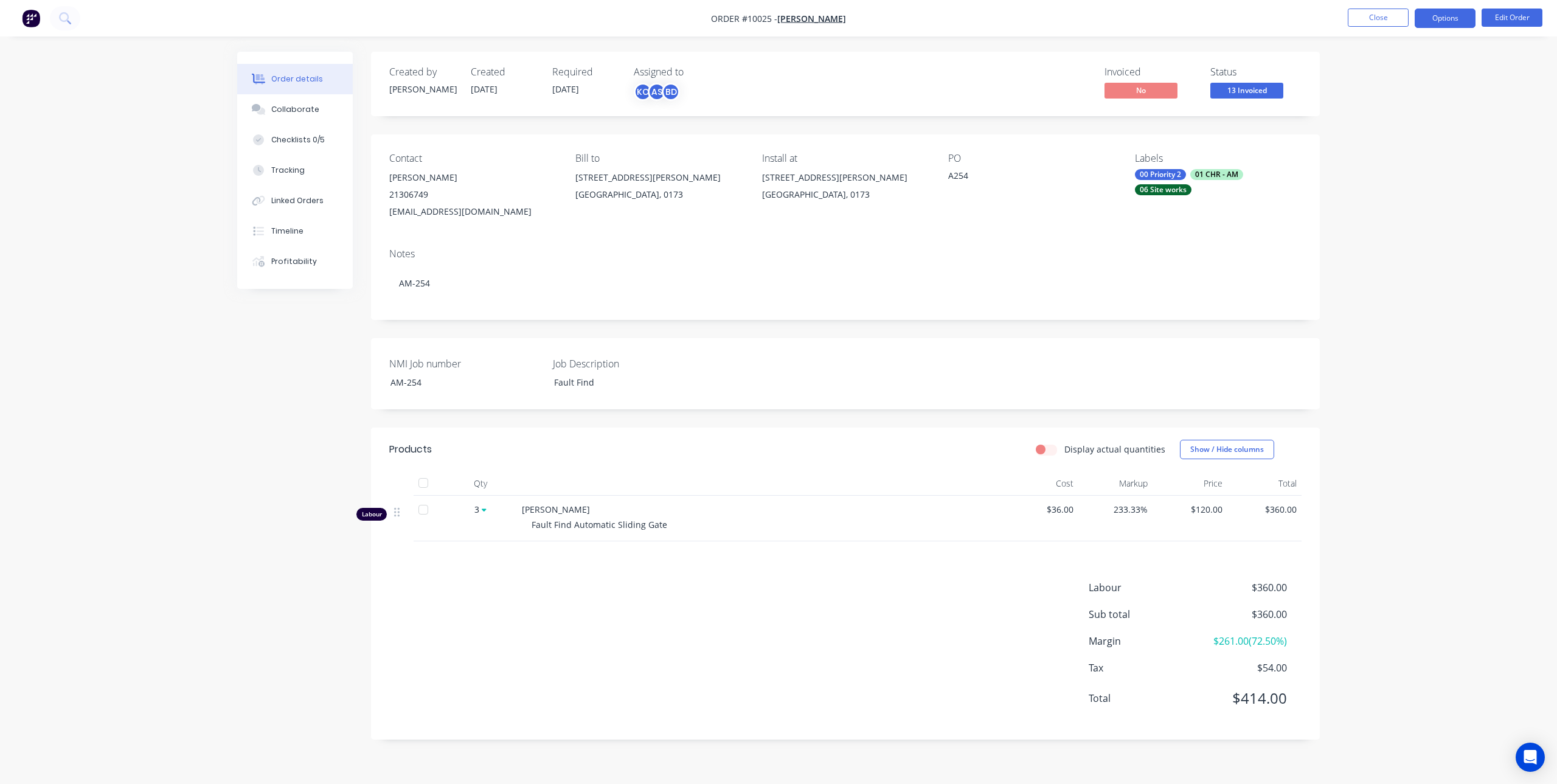
click at [1470, 11] on button "Options" at bounding box center [1446, 18] width 61 height 19
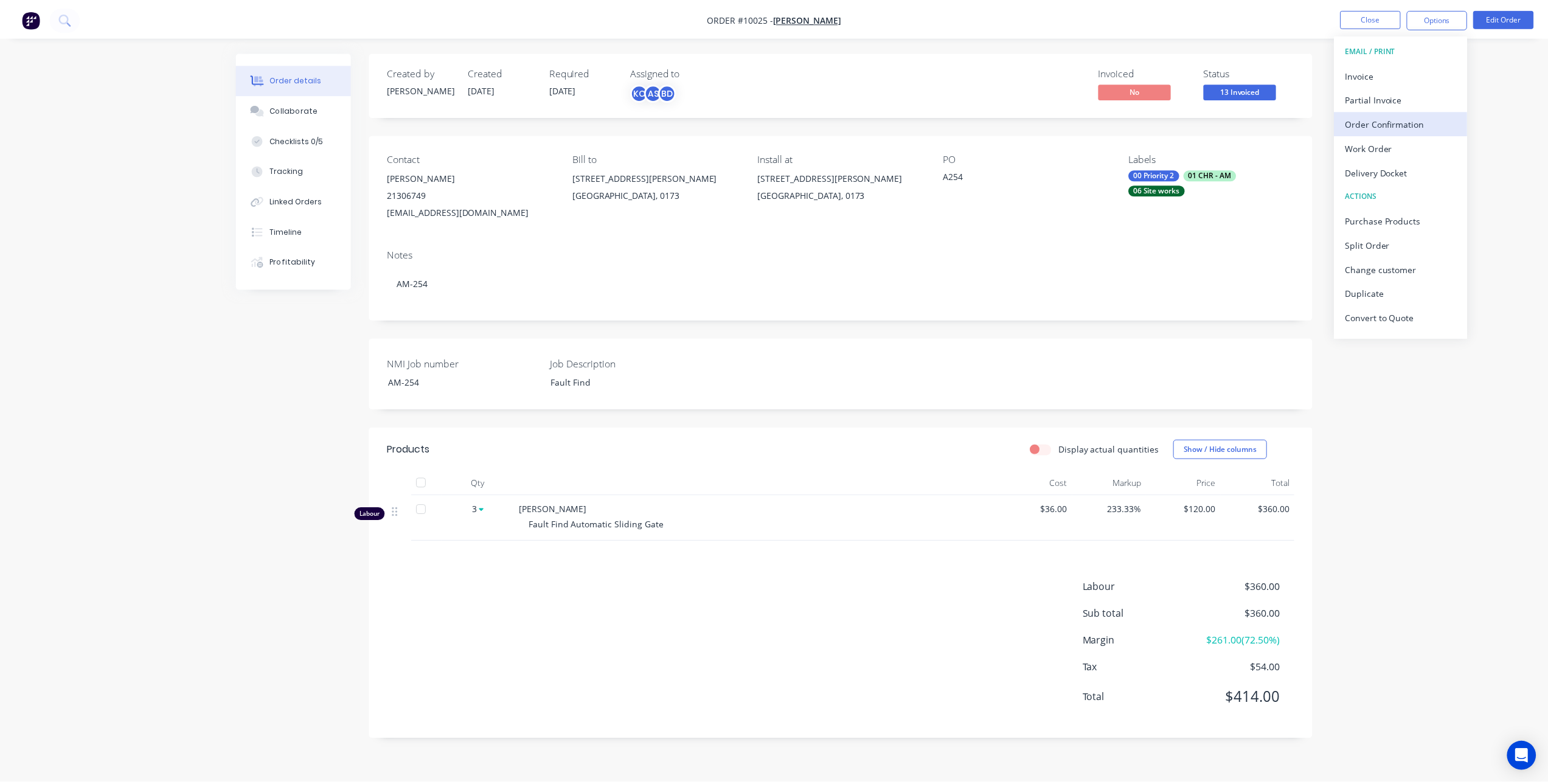
scroll to position [18, 0]
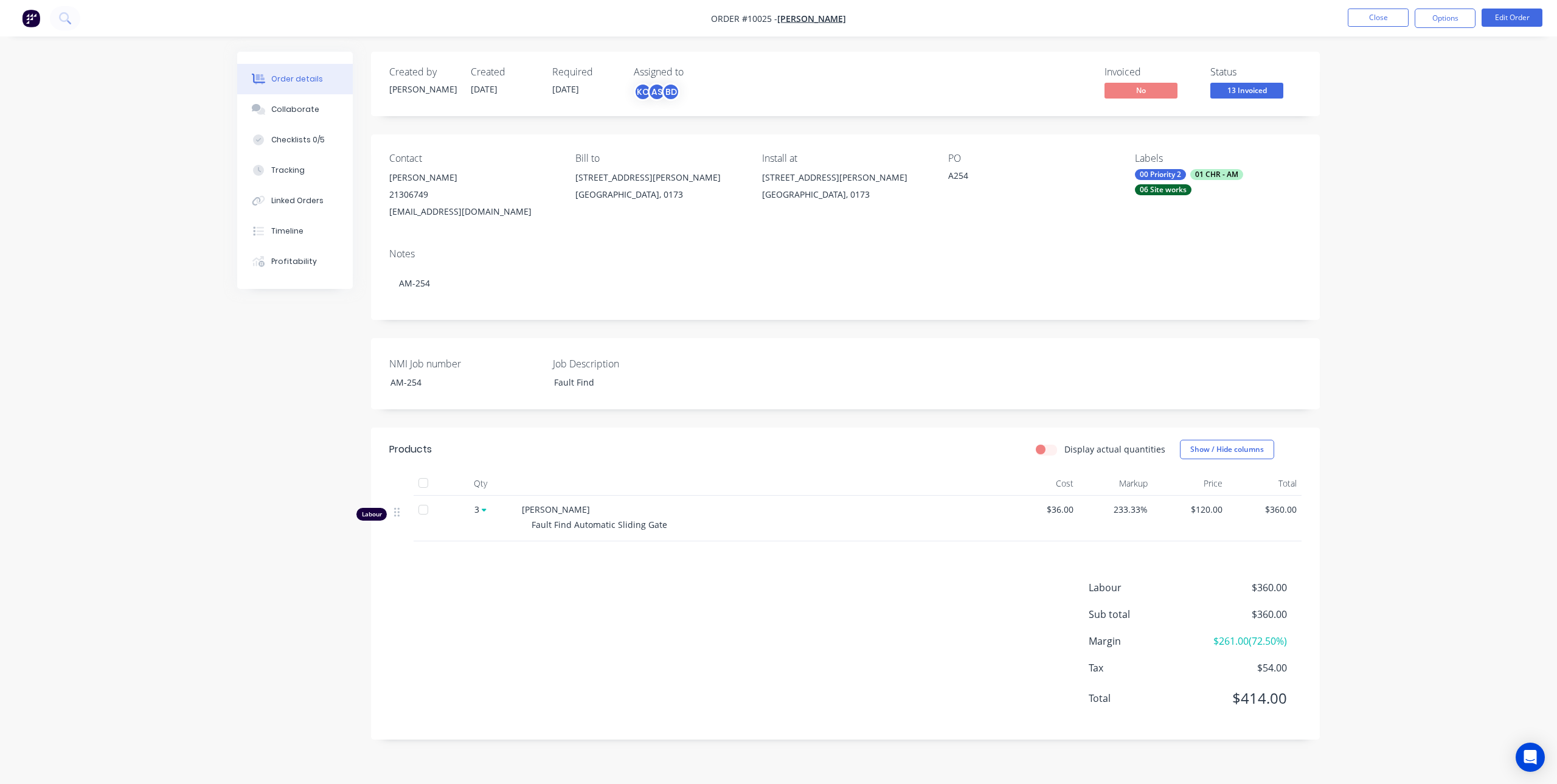
click at [1527, 73] on div "Order details Collaborate Checklists 0/5 Tracking Linked Orders Timeline Profit…" at bounding box center [778, 392] width 1557 height 784
click at [635, 609] on div "Labour $360.00 Sub total $360.00 Margin $261.00 ( 72.50 %) Tax $54.00 Total $41…" at bounding box center [845, 650] width 913 height 141
click at [1386, 16] on button "Close" at bounding box center [1379, 17] width 61 height 18
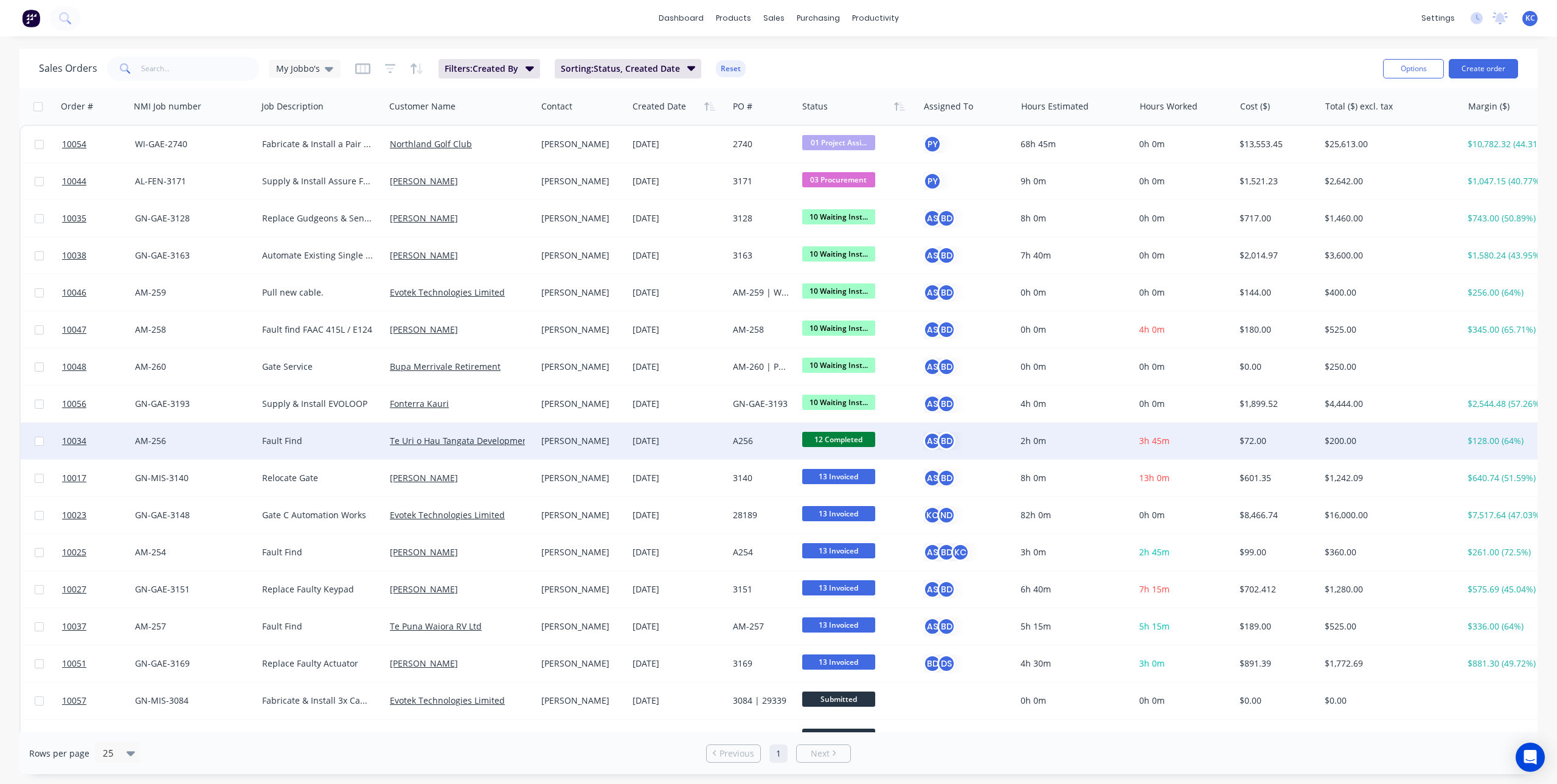
click at [747, 444] on div "A256" at bounding box center [761, 441] width 57 height 12
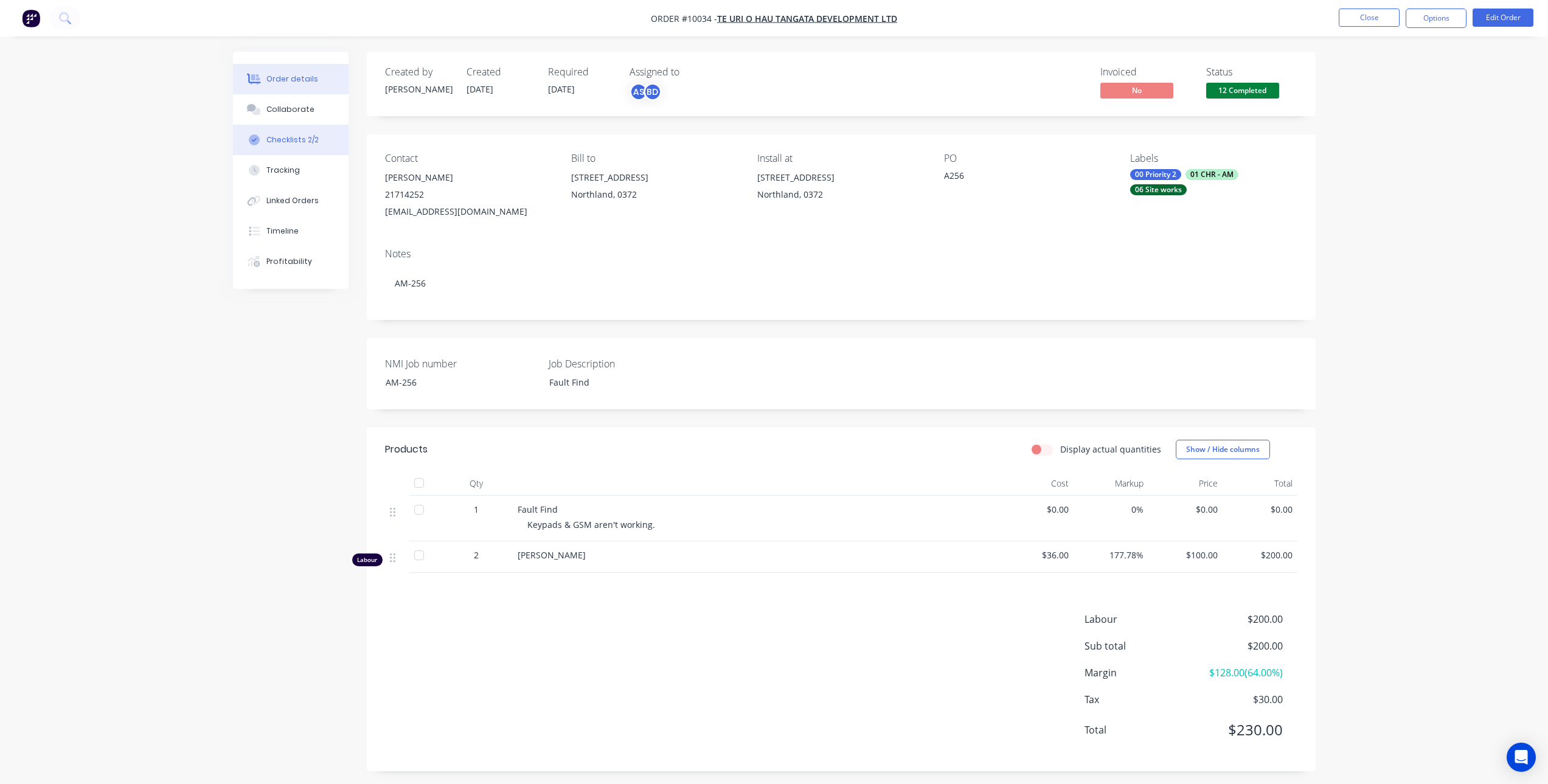
click at [323, 134] on button "Checklists 2/2" at bounding box center [291, 140] width 115 height 31
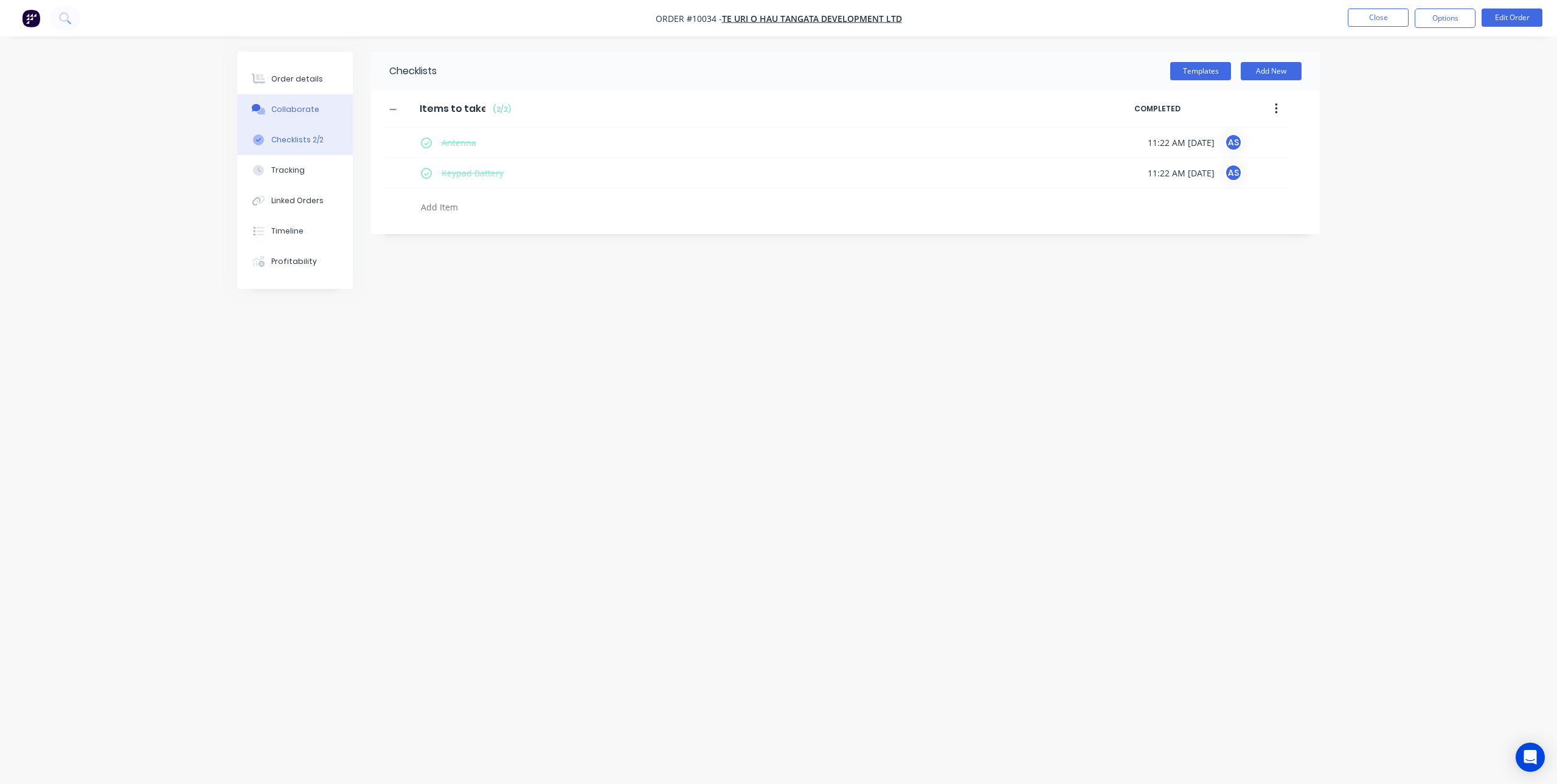
click at [297, 111] on div "Collaborate" at bounding box center [295, 109] width 48 height 11
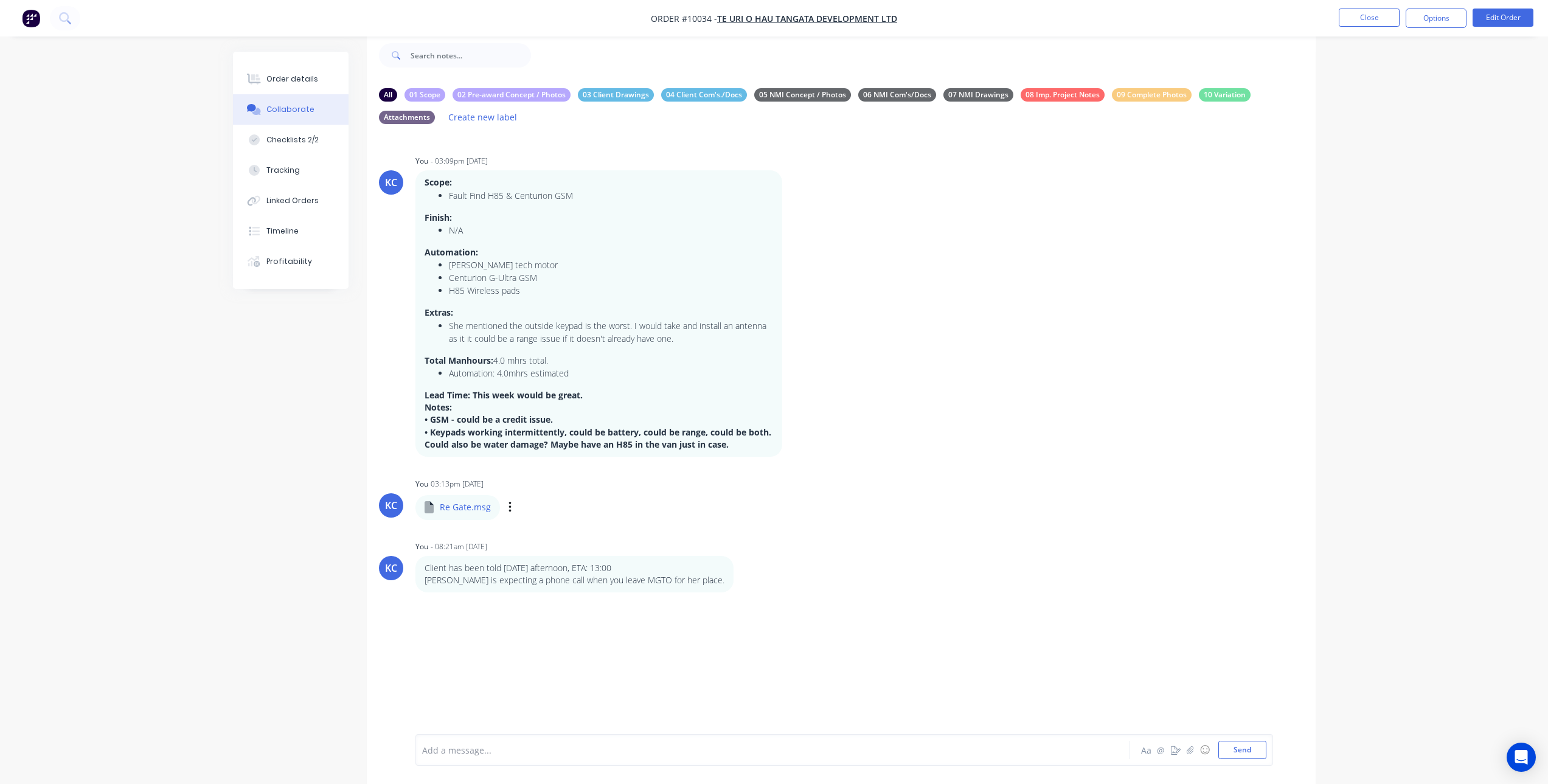
scroll to position [39, 0]
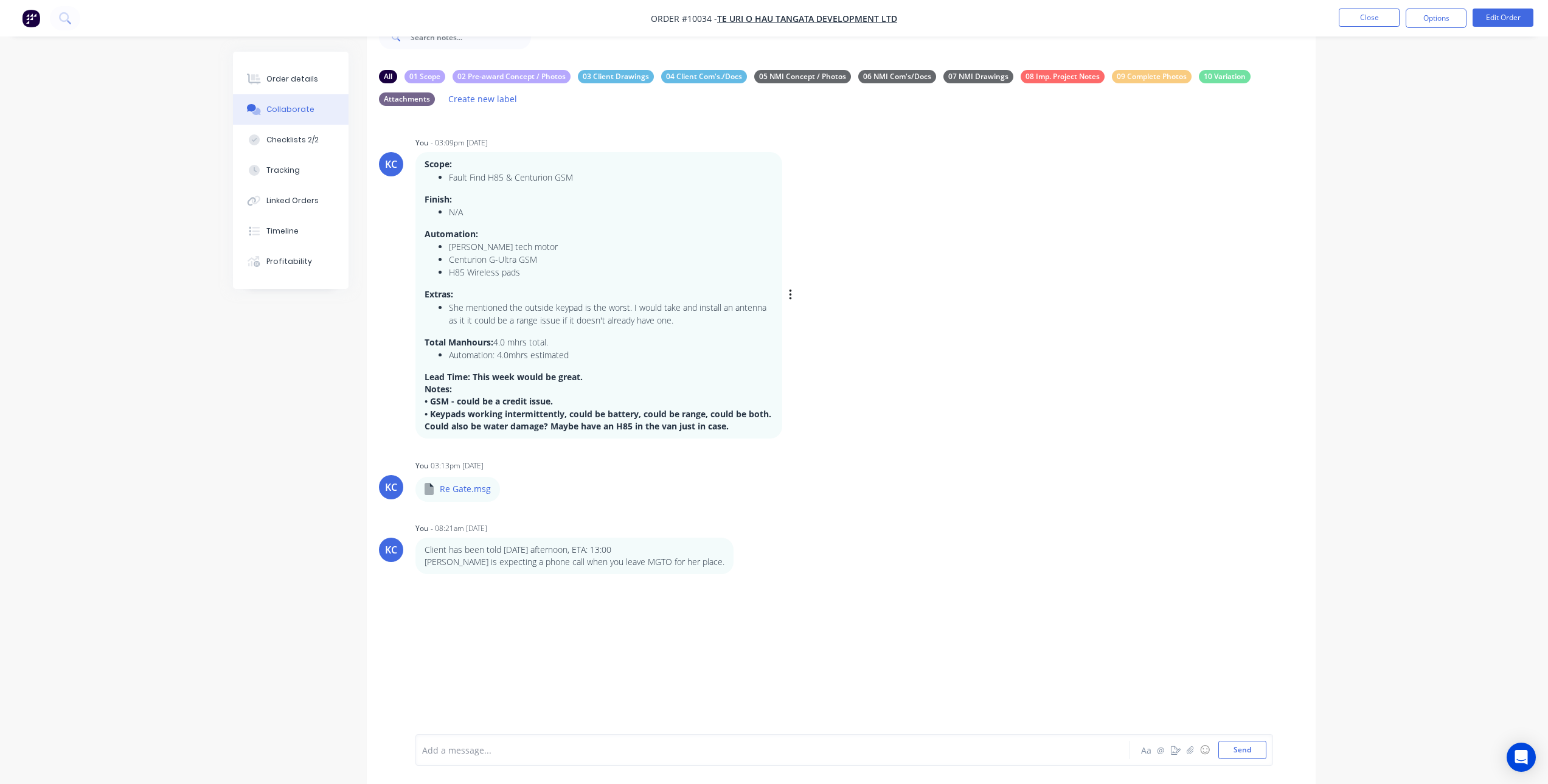
click at [1125, 259] on div "KC You - 03:09pm [DATE] Scope: Fault Find H85 & Centurion GSM Finish: N/A Autom…" at bounding box center [842, 286] width 949 height 305
click at [278, 79] on div "Order details" at bounding box center [292, 79] width 52 height 11
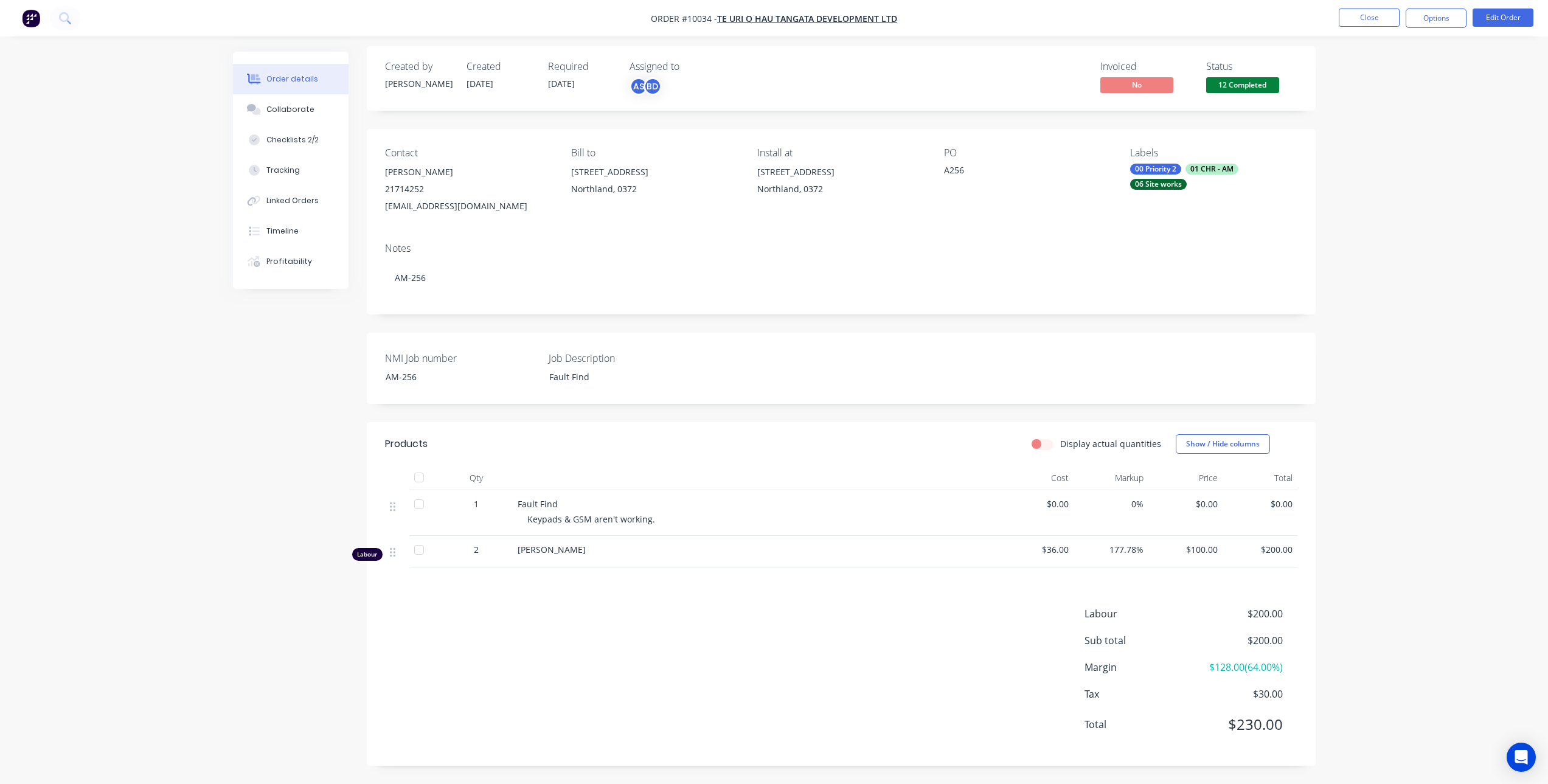
scroll to position [5, 0]
click at [302, 104] on div "Collaborate" at bounding box center [290, 109] width 48 height 11
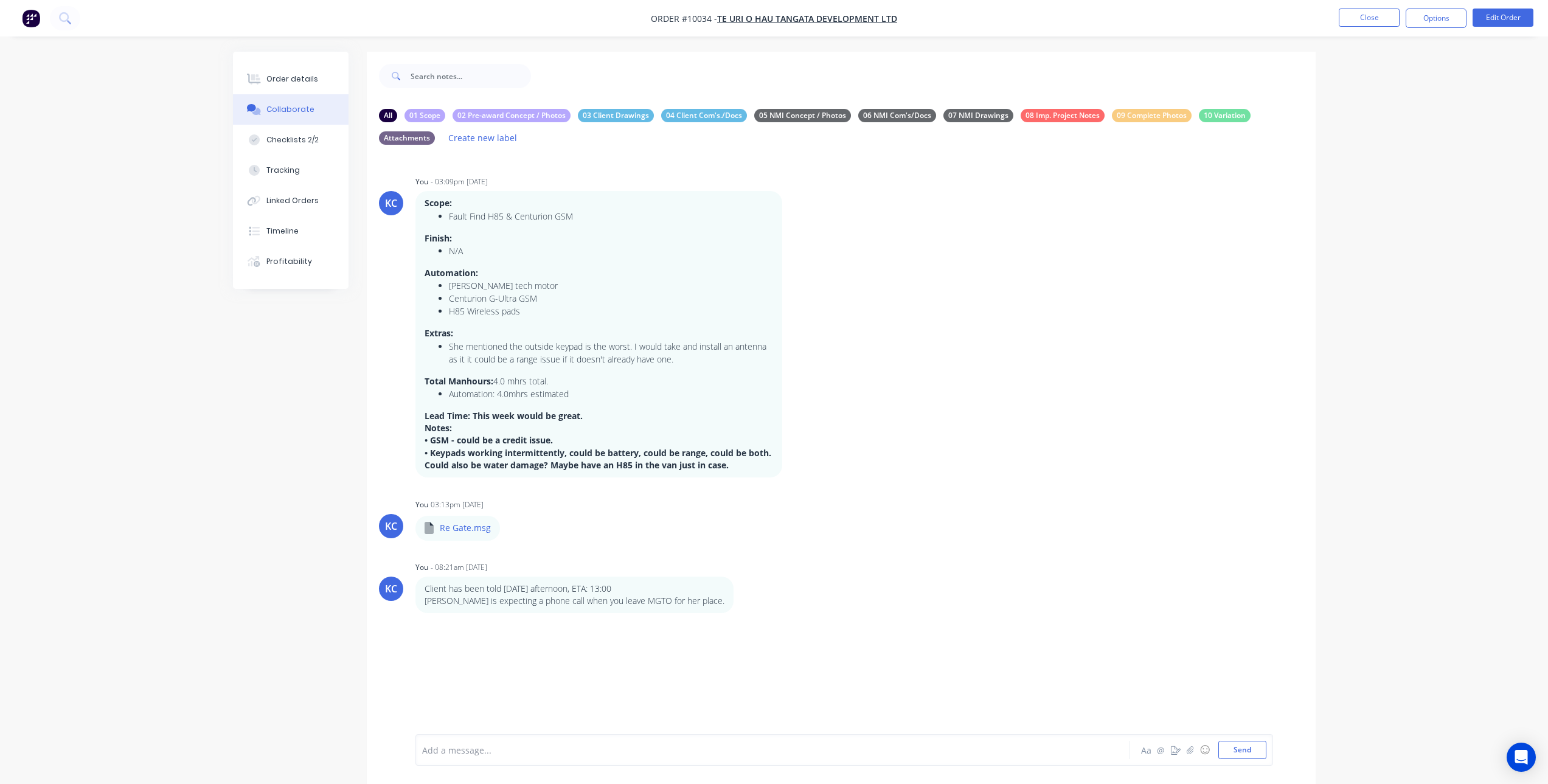
click at [549, 756] on div at bounding box center [739, 750] width 633 height 13
click at [1233, 745] on button "Send" at bounding box center [1242, 750] width 48 height 18
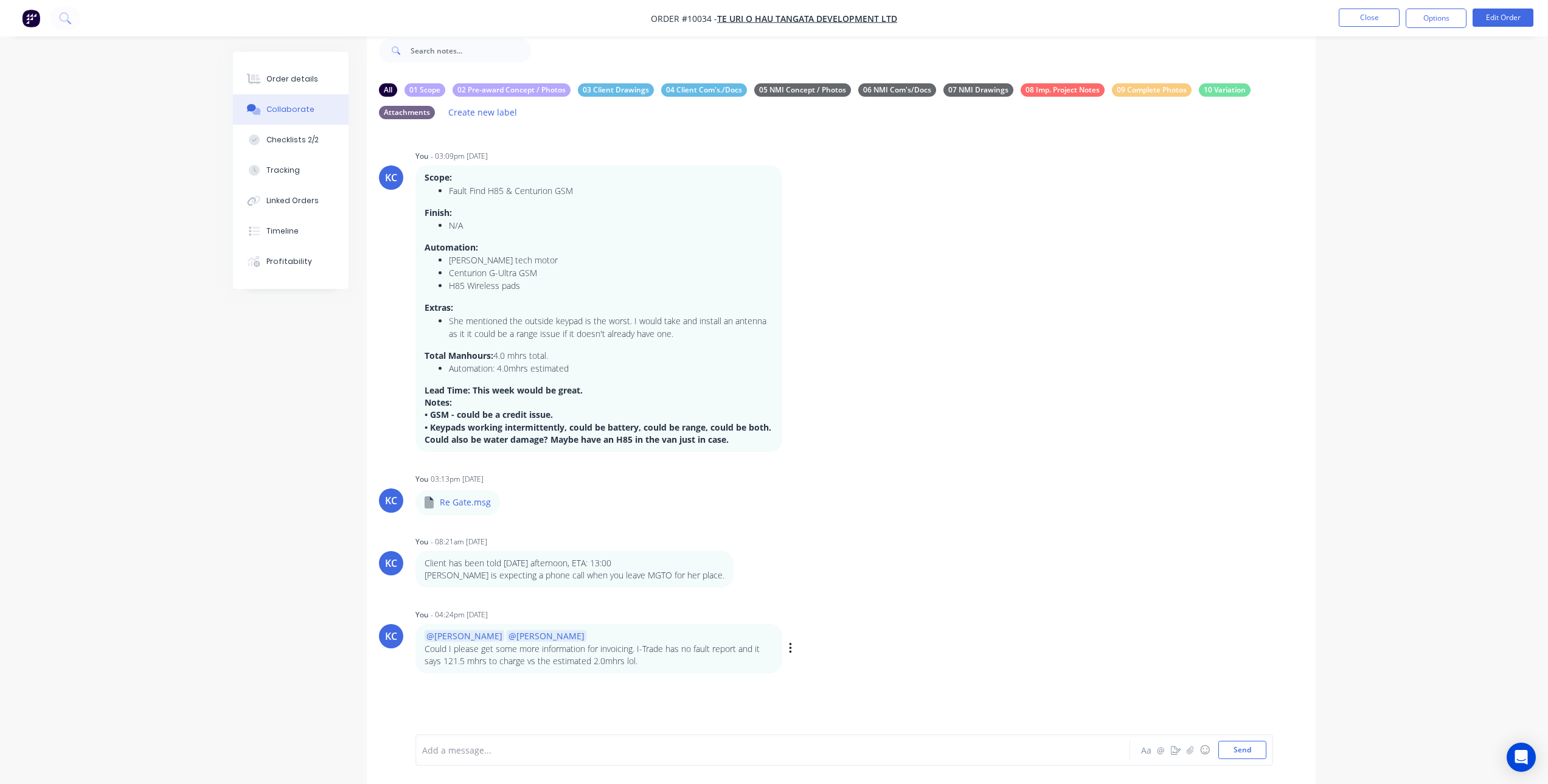
scroll to position [39, 0]
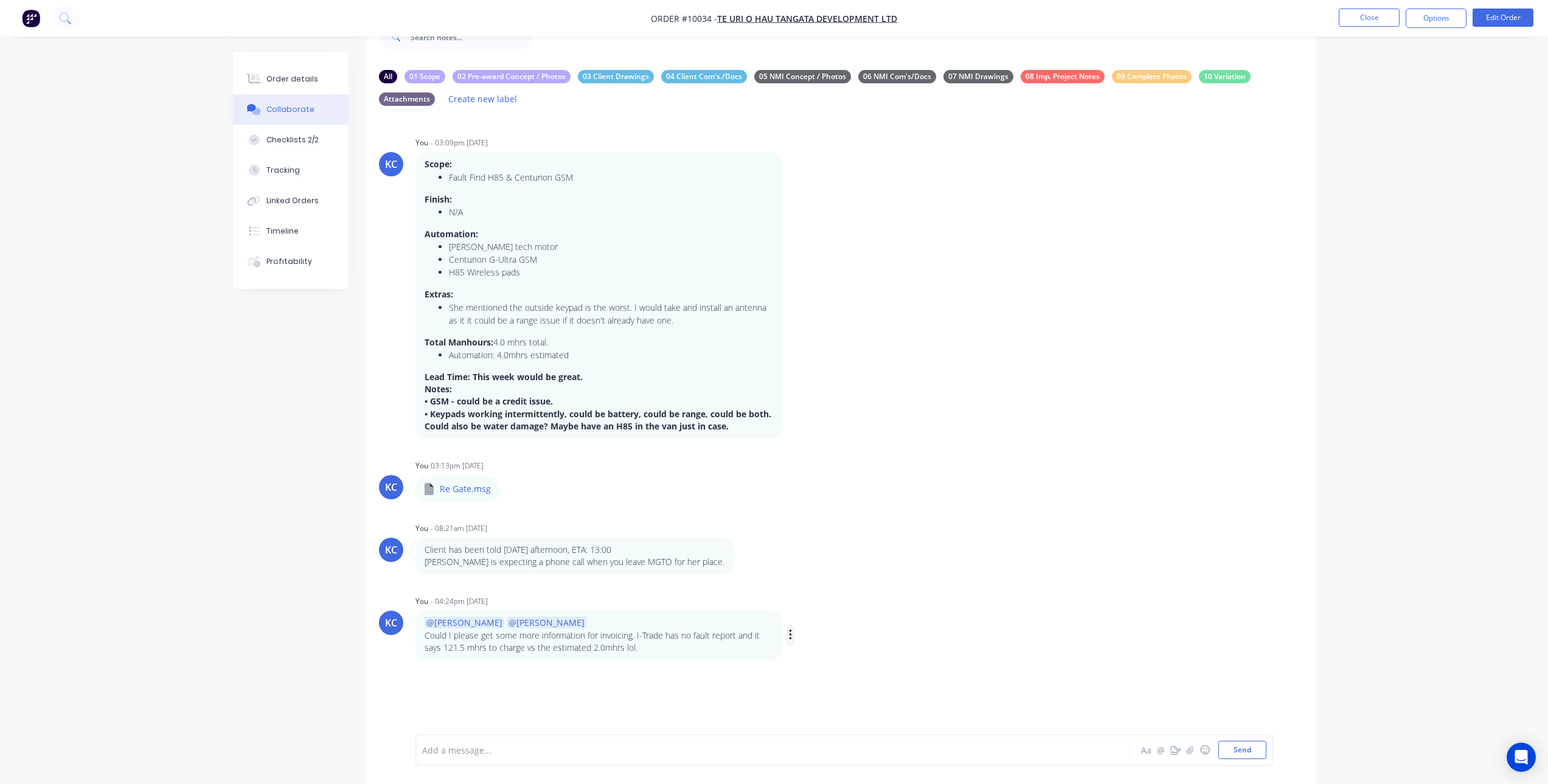
click at [789, 634] on icon "button" at bounding box center [791, 635] width 3 height 14
click at [810, 661] on button "Edit" at bounding box center [835, 656] width 77 height 20
click at [595, 649] on p "Could I please get some more information for invoicing. I-Trade has no fault re…" at bounding box center [599, 642] width 349 height 25
click at [949, 753] on span "Could I please get some more information for invoicing. I-Trade has no fault re…" at bounding box center [719, 753] width 593 height 11
click at [1236, 749] on button "Send" at bounding box center [1242, 750] width 48 height 18
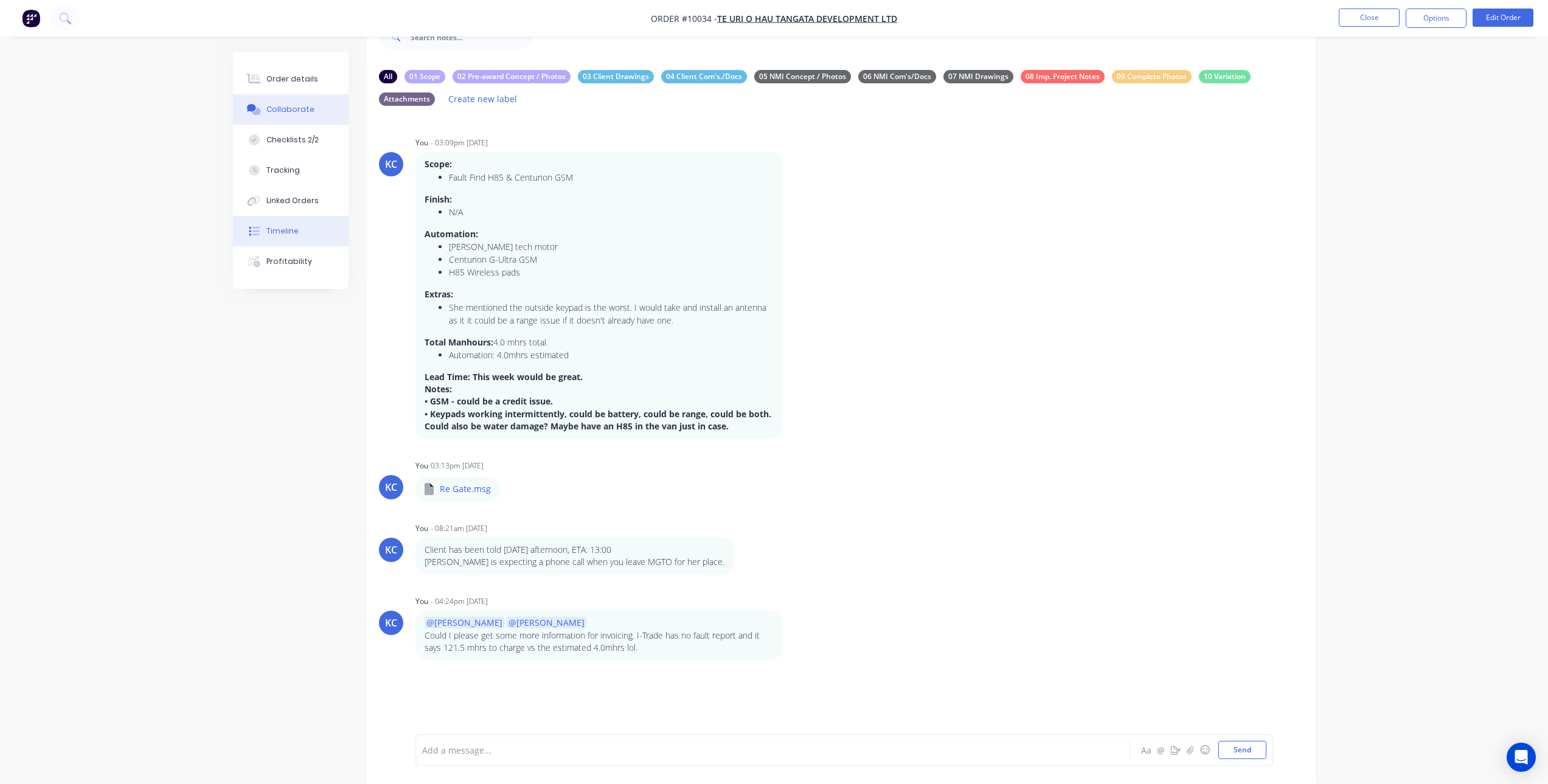
click at [301, 239] on button "Timeline" at bounding box center [291, 231] width 115 height 31
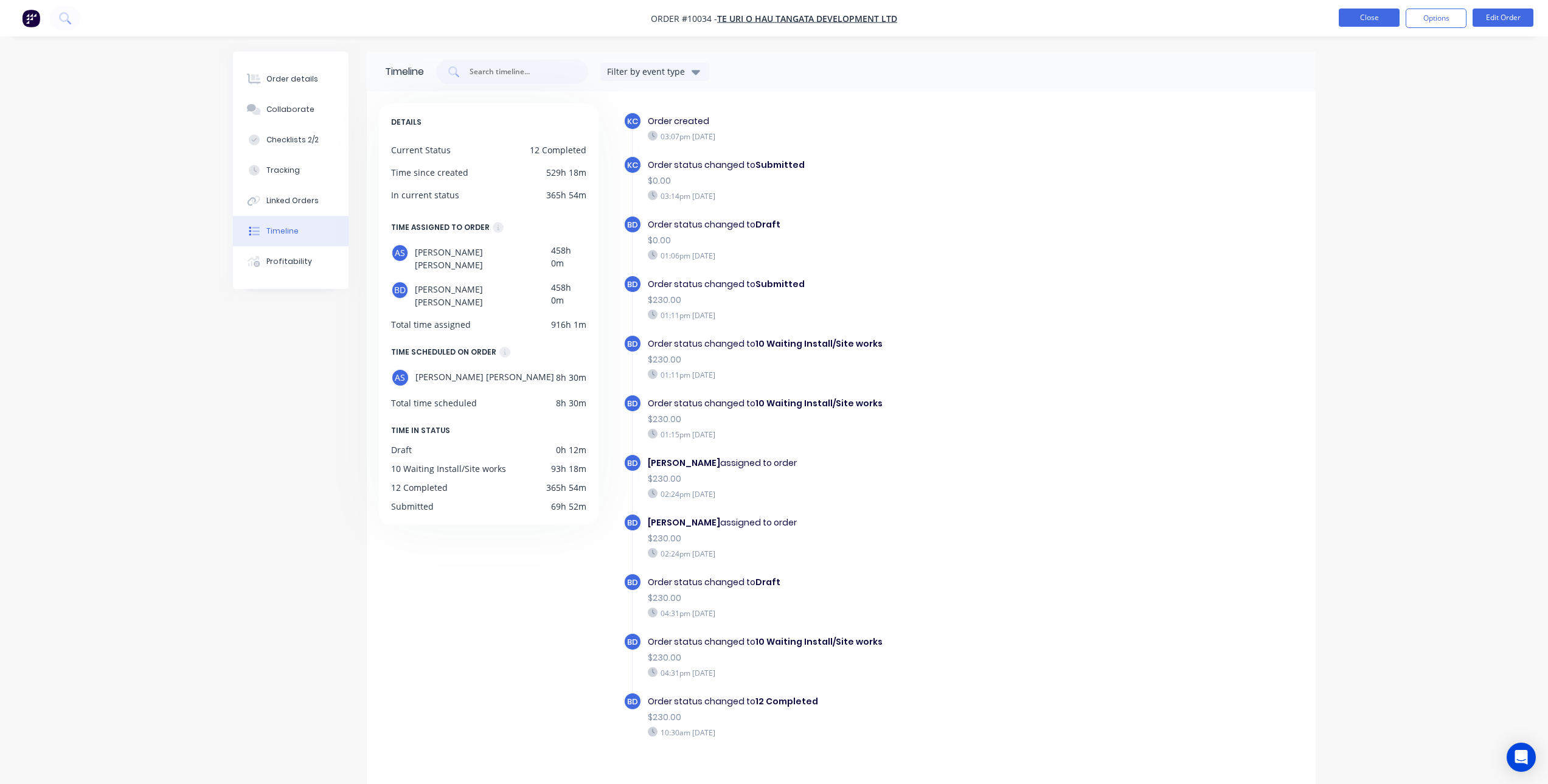
click at [1355, 20] on button "Close" at bounding box center [1370, 17] width 61 height 18
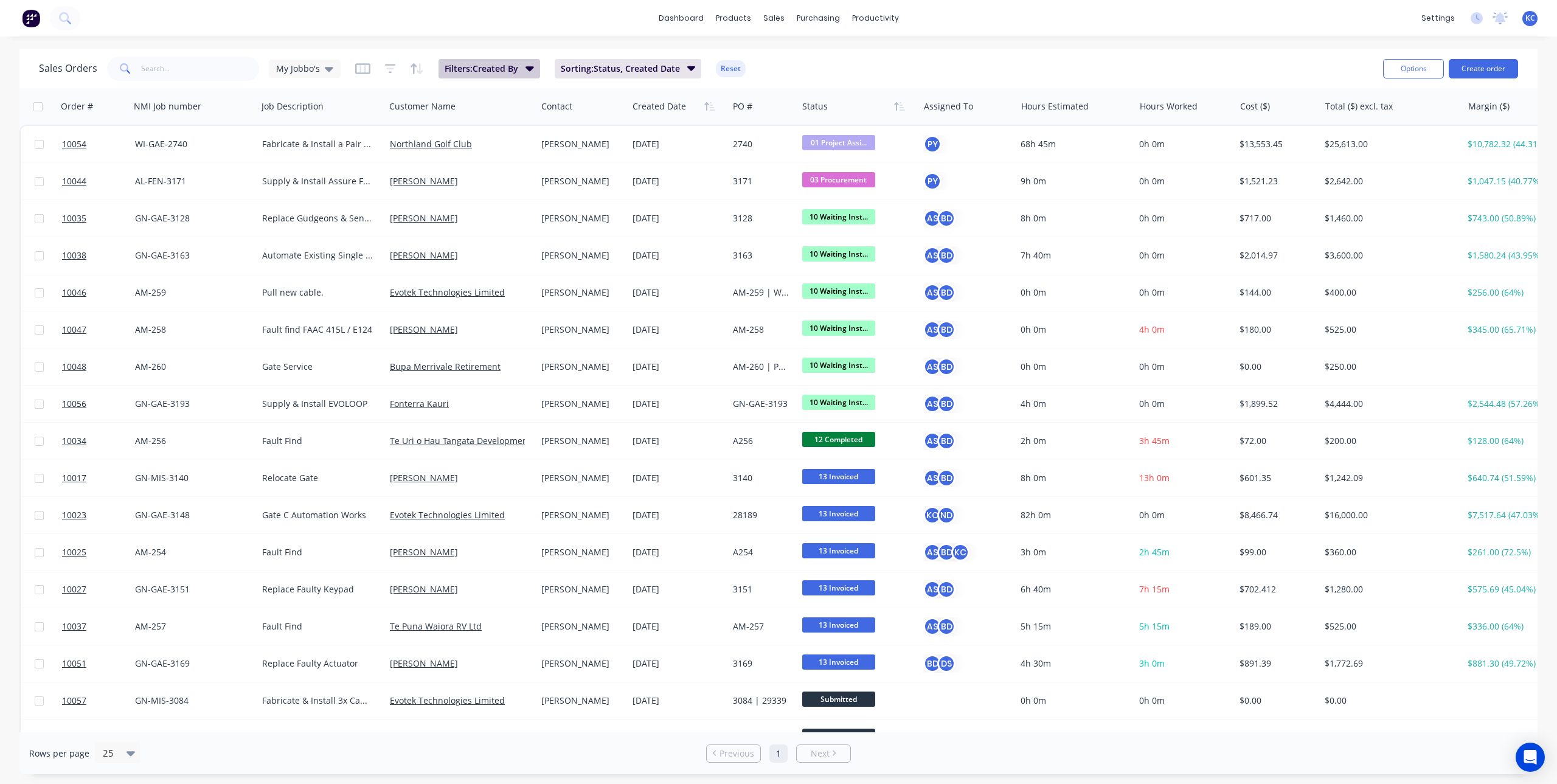
click at [503, 73] on span "Filters: Created By" at bounding box center [482, 69] width 73 height 12
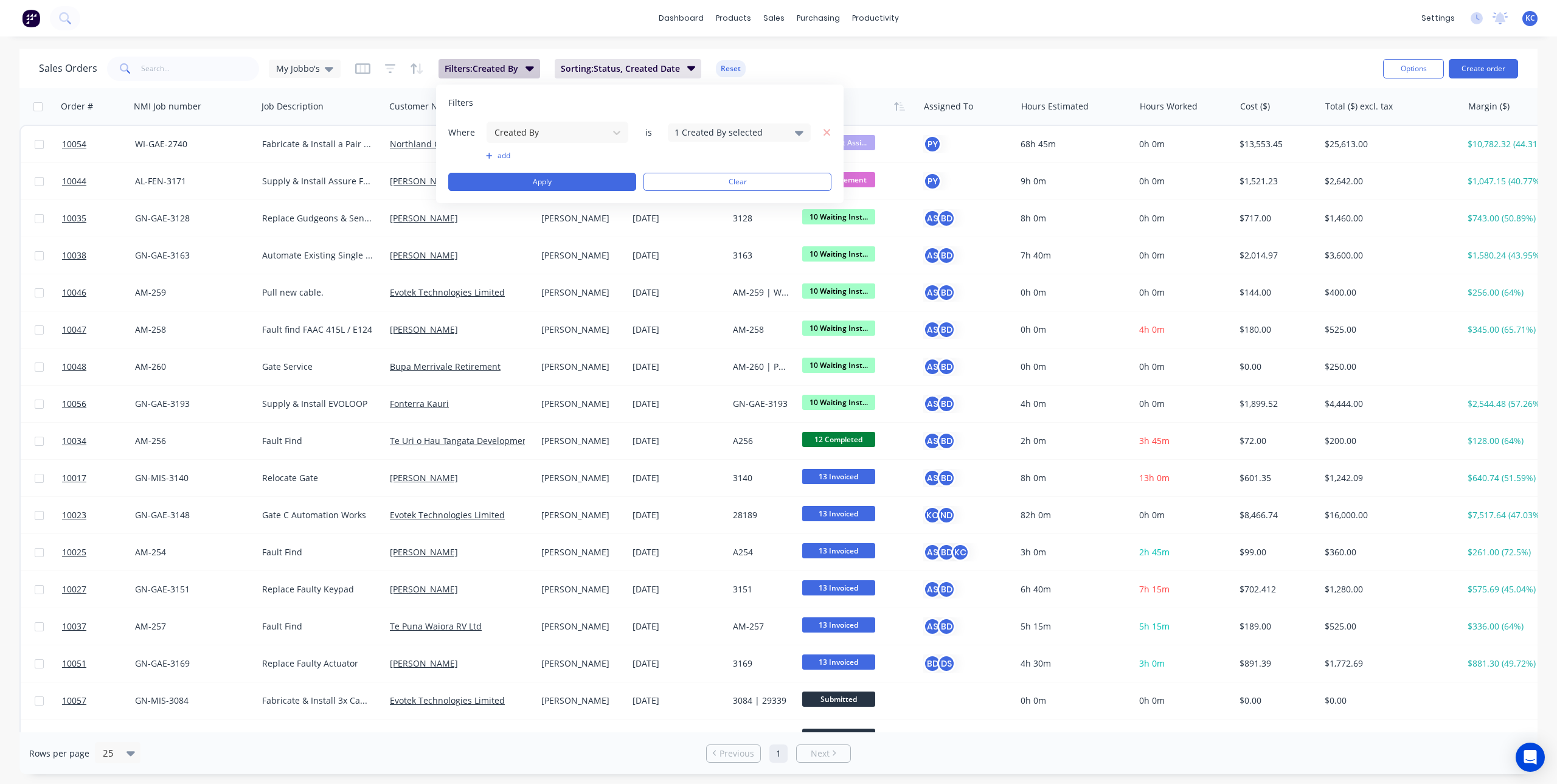
click at [509, 63] on span "Filters: Created By" at bounding box center [482, 69] width 73 height 12
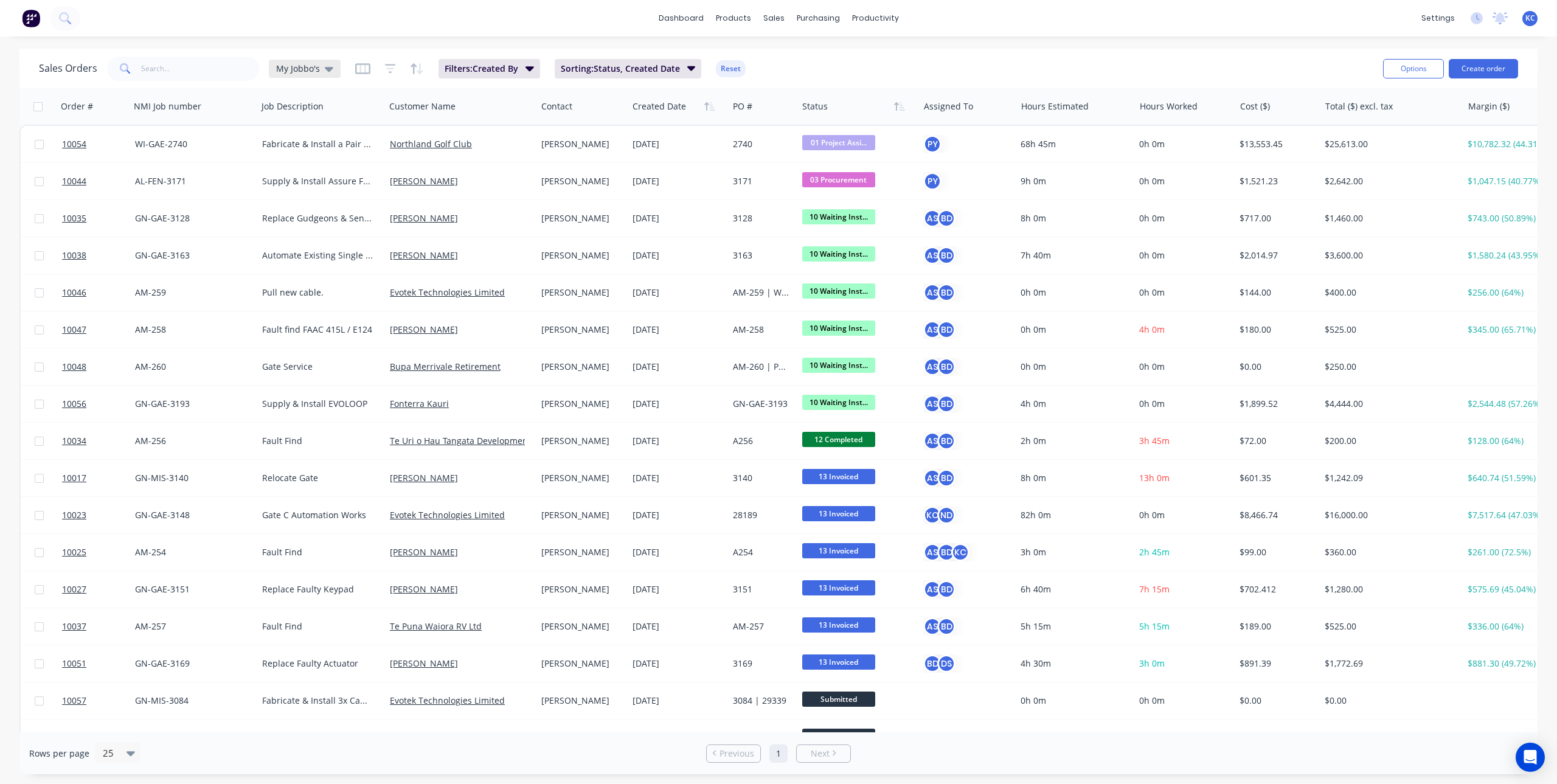
click at [331, 69] on icon at bounding box center [330, 68] width 9 height 13
click at [302, 221] on button "Main View" at bounding box center [342, 221] width 139 height 14
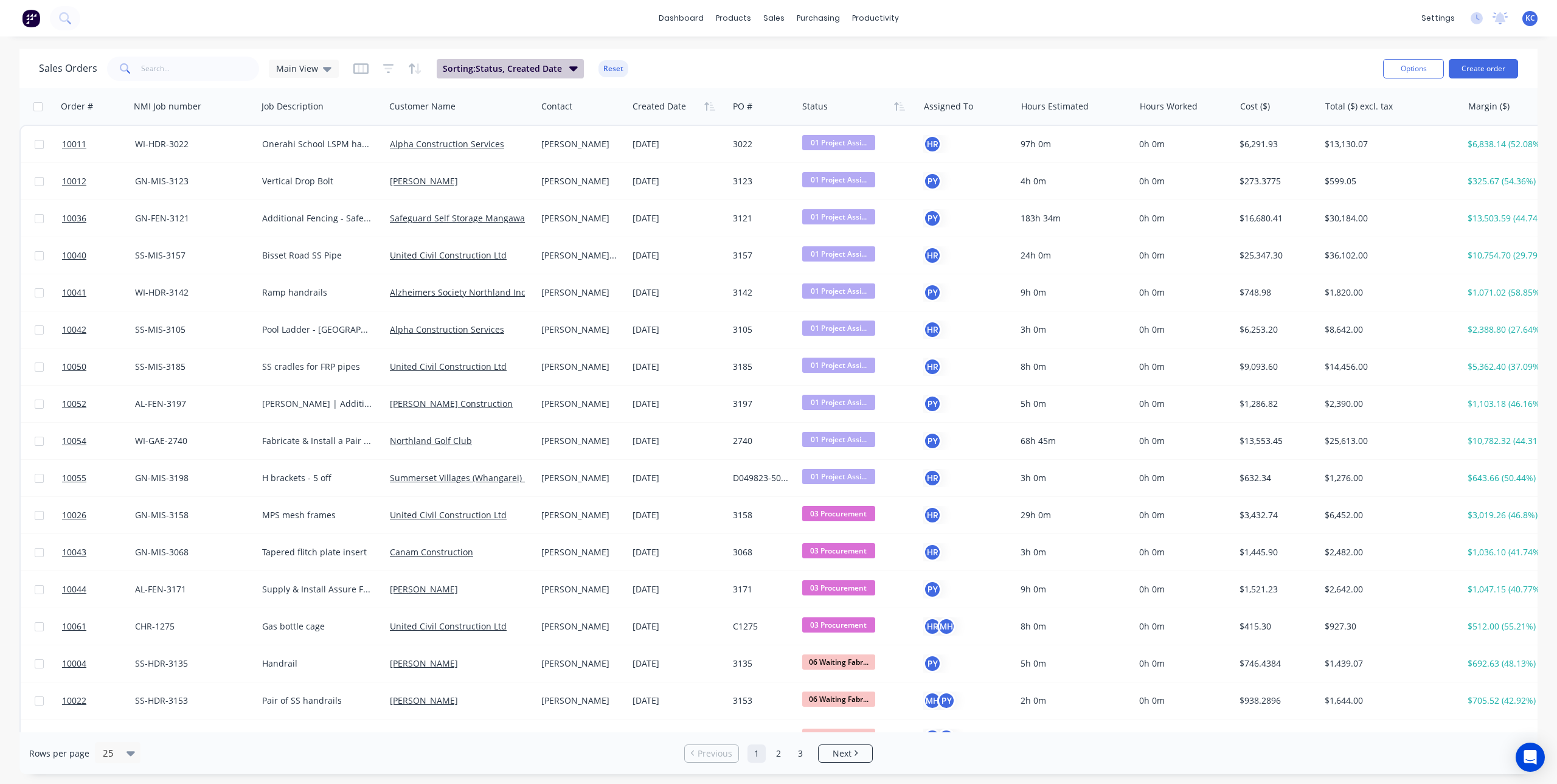
click at [549, 66] on span "Sorting: Status, Created Date" at bounding box center [503, 69] width 119 height 12
click at [550, 65] on span "Sorting: Status, Created Date" at bounding box center [503, 69] width 119 height 12
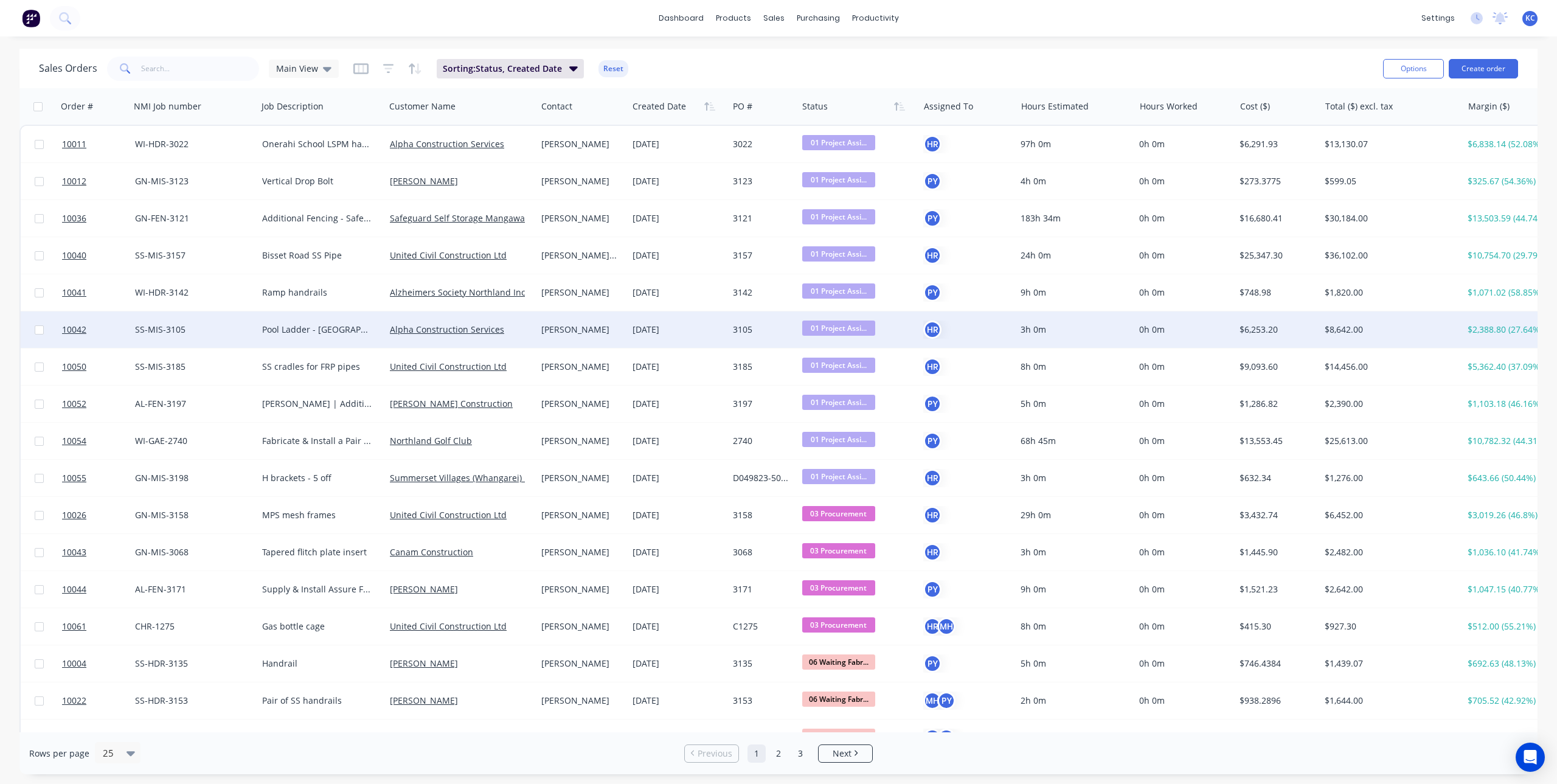
scroll to position [326, 0]
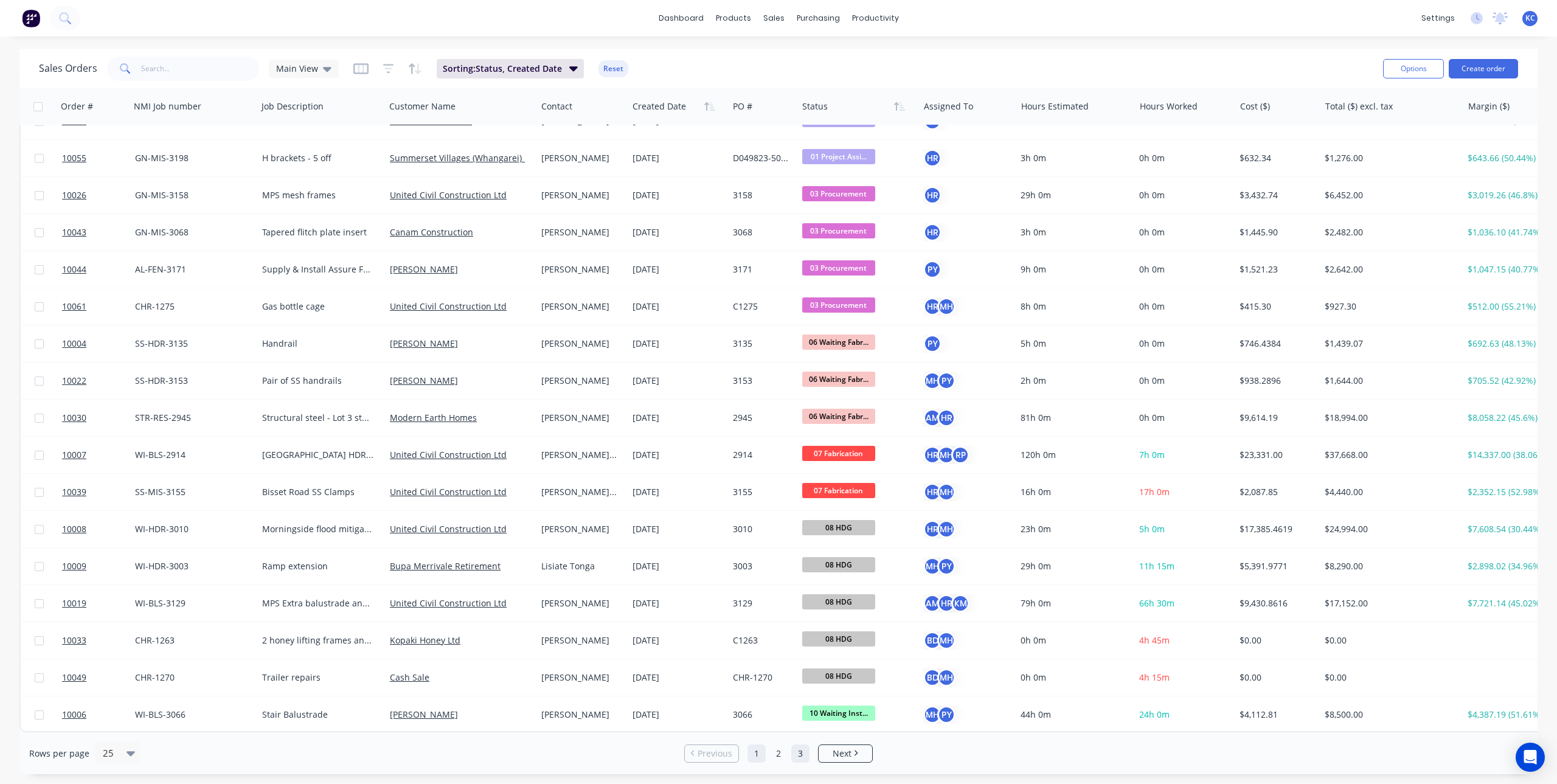
click at [796, 755] on link "3" at bounding box center [800, 753] width 18 height 18
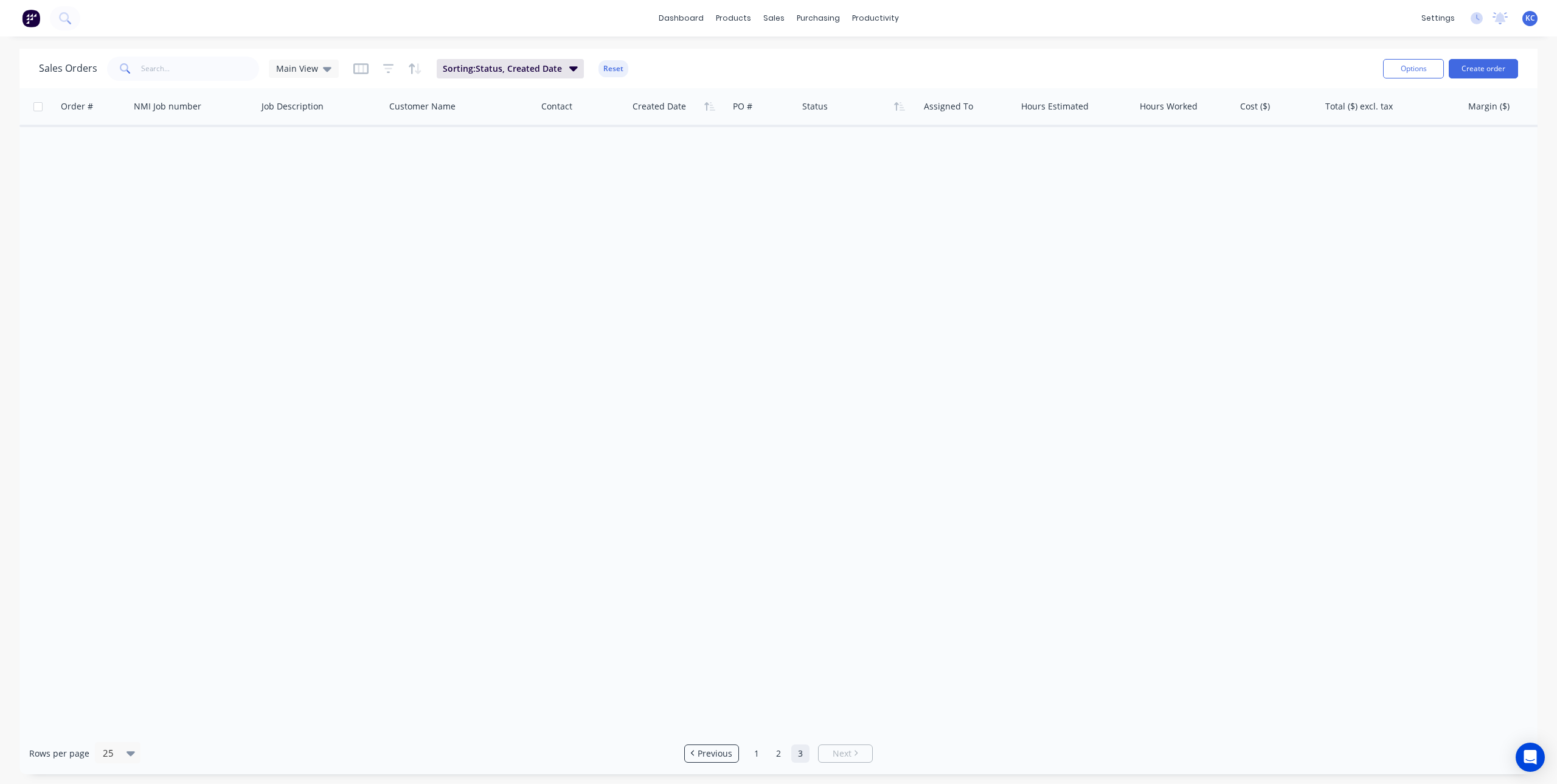
scroll to position [0, 0]
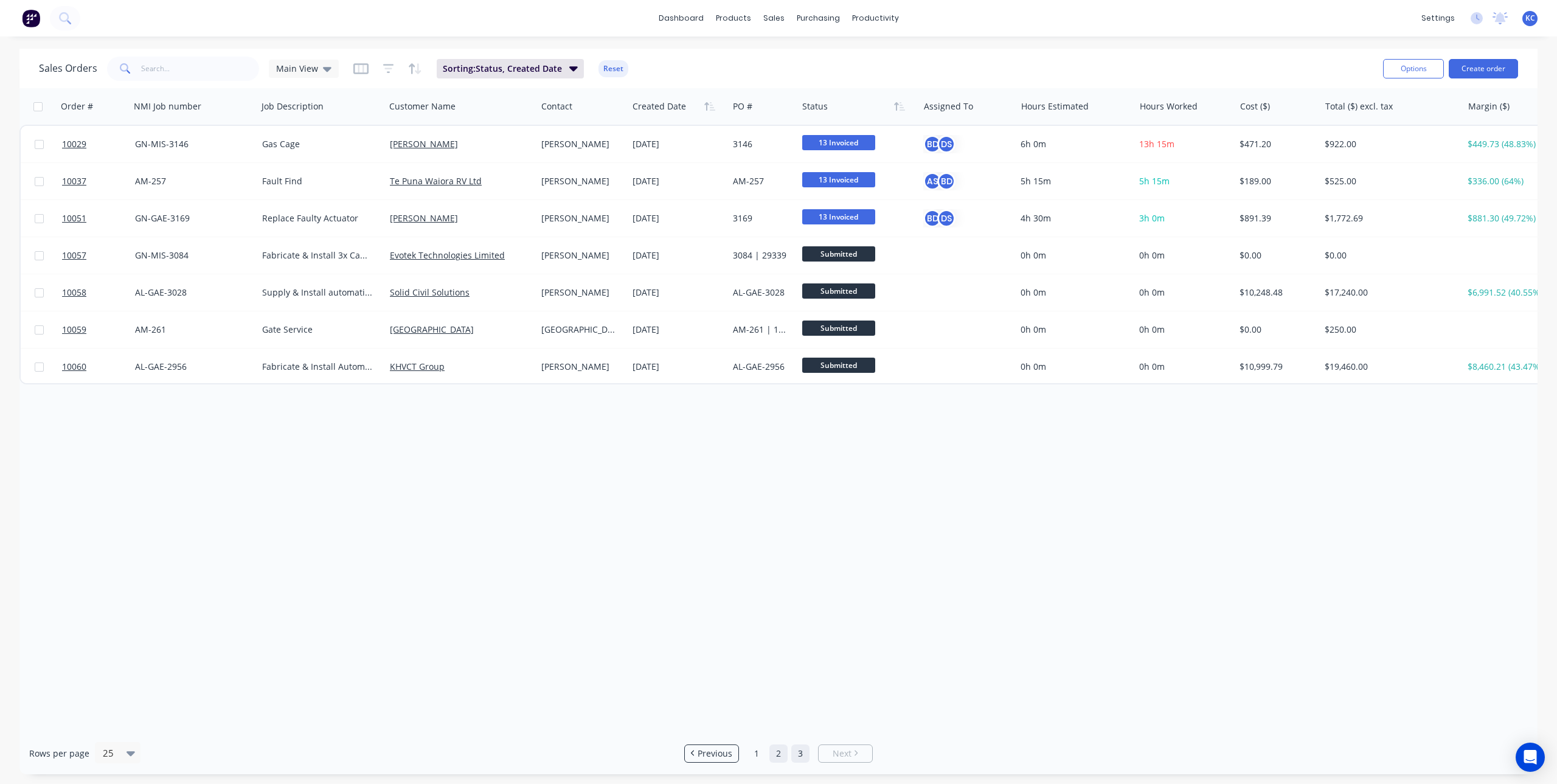
click at [777, 751] on link "2" at bounding box center [778, 753] width 18 height 18
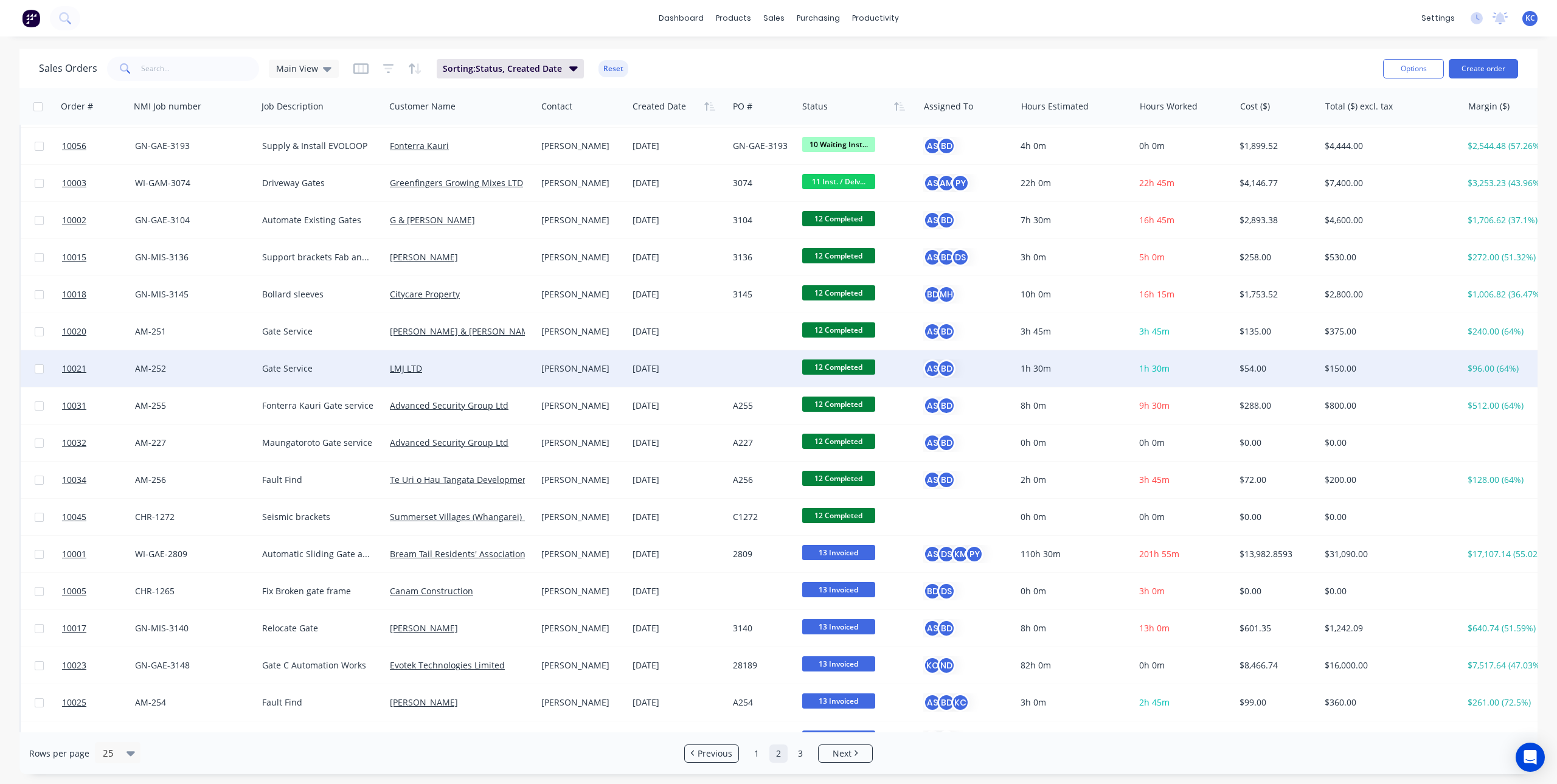
scroll to position [265, 0]
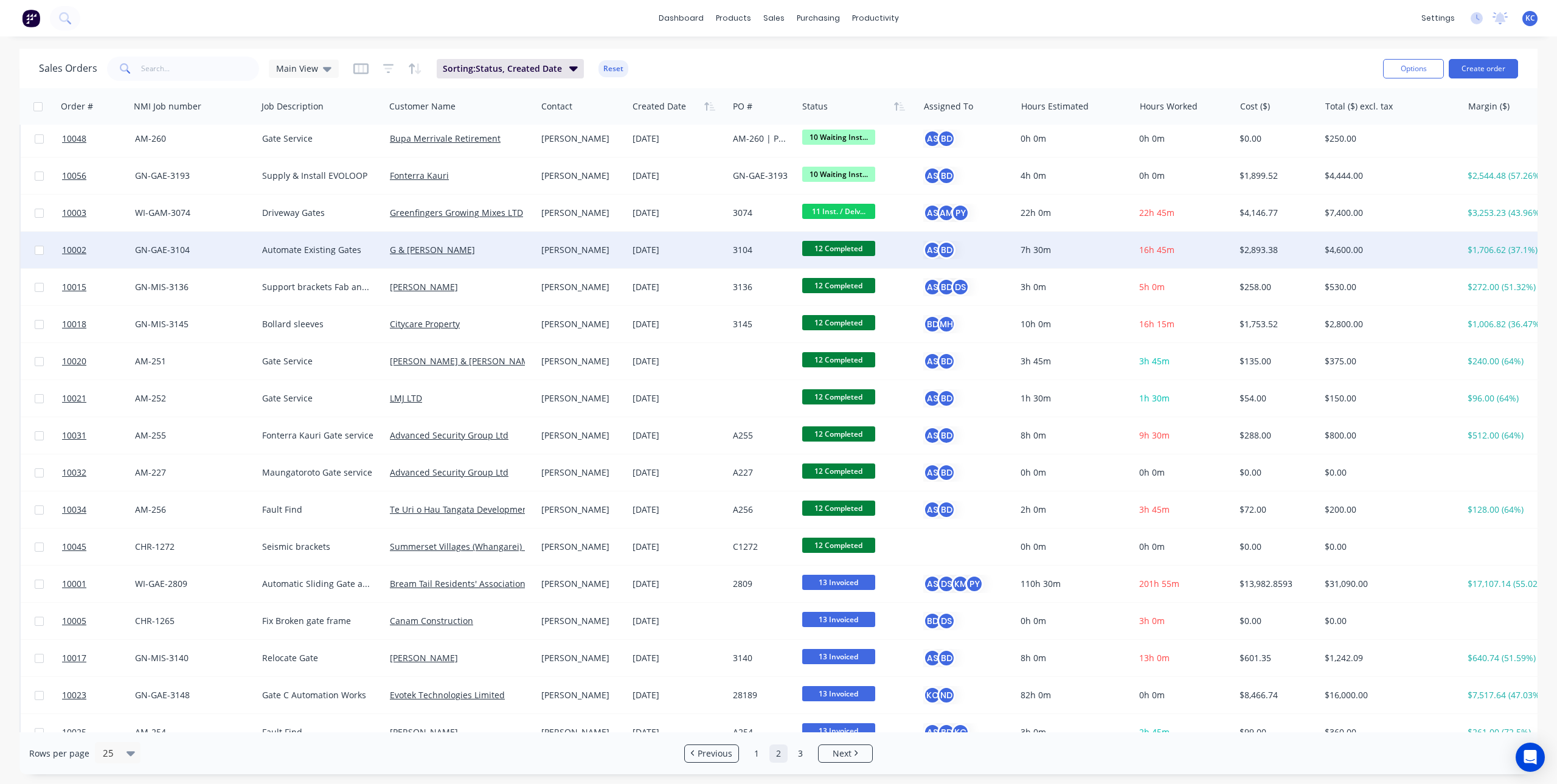
click at [528, 246] on div "G & [PERSON_NAME]" at bounding box center [461, 250] width 142 height 12
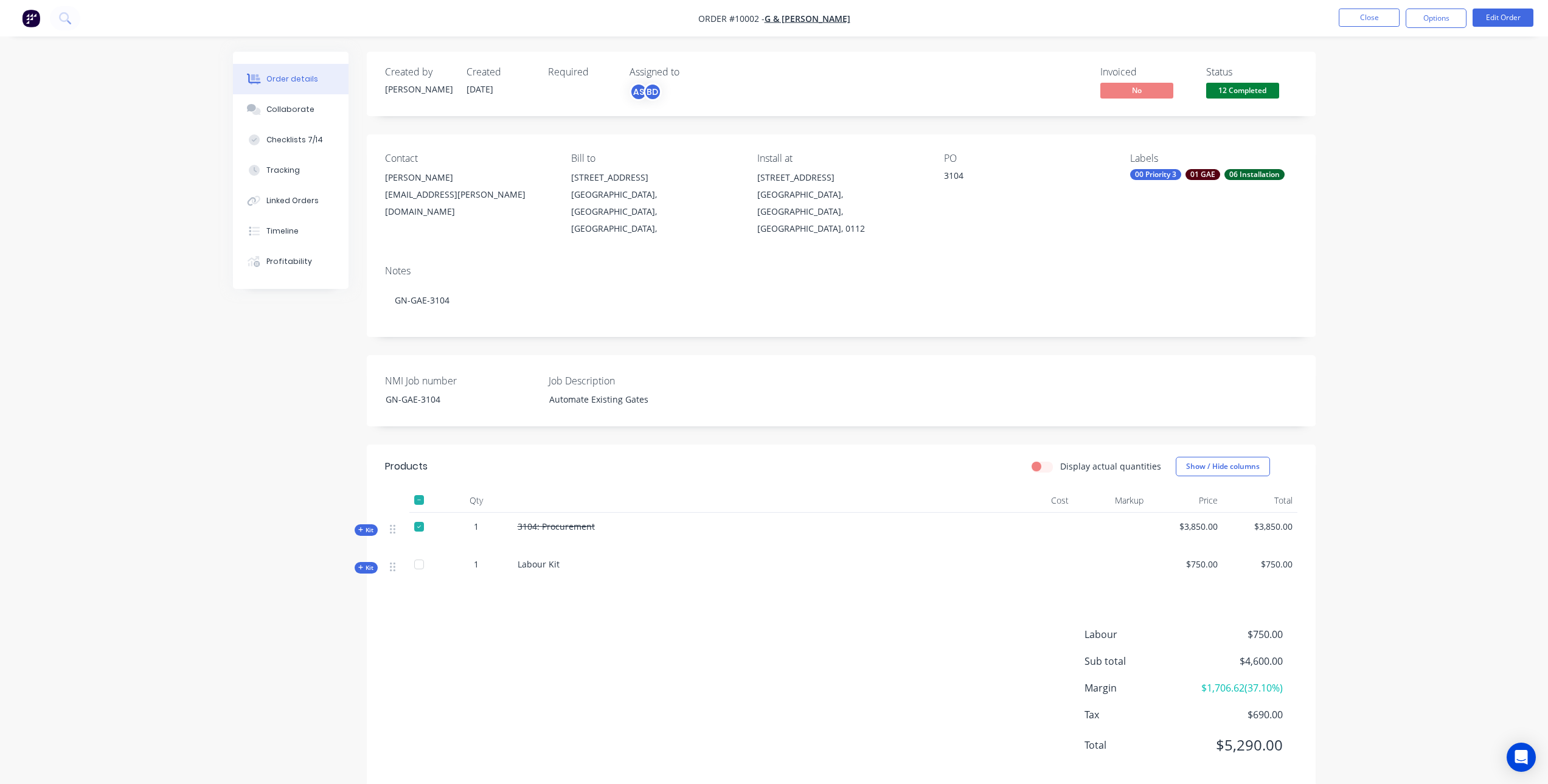
click at [363, 527] on icon at bounding box center [361, 530] width 5 height 6
click at [364, 563] on span "Kit" at bounding box center [366, 567] width 16 height 9
click at [364, 525] on span "Kit" at bounding box center [366, 530] width 16 height 9
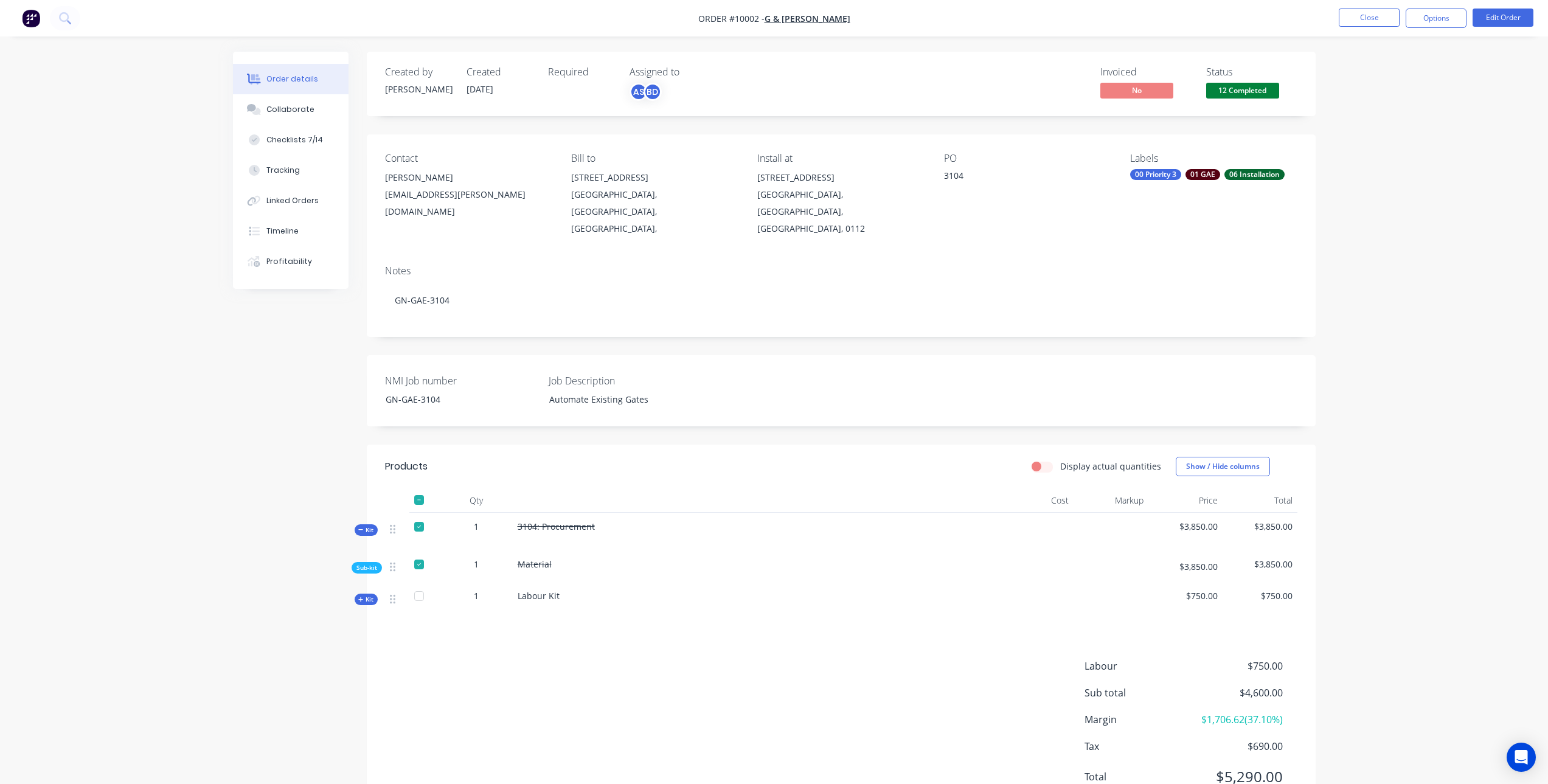
click at [364, 525] on span "Kit" at bounding box center [366, 530] width 16 height 9
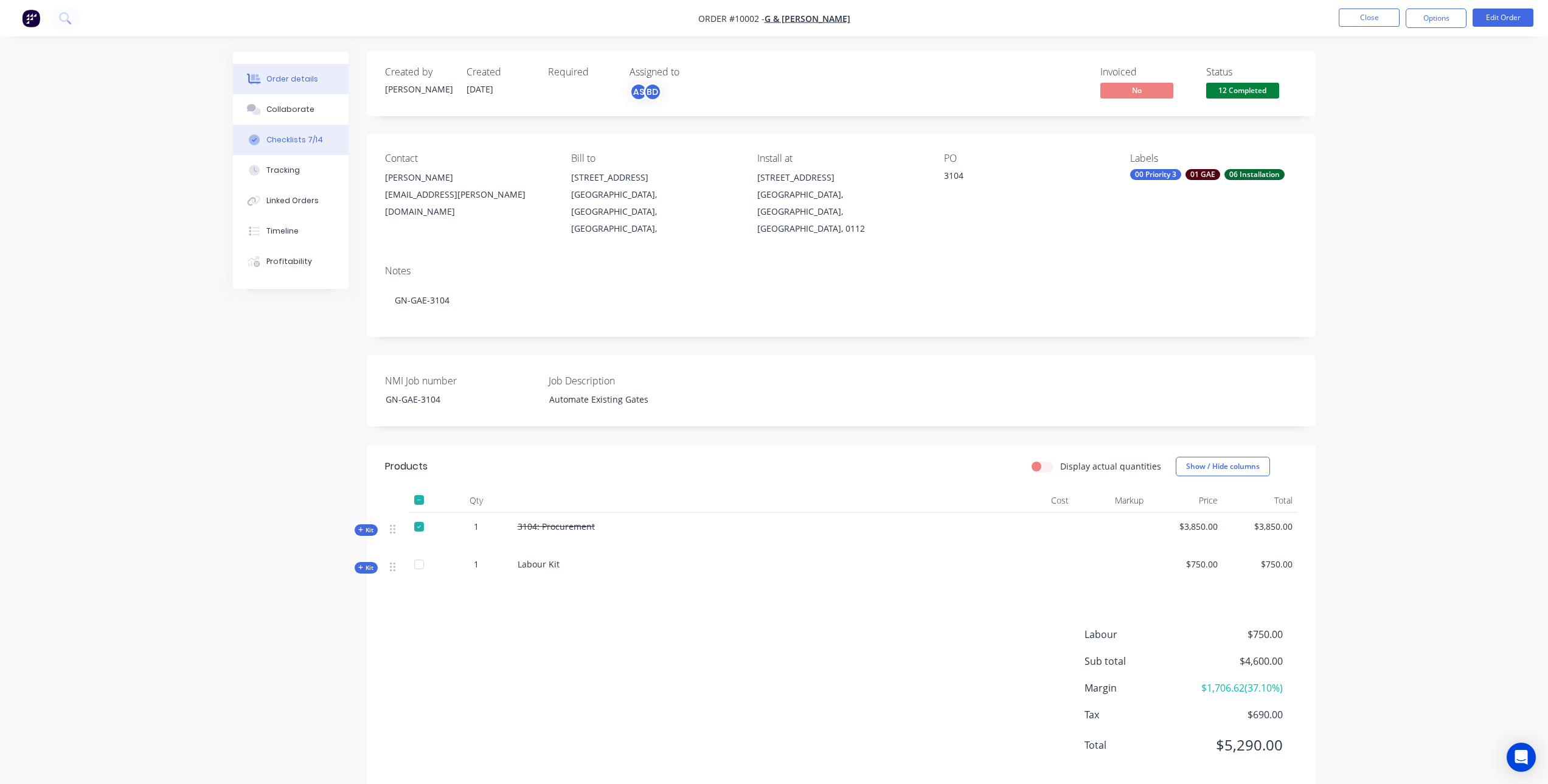
click at [262, 135] on div at bounding box center [253, 140] width 18 height 11
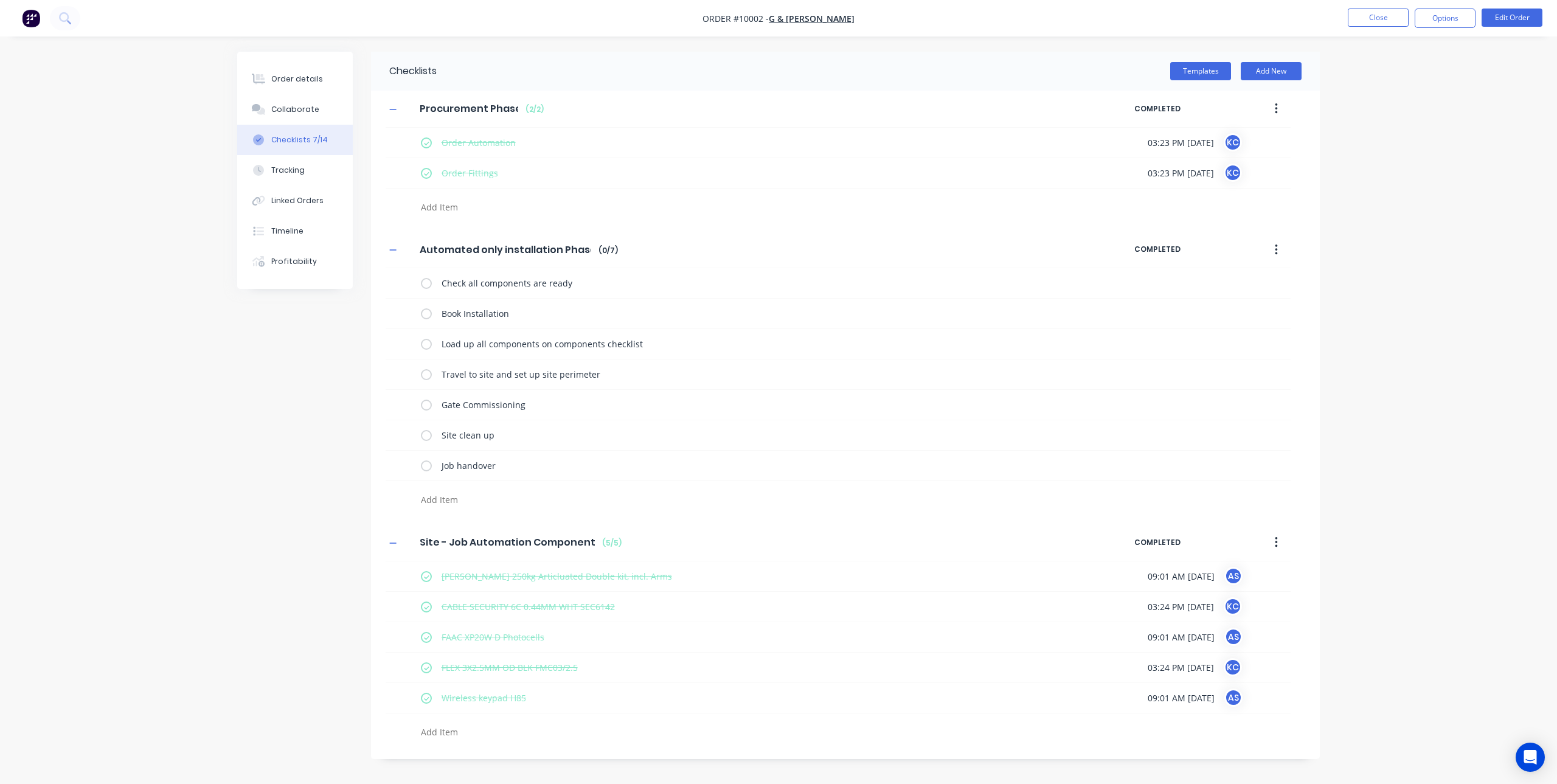
click at [1153, 247] on span "COMPLETED" at bounding box center [1186, 249] width 103 height 11
click at [427, 404] on label at bounding box center [427, 405] width 11 height 13
click at [0, 0] on input "checkbox" at bounding box center [0, 0] width 0 height 0
click at [423, 438] on label at bounding box center [427, 435] width 11 height 13
click at [0, 0] on input "checkbox" at bounding box center [0, 0] width 0 height 0
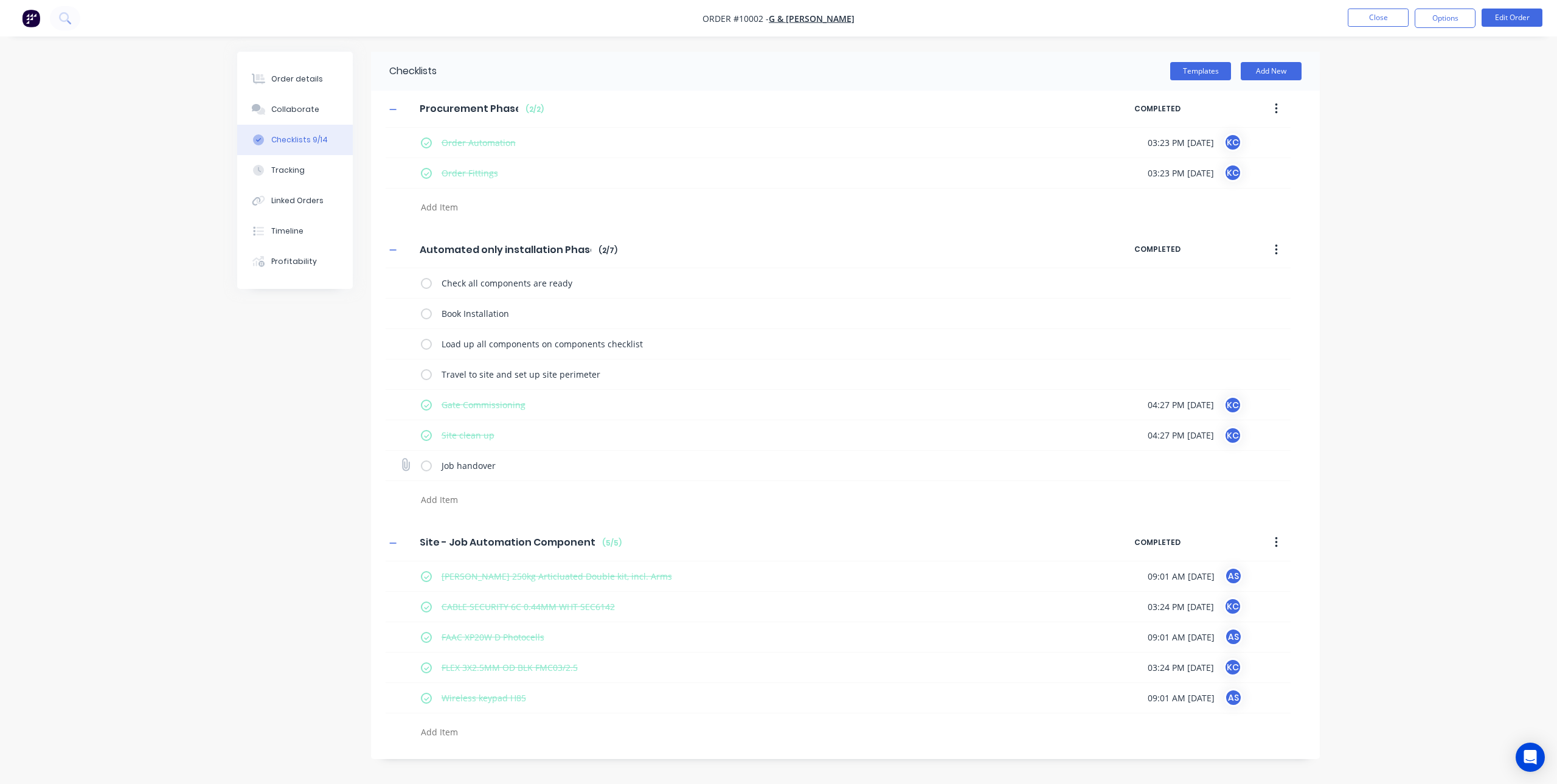
click at [423, 469] on label at bounding box center [427, 465] width 11 height 13
click at [0, 0] on input "checkbox" at bounding box center [0, 0] width 0 height 0
type textarea "x"
click at [1448, 16] on button "Options" at bounding box center [1446, 18] width 61 height 19
click at [1394, 16] on button "Close" at bounding box center [1379, 17] width 61 height 18
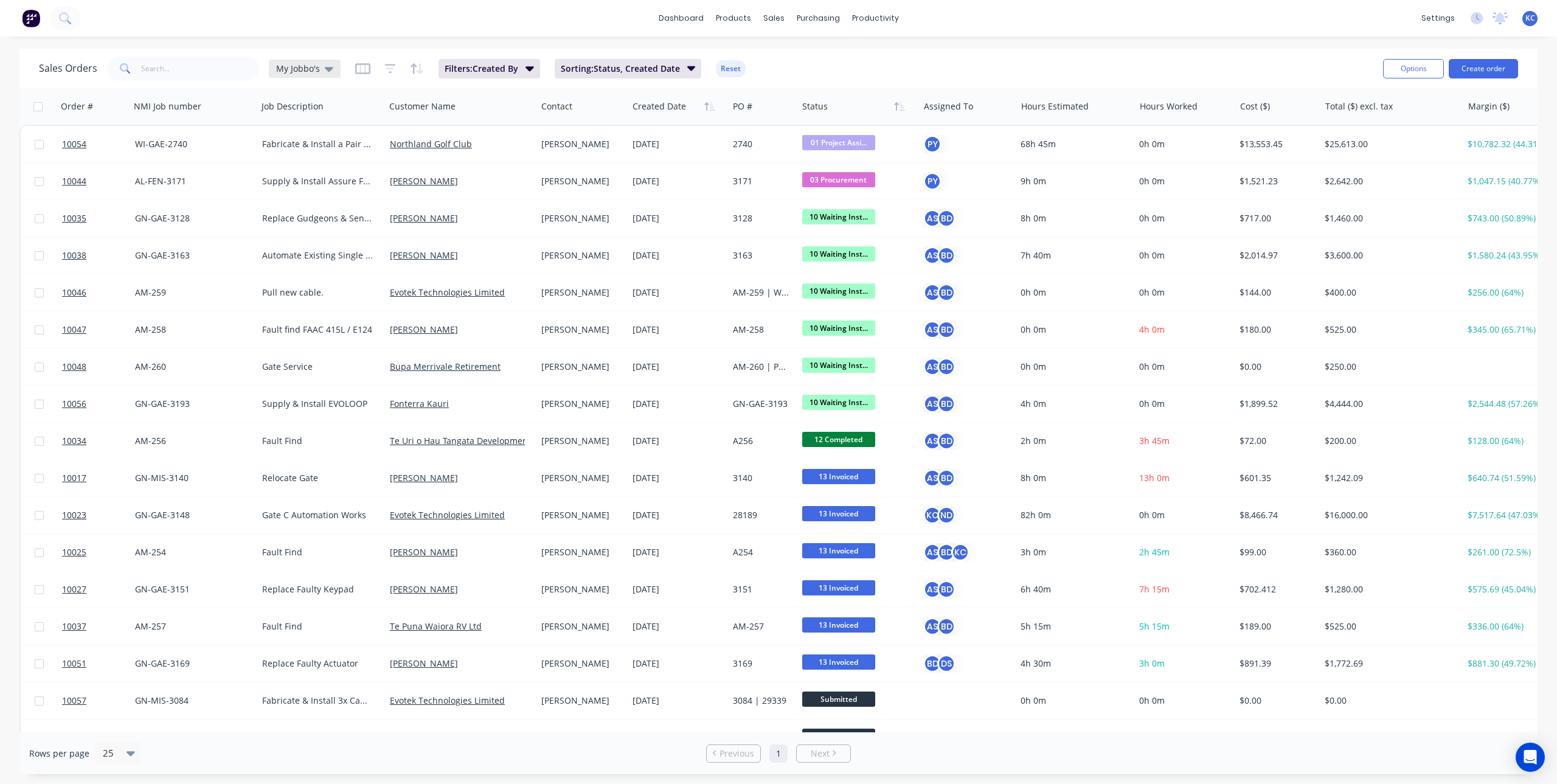
click at [325, 71] on icon at bounding box center [330, 68] width 9 height 13
click at [295, 219] on button "Main View" at bounding box center [342, 221] width 139 height 14
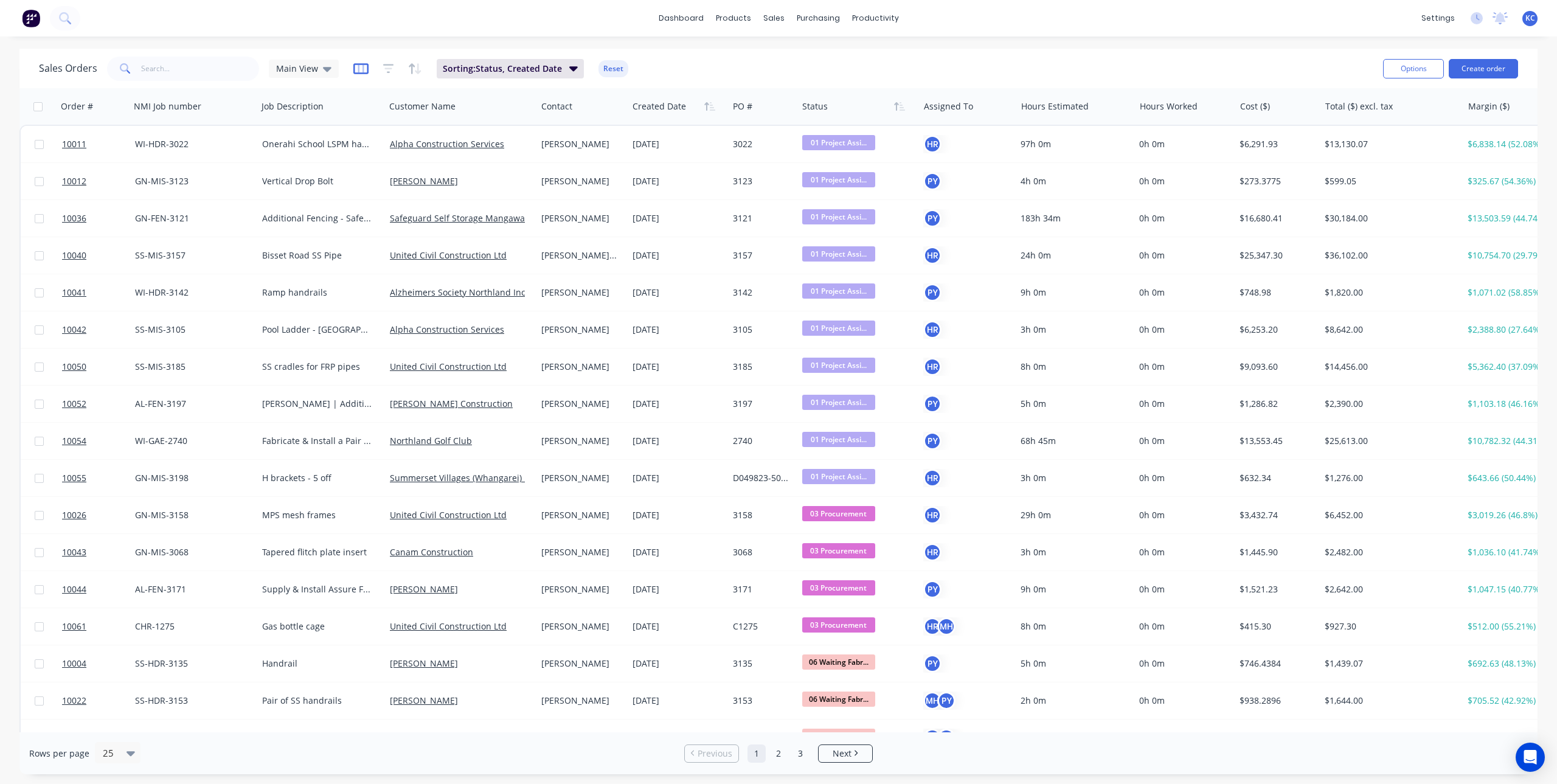
click at [360, 69] on icon "button" at bounding box center [360, 68] width 6 height 8
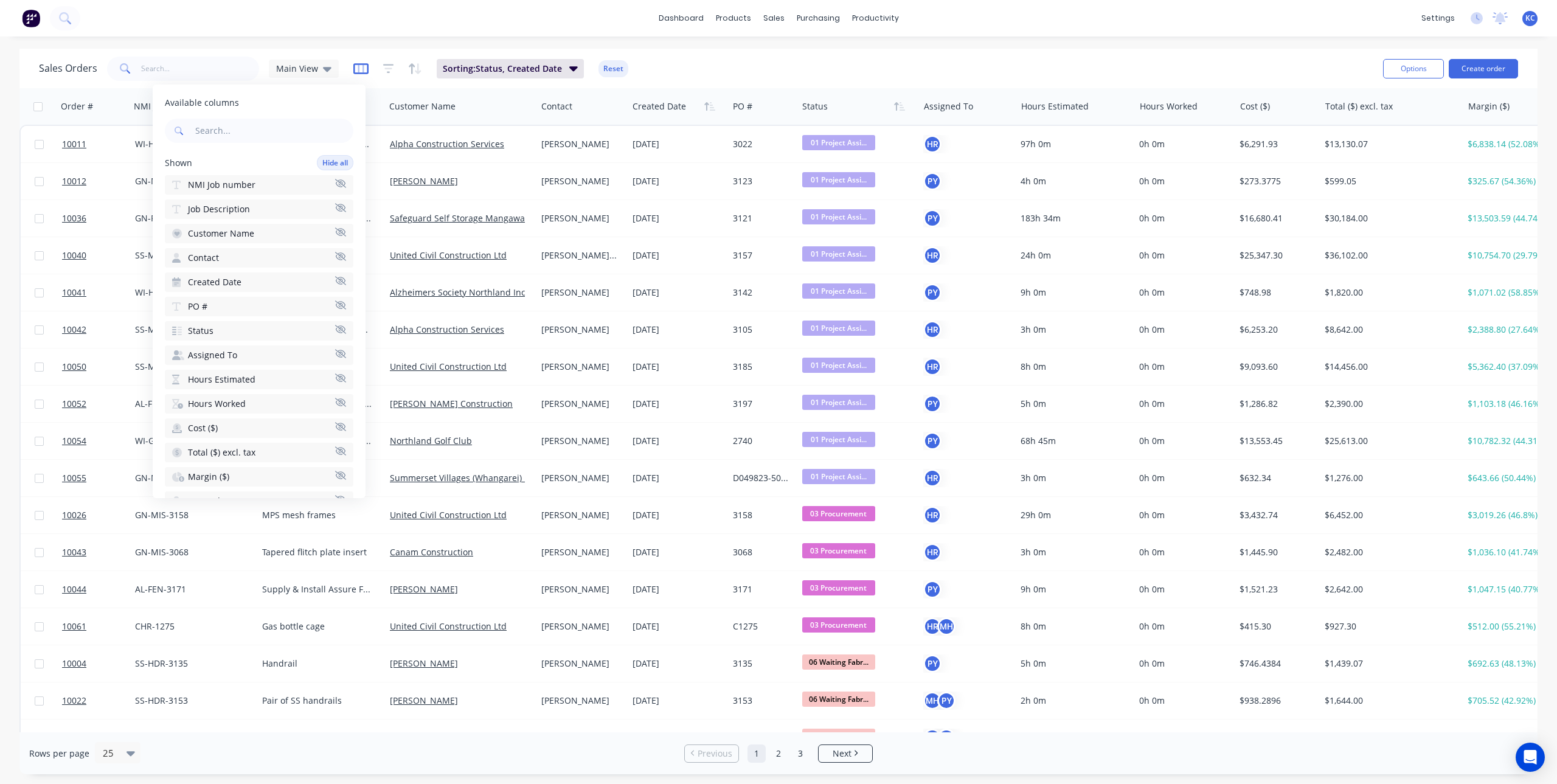
click at [360, 69] on icon "button" at bounding box center [360, 68] width 6 height 8
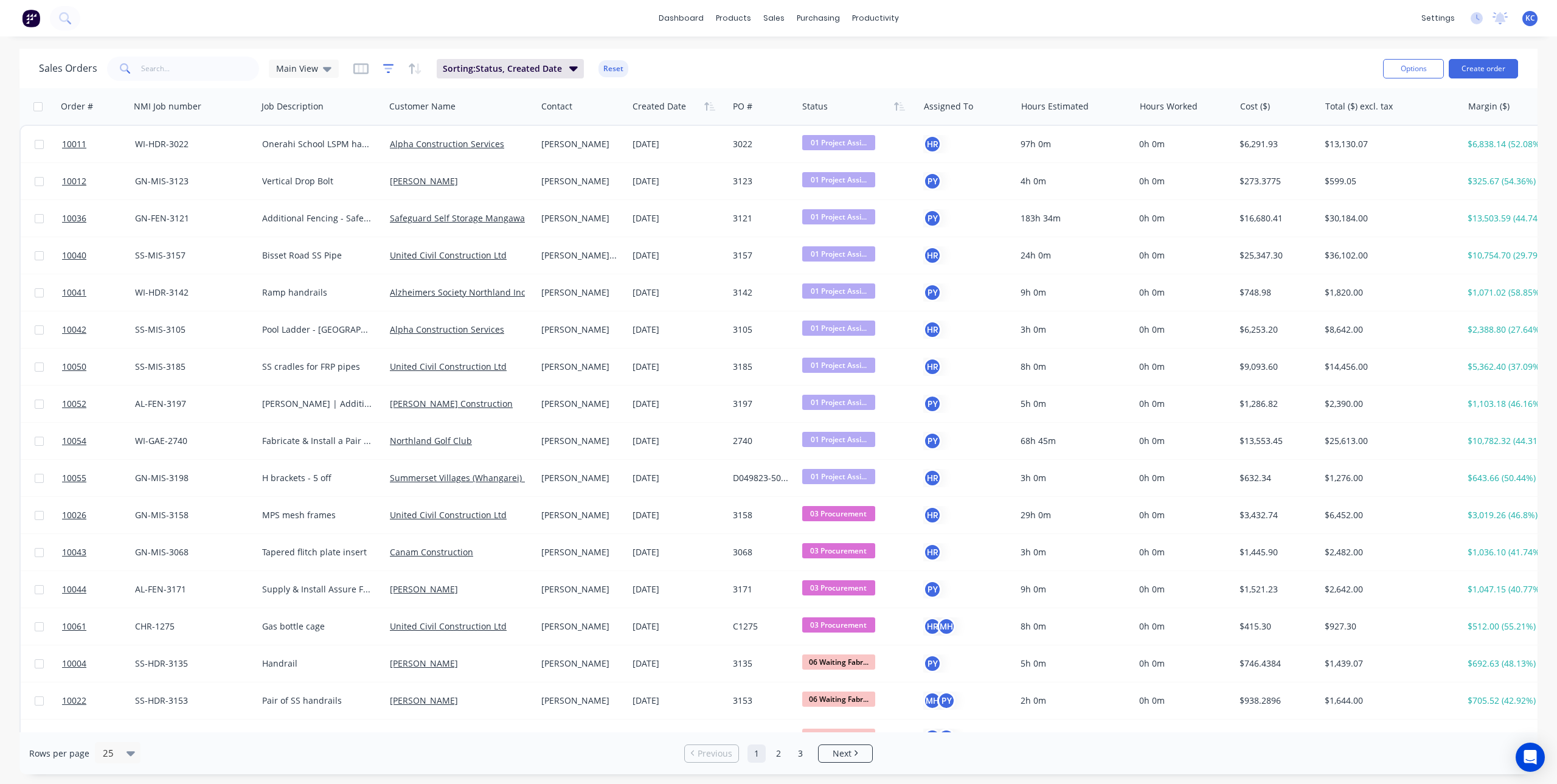
click at [387, 68] on icon "button" at bounding box center [388, 68] width 8 height 2
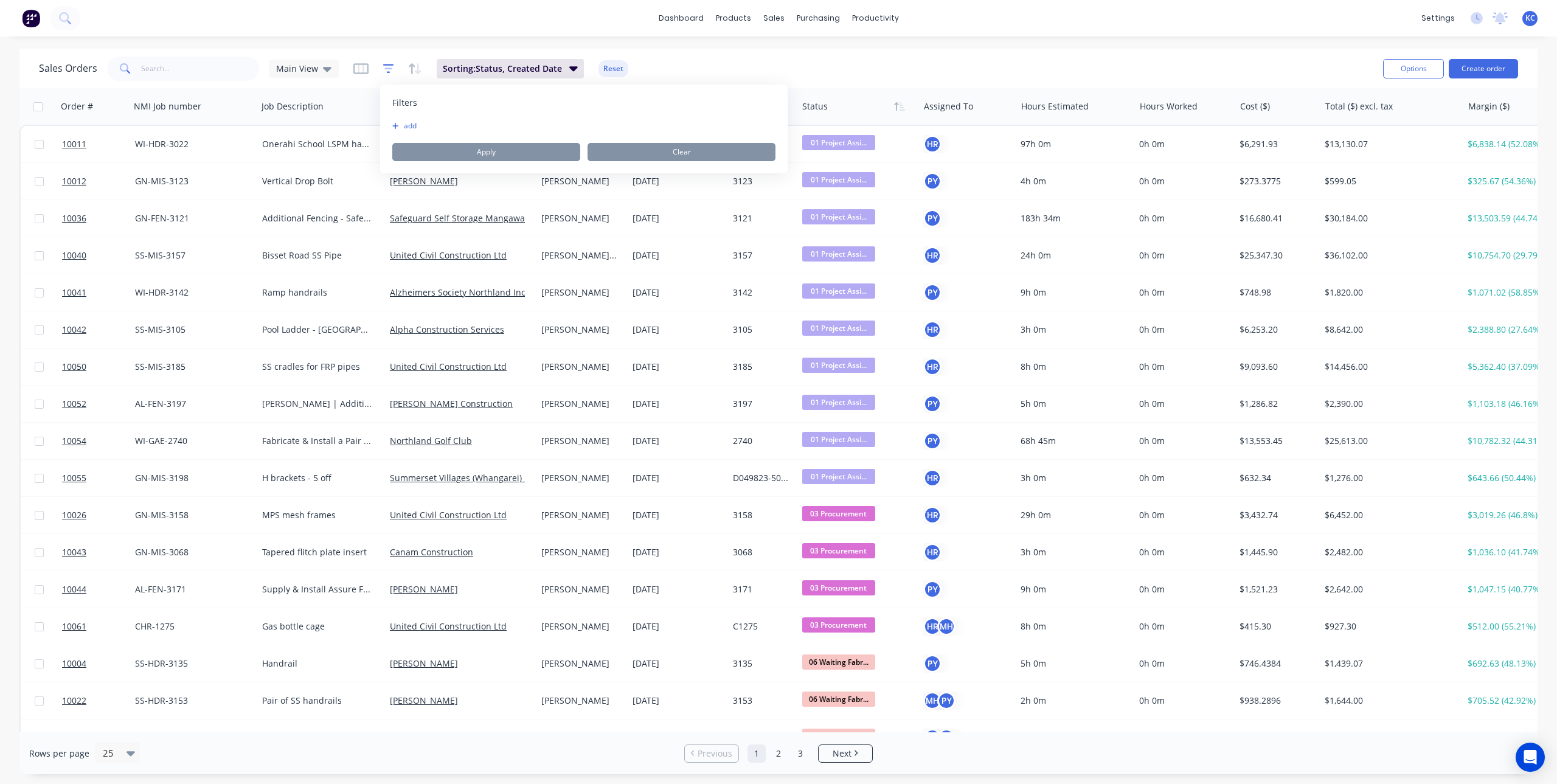
click at [387, 68] on icon "button" at bounding box center [388, 68] width 8 height 2
click at [384, 66] on icon "button" at bounding box center [388, 69] width 11 height 12
click at [80, 63] on h1 "Sales Orders" at bounding box center [68, 68] width 59 height 11
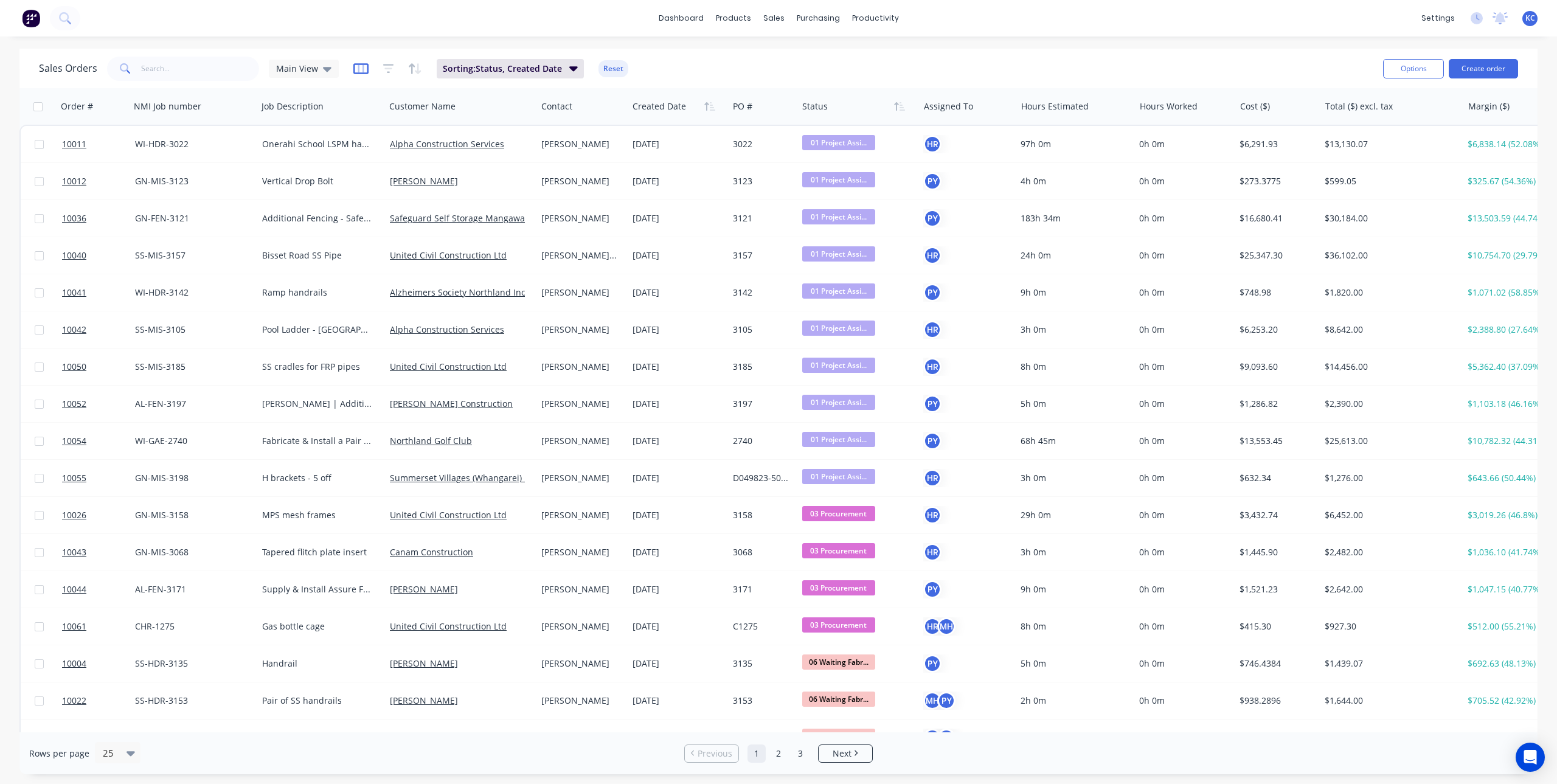
click at [365, 66] on icon "button" at bounding box center [360, 68] width 15 height 11
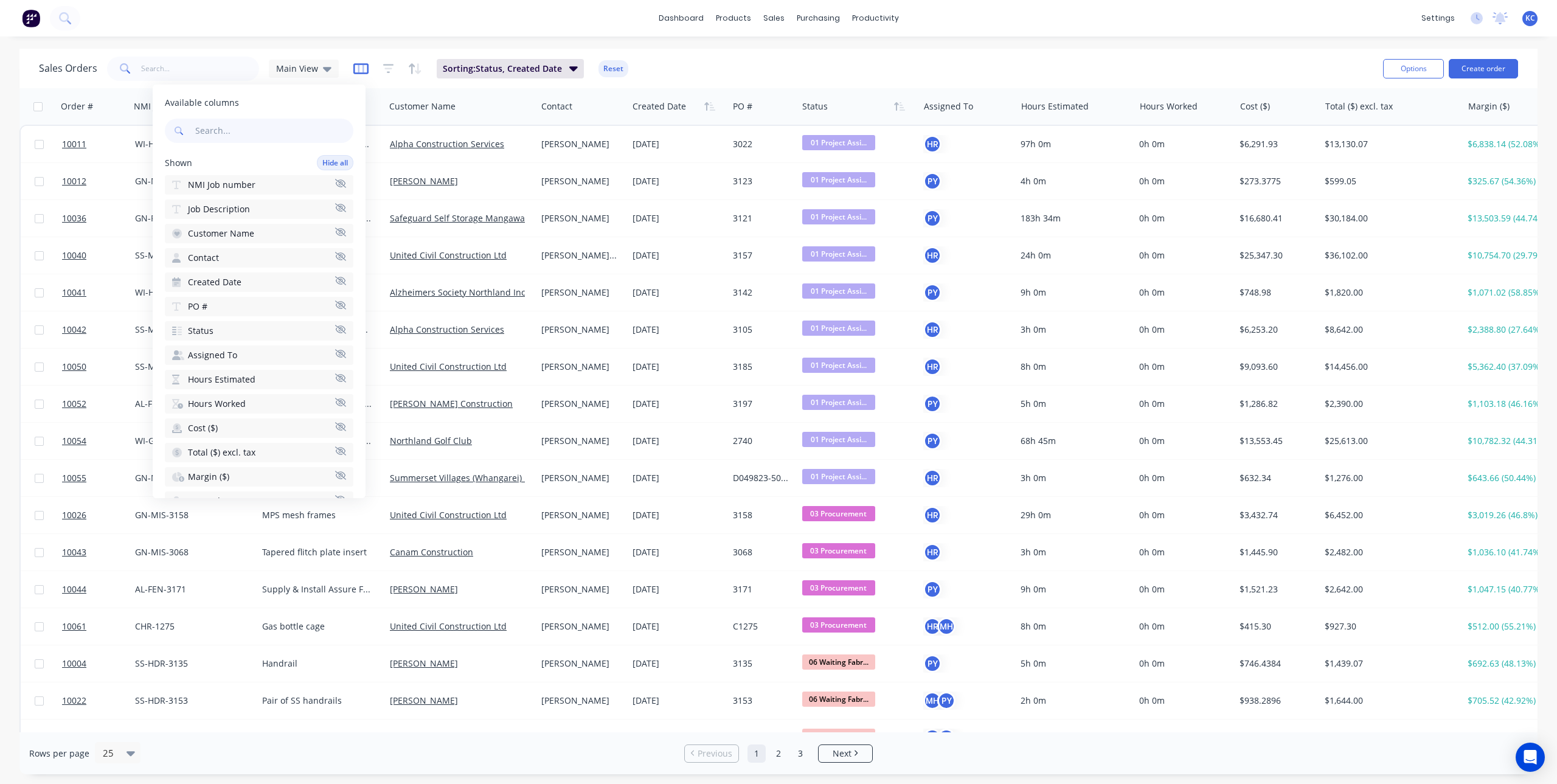
click at [365, 66] on icon "button" at bounding box center [360, 68] width 15 height 11
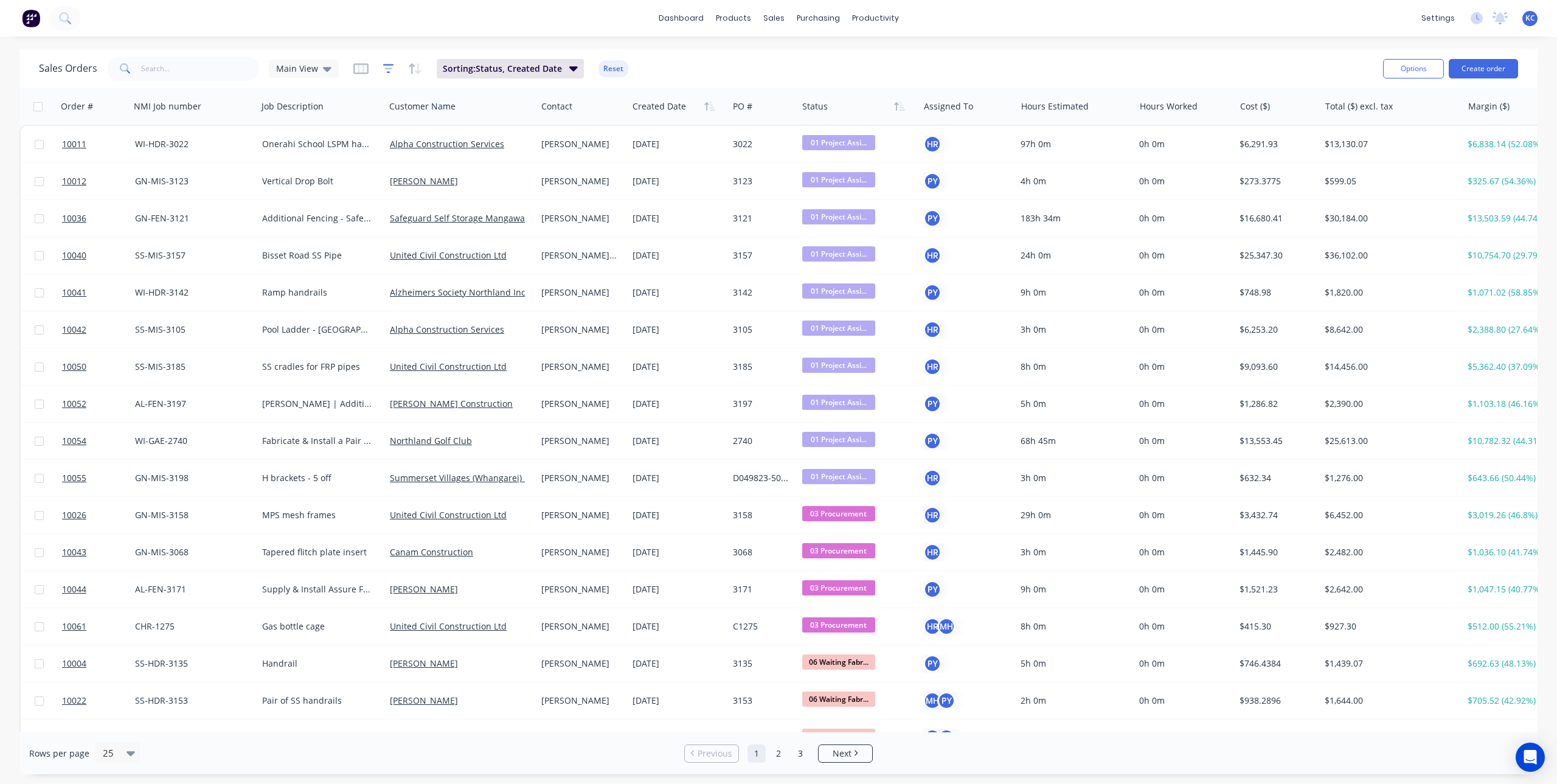
click at [387, 67] on icon "button" at bounding box center [388, 69] width 11 height 12
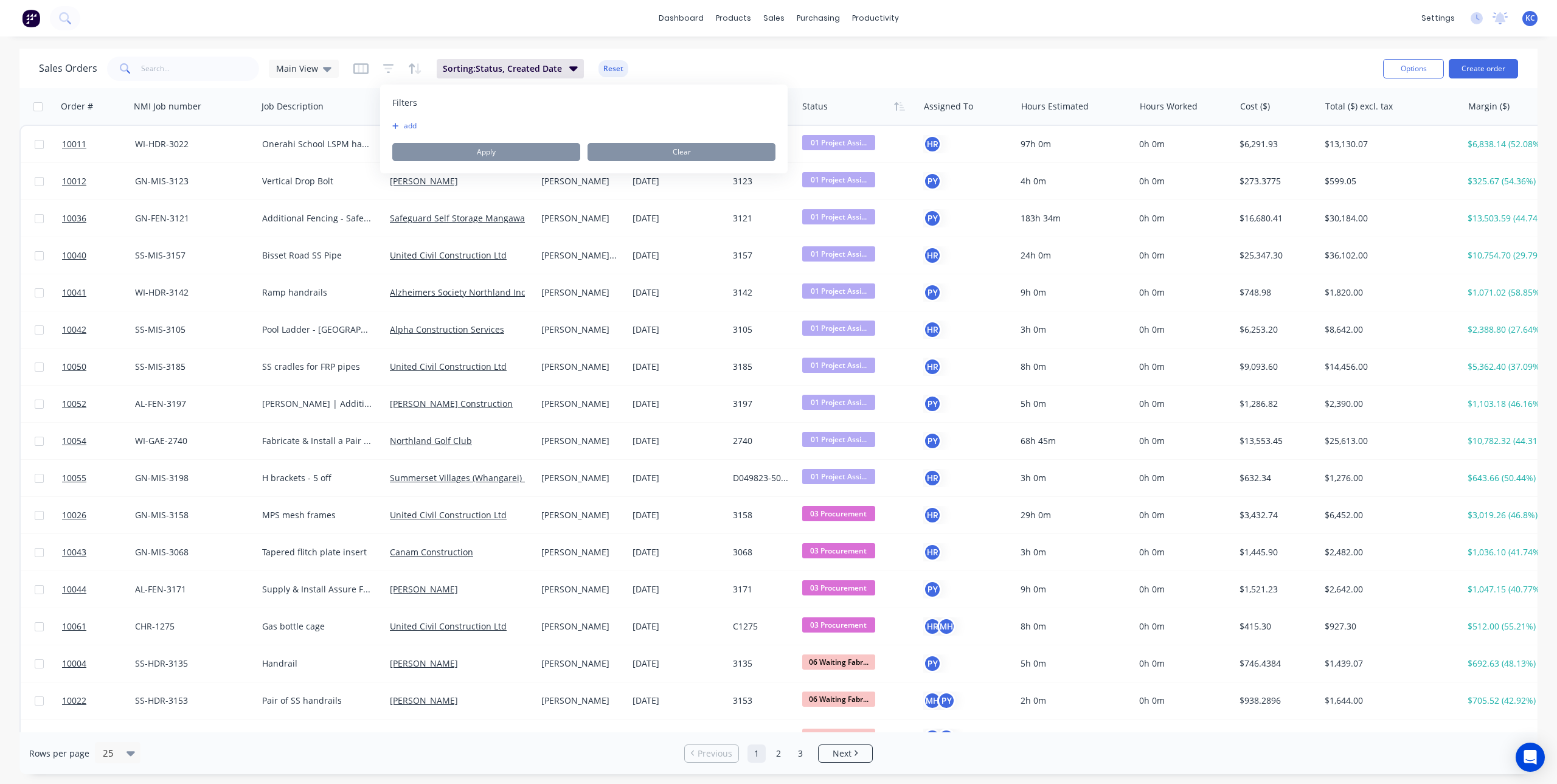
click at [403, 127] on button "add" at bounding box center [407, 125] width 31 height 10
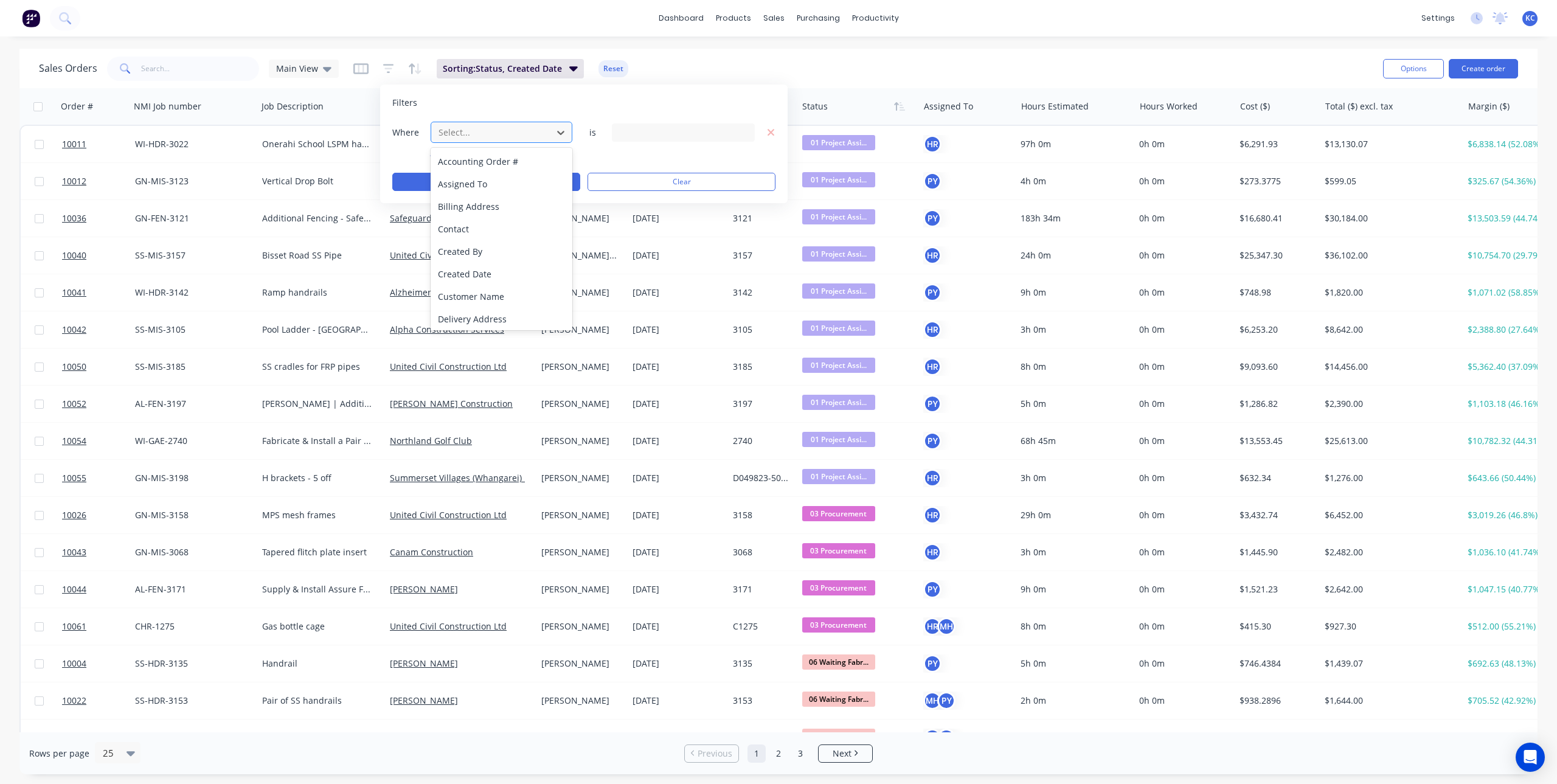
click at [489, 128] on div at bounding box center [491, 132] width 109 height 15
click at [497, 315] on div "Status" at bounding box center [502, 316] width 142 height 23
click at [643, 130] on div "18 Status selected" at bounding box center [674, 132] width 110 height 13
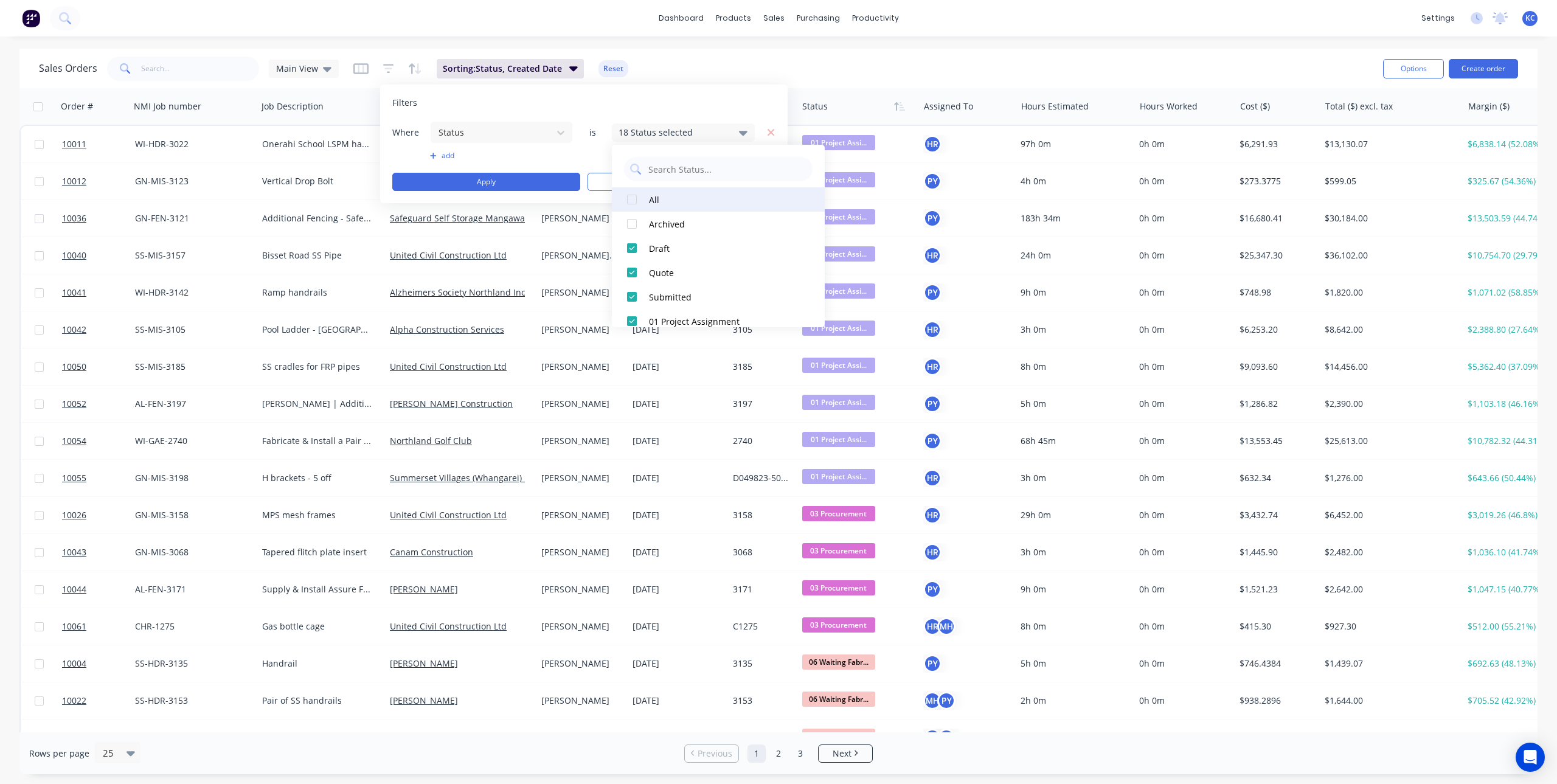
click at [647, 196] on button "All" at bounding box center [719, 199] width 213 height 24
click at [639, 198] on div at bounding box center [632, 199] width 24 height 24
click at [670, 239] on div "12 Completed" at bounding box center [722, 236] width 146 height 13
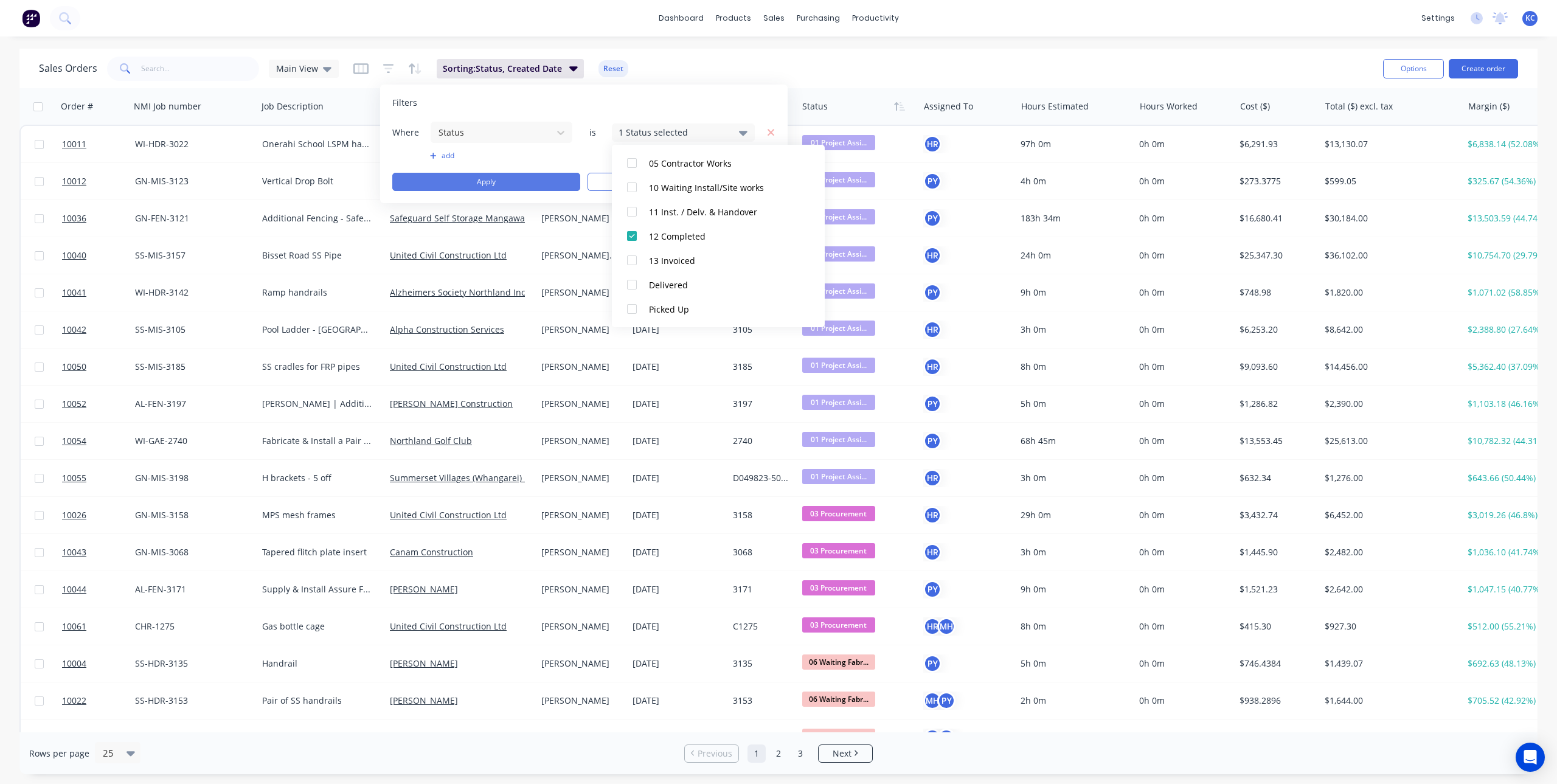
click at [548, 186] on button "Apply" at bounding box center [486, 182] width 188 height 18
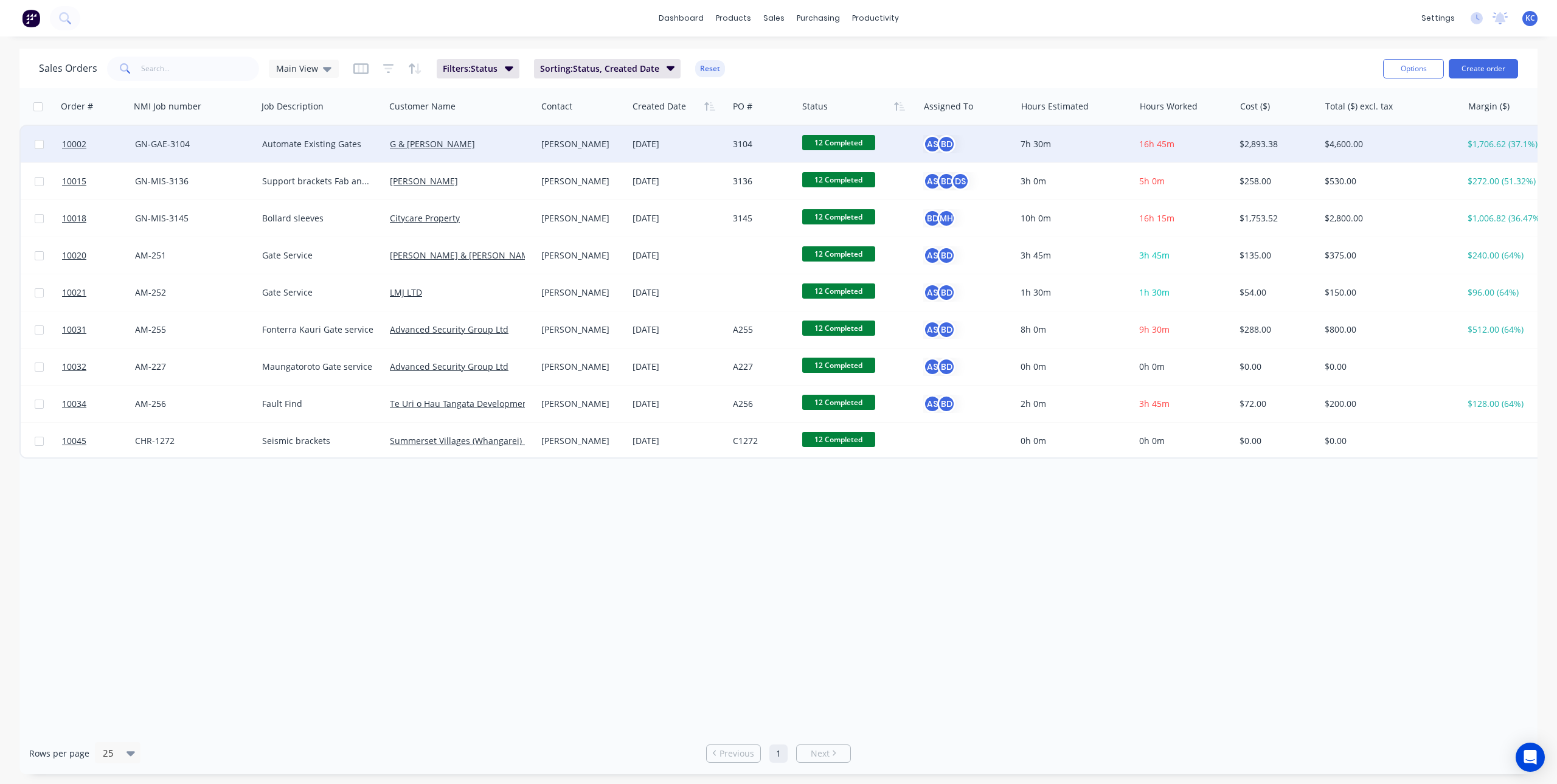
click at [825, 139] on span "12 Completed" at bounding box center [839, 142] width 73 height 15
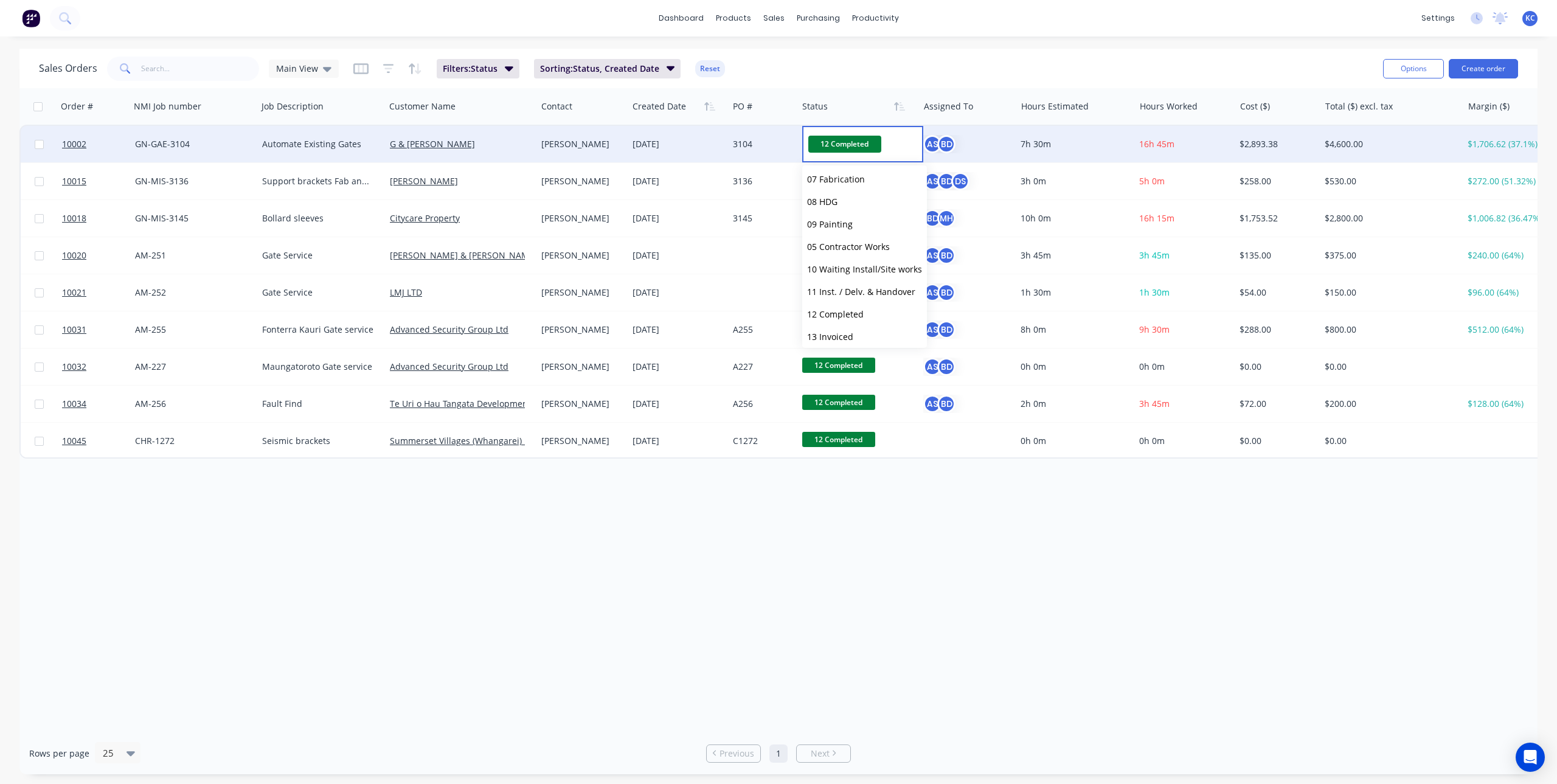
scroll to position [183, 0]
click at [838, 287] on span "13 Invoiced" at bounding box center [830, 291] width 46 height 11
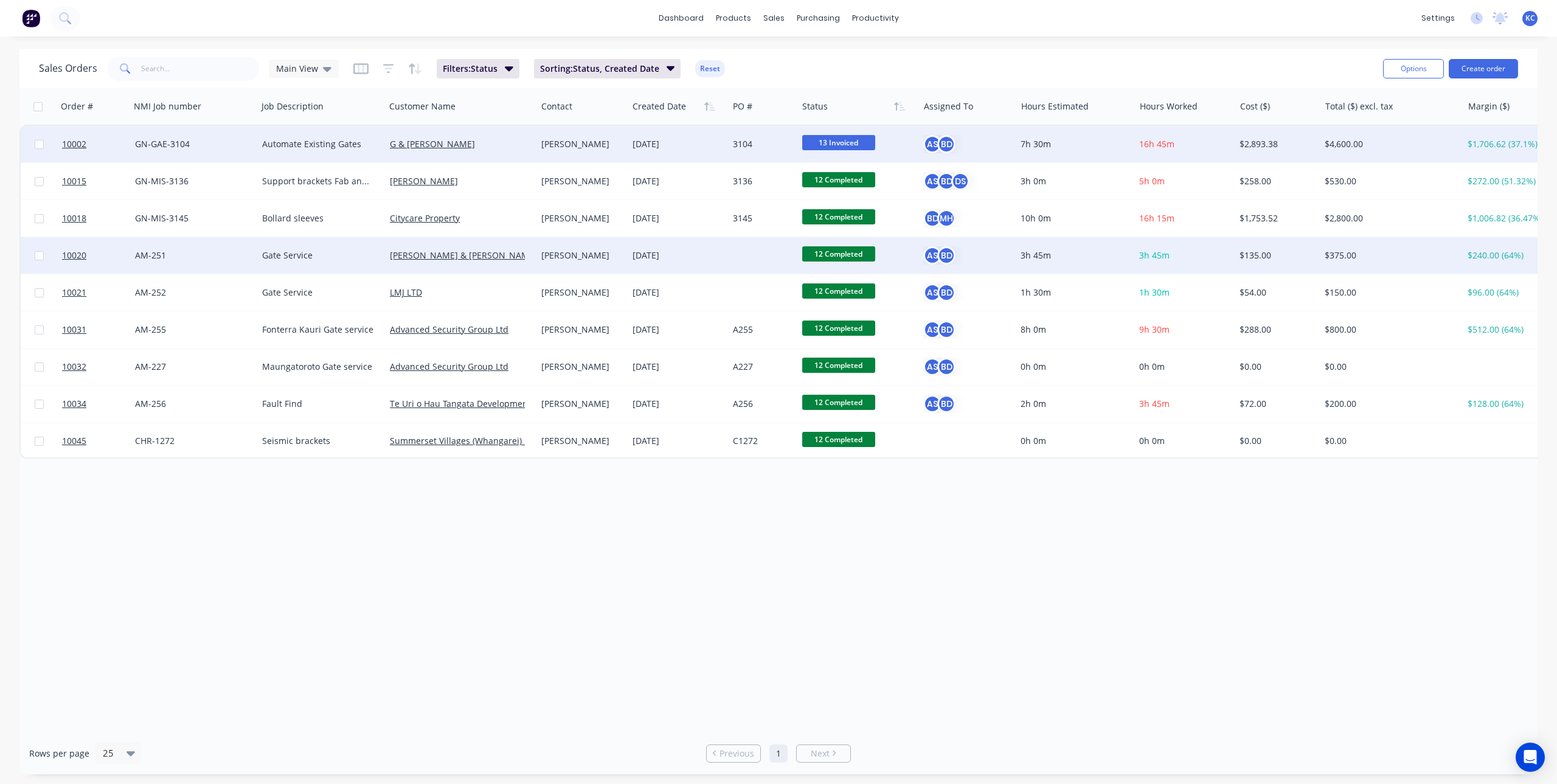
click at [839, 258] on span "12 Completed" at bounding box center [839, 253] width 73 height 15
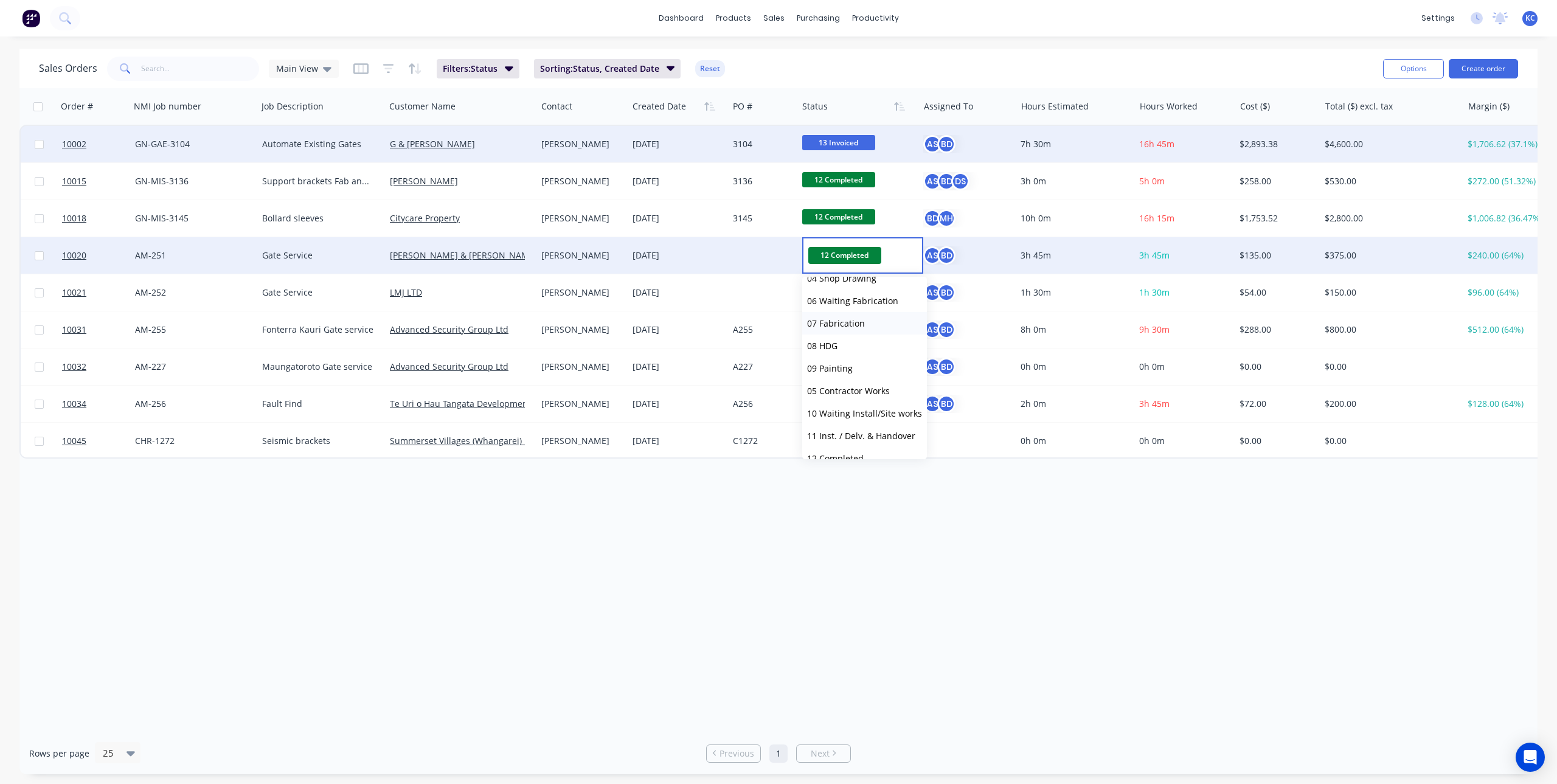
scroll to position [187, 0]
click at [831, 395] on span "13 Invoiced" at bounding box center [830, 398] width 46 height 11
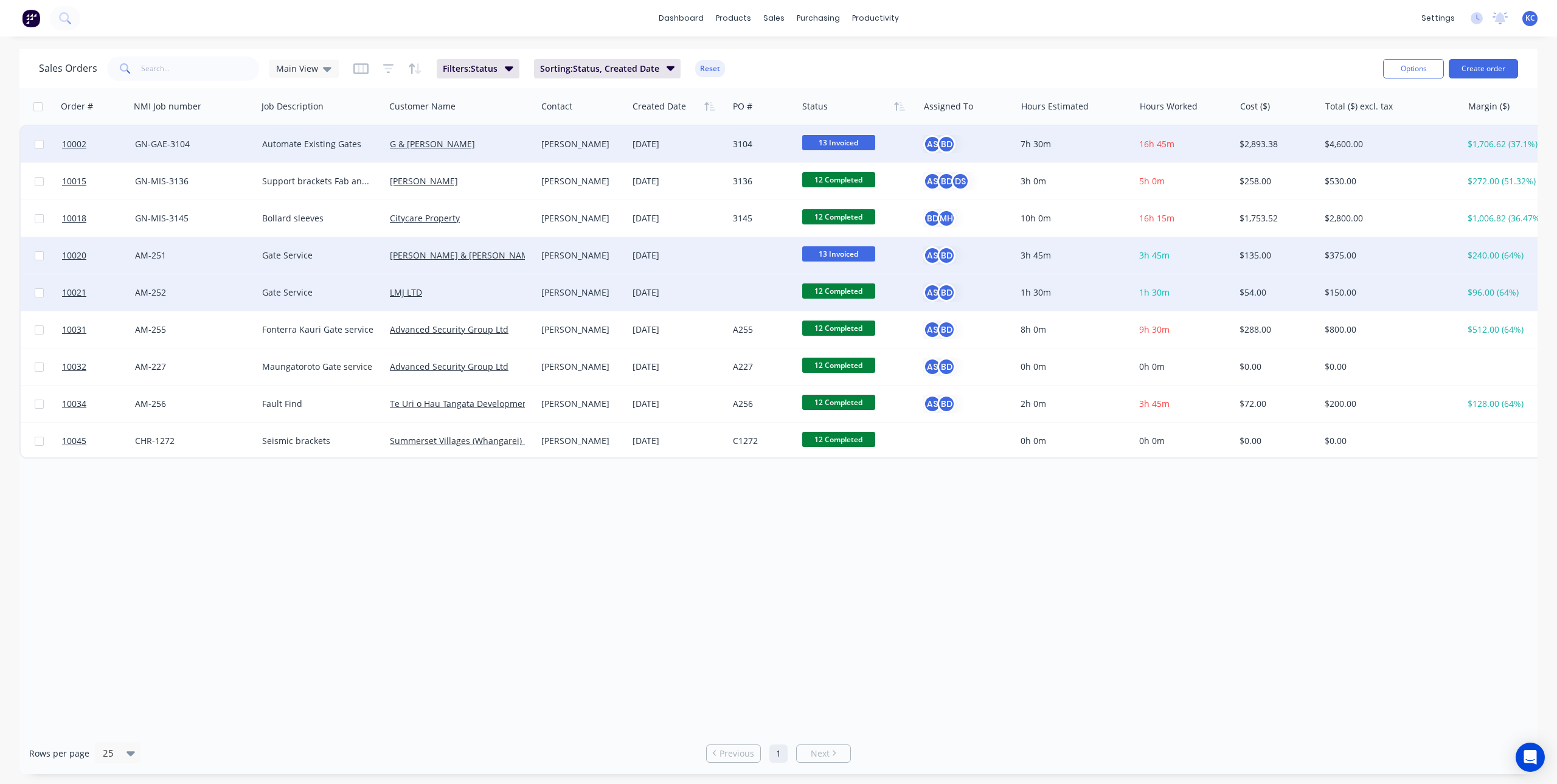
click at [849, 286] on span "12 Completed" at bounding box center [839, 290] width 73 height 15
click at [837, 429] on span "13 Invoiced" at bounding box center [830, 434] width 46 height 11
